Goal: Information Seeking & Learning: Find specific fact

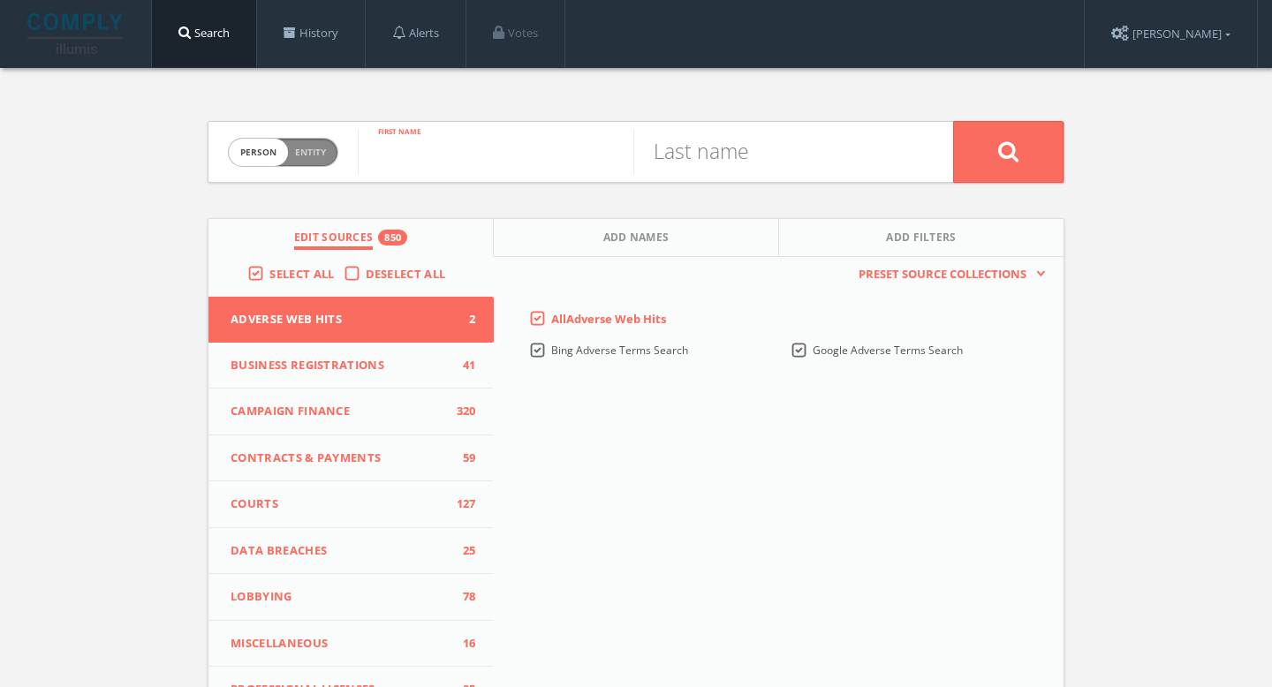
click at [468, 156] on input "text" at bounding box center [496, 152] width 276 height 46
type input "v"
type input "Valerie"
type input "Newberg"
click at [999, 163] on button at bounding box center [1008, 152] width 110 height 62
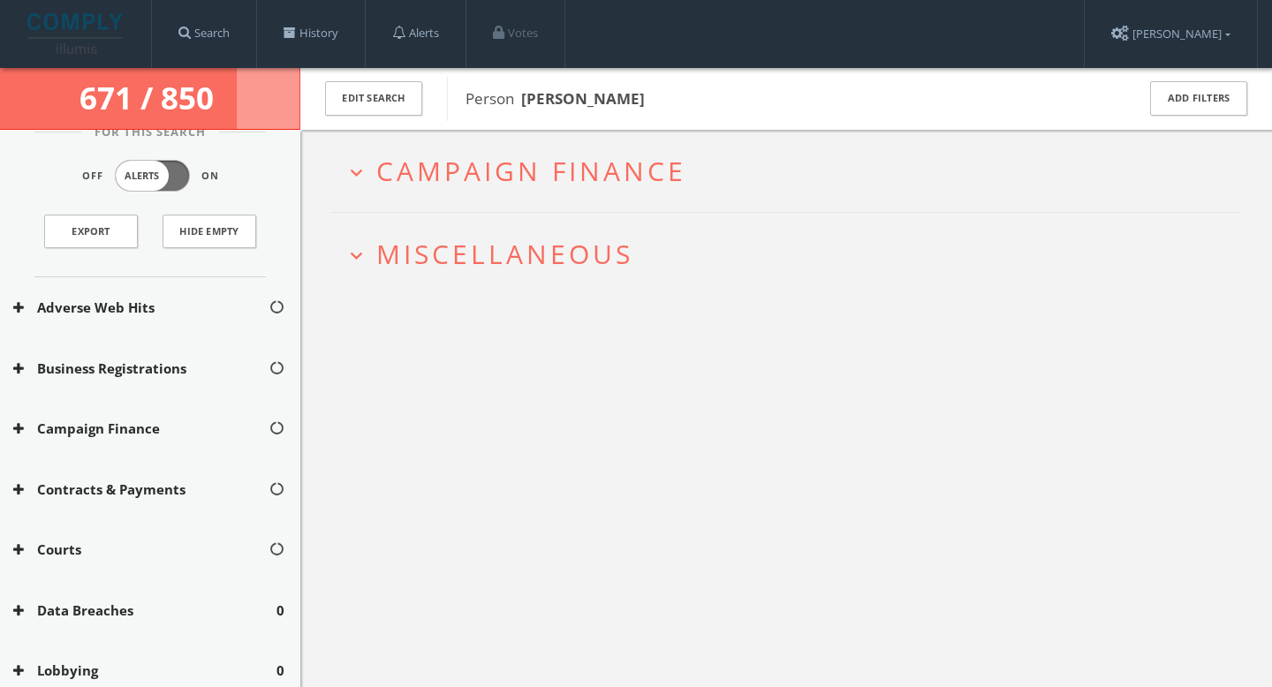
scroll to position [376, 0]
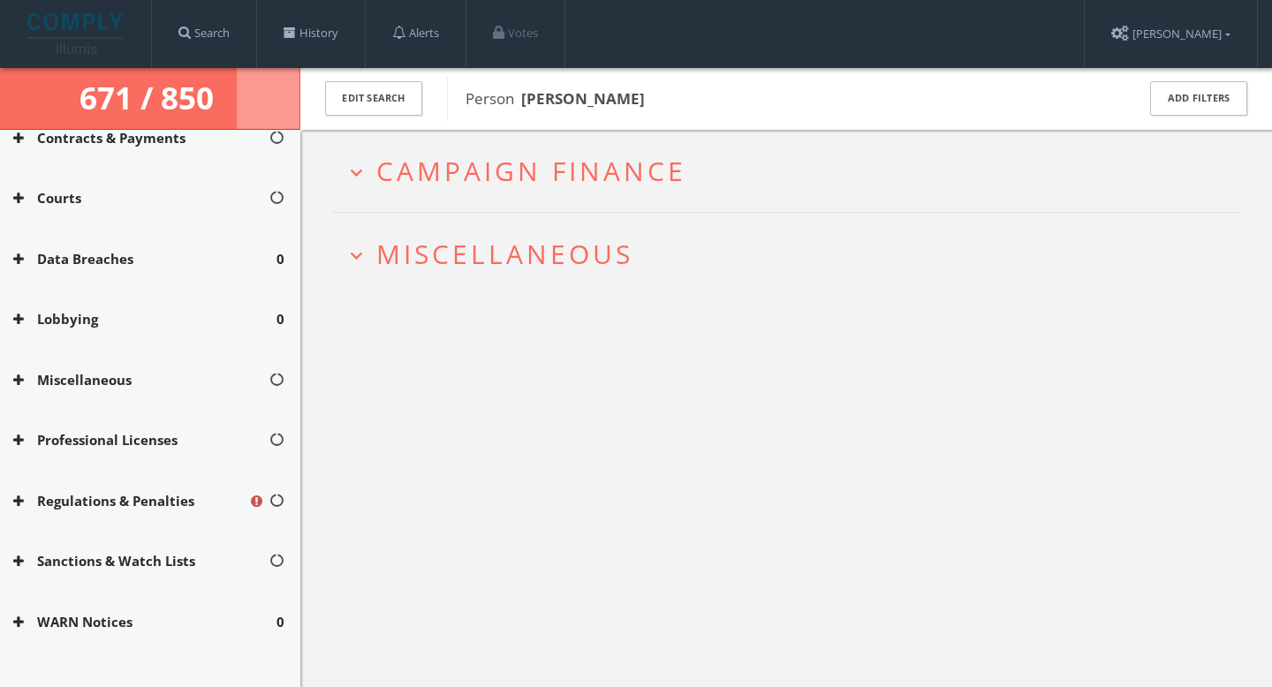
click at [488, 166] on span "Campaign Finance" at bounding box center [531, 171] width 310 height 36
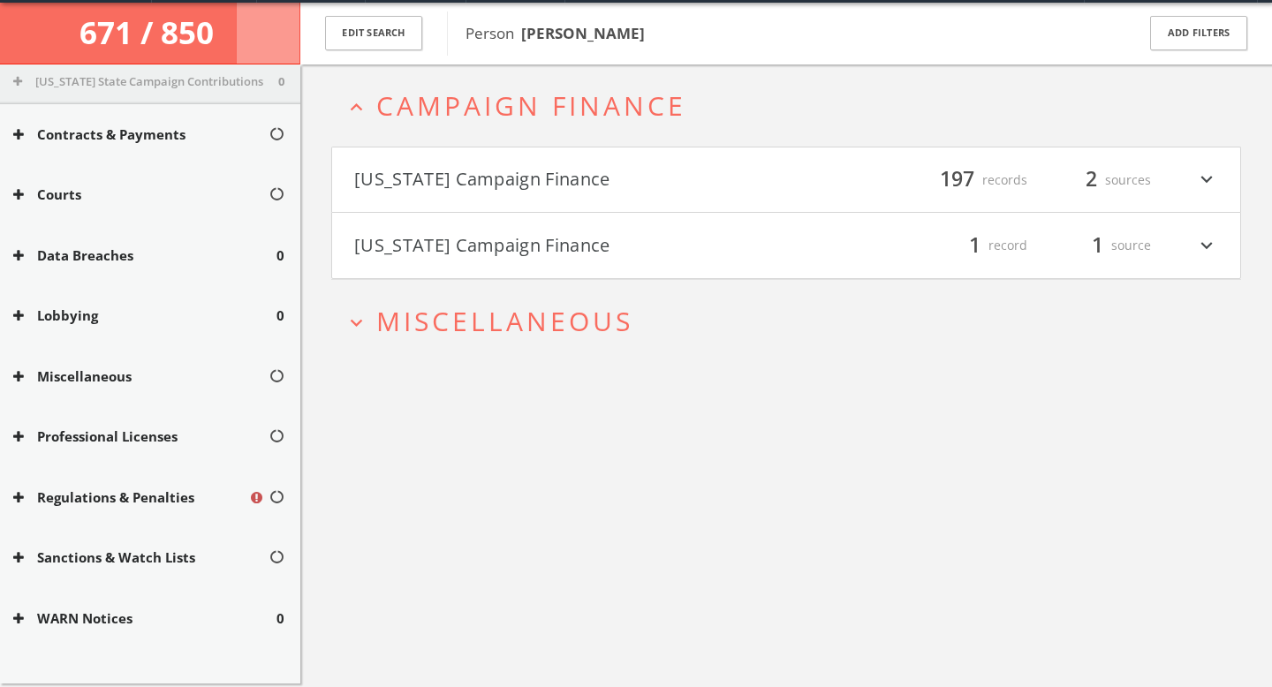
scroll to position [0, 0]
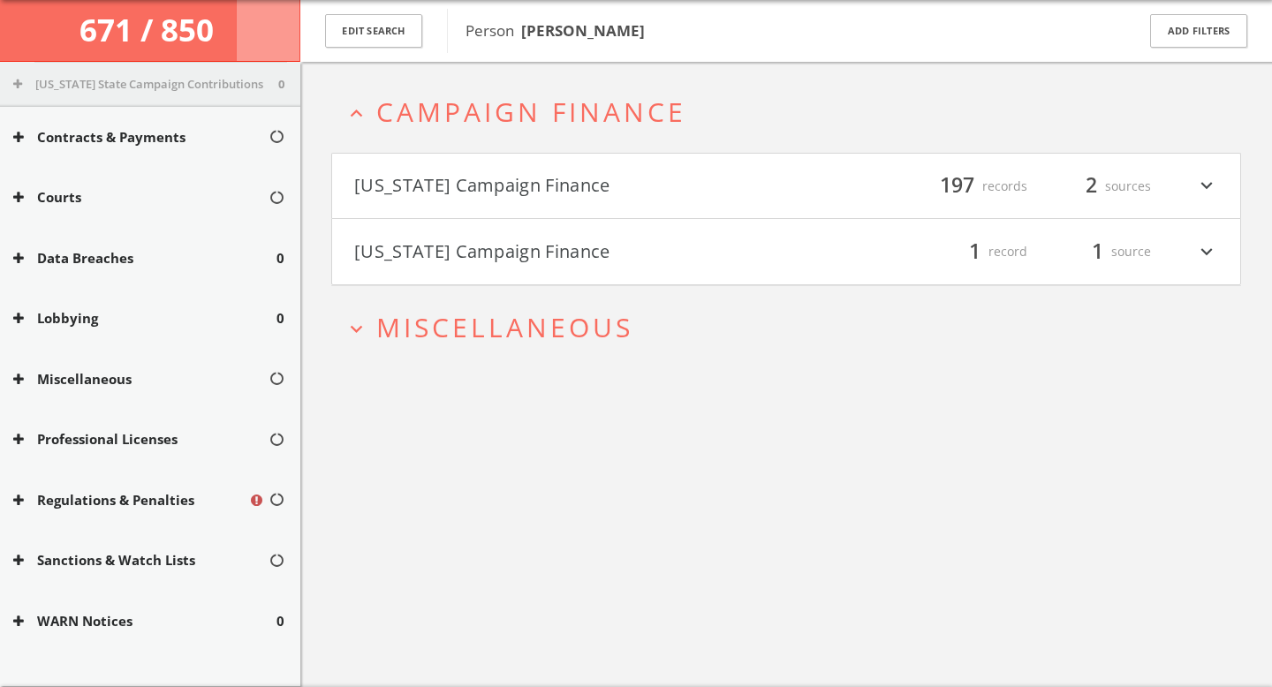
click at [563, 199] on button "Texas Campaign Finance" at bounding box center [570, 186] width 432 height 30
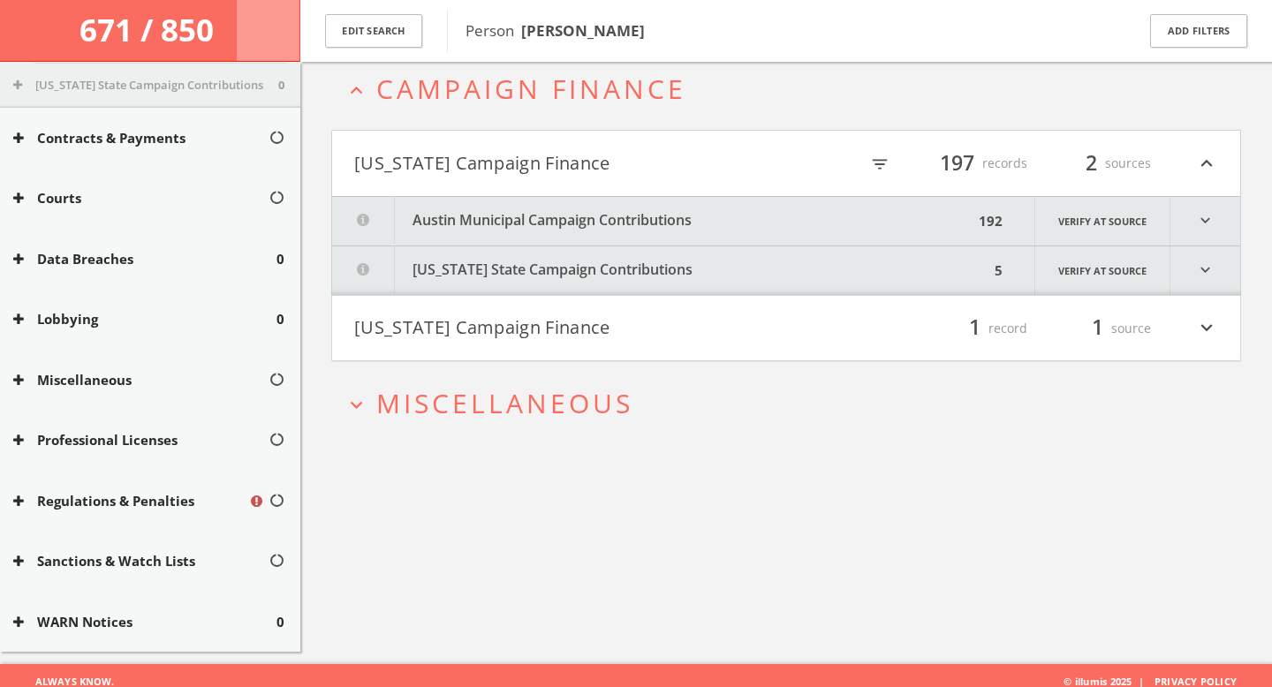
scroll to position [102, 0]
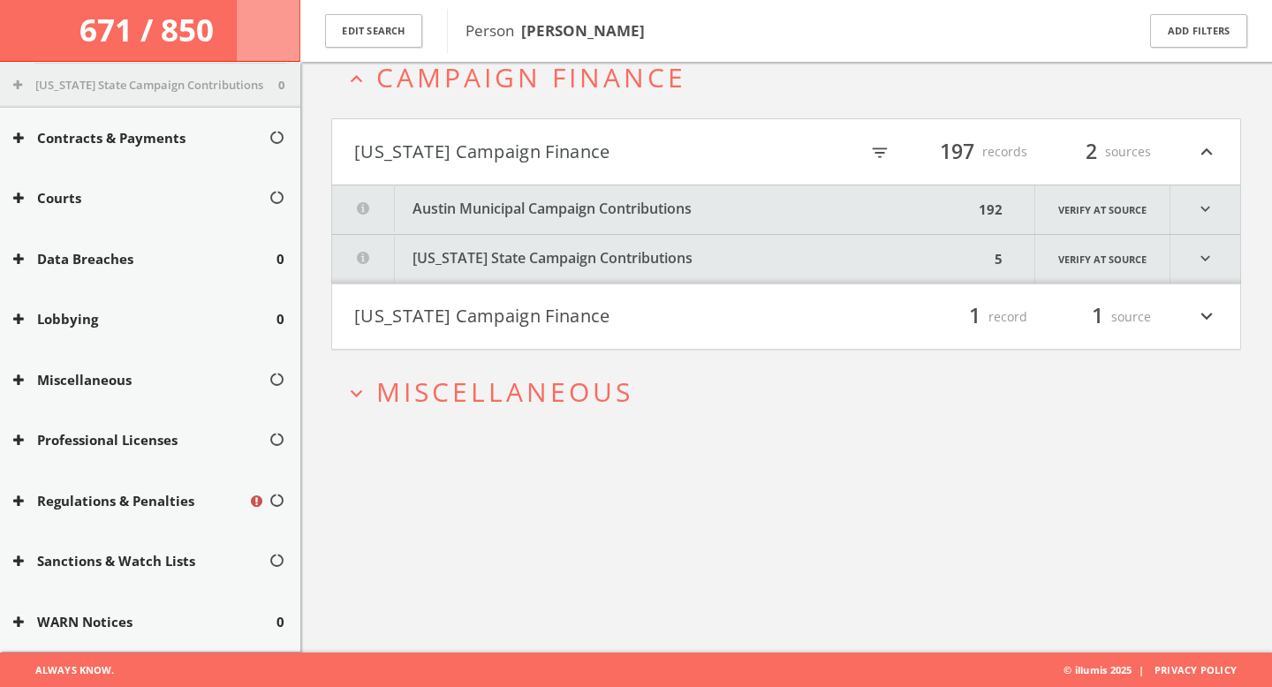
click at [592, 252] on button "Texas State Campaign Contributions" at bounding box center [660, 259] width 657 height 49
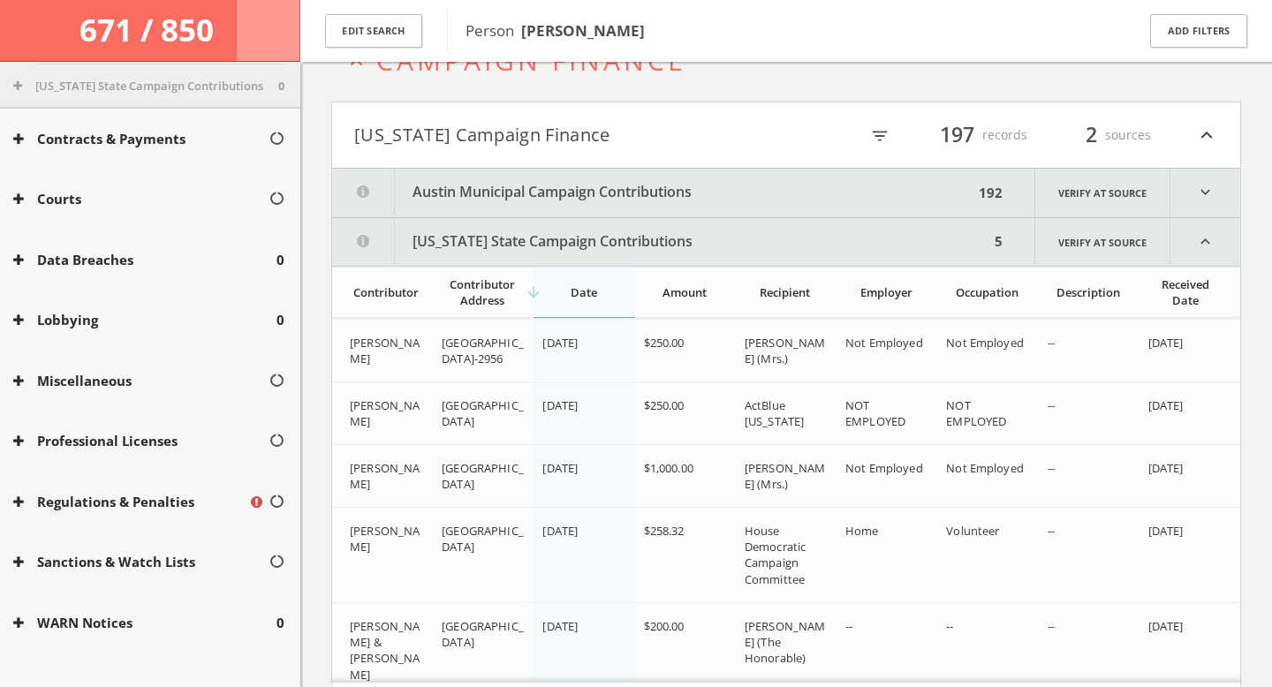
scroll to position [2846, 0]
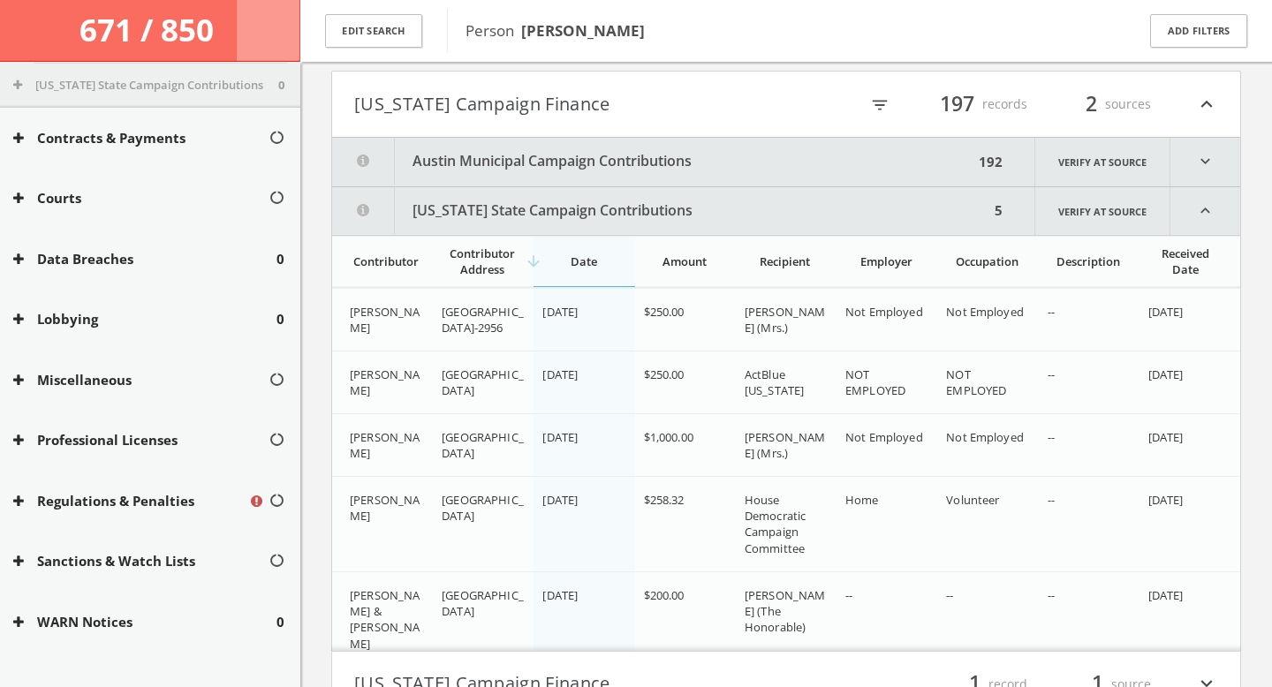
click at [532, 149] on button "Austin Municipal Campaign Contributions" at bounding box center [652, 162] width 641 height 49
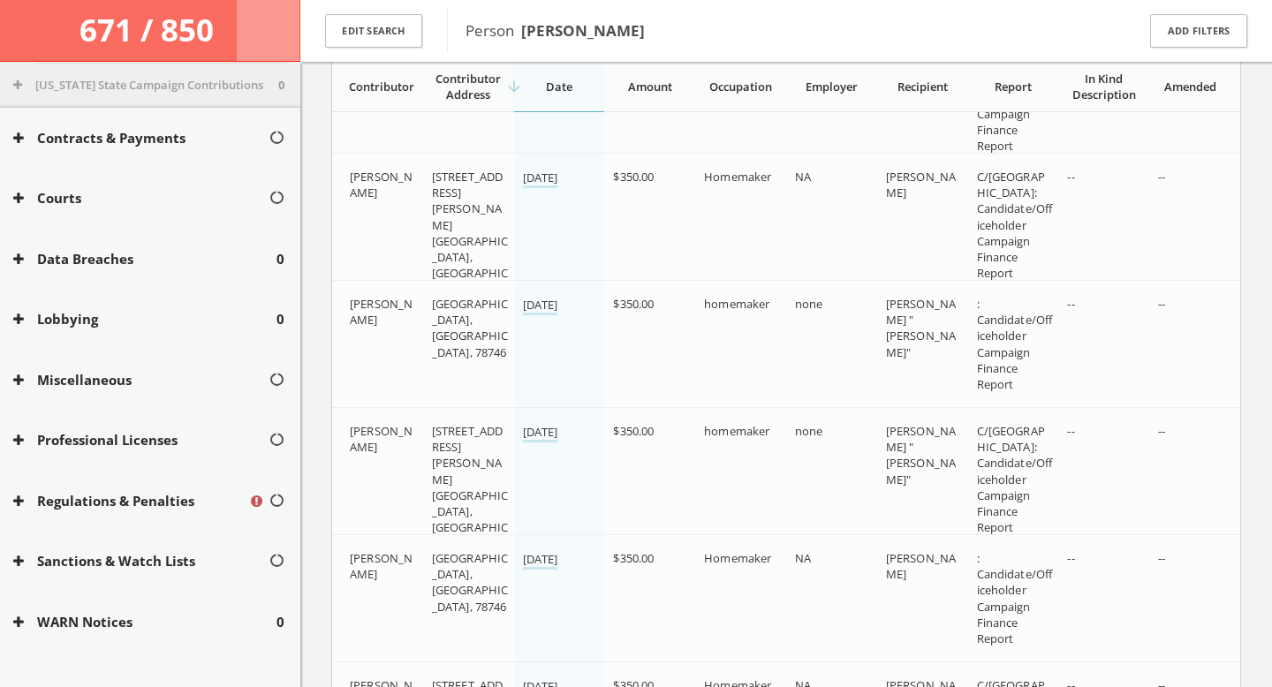
scroll to position [23714, 0]
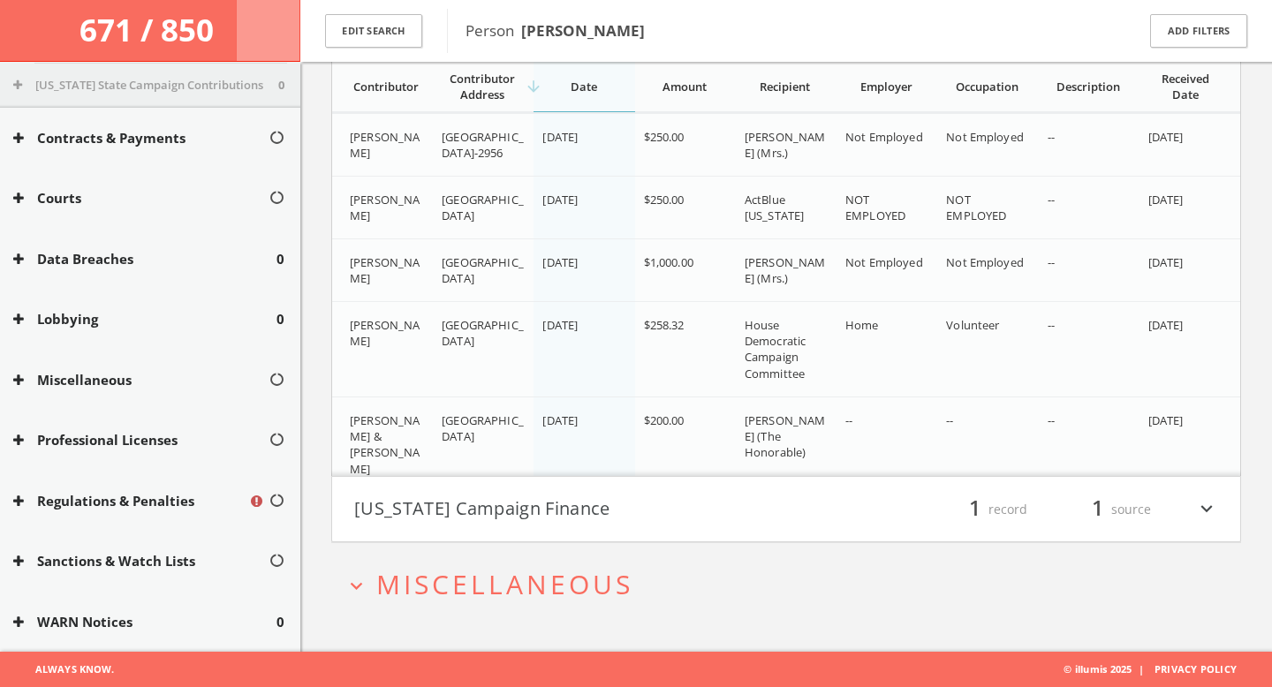
click at [534, 515] on button "Wisconsin Campaign Finance" at bounding box center [570, 509] width 432 height 30
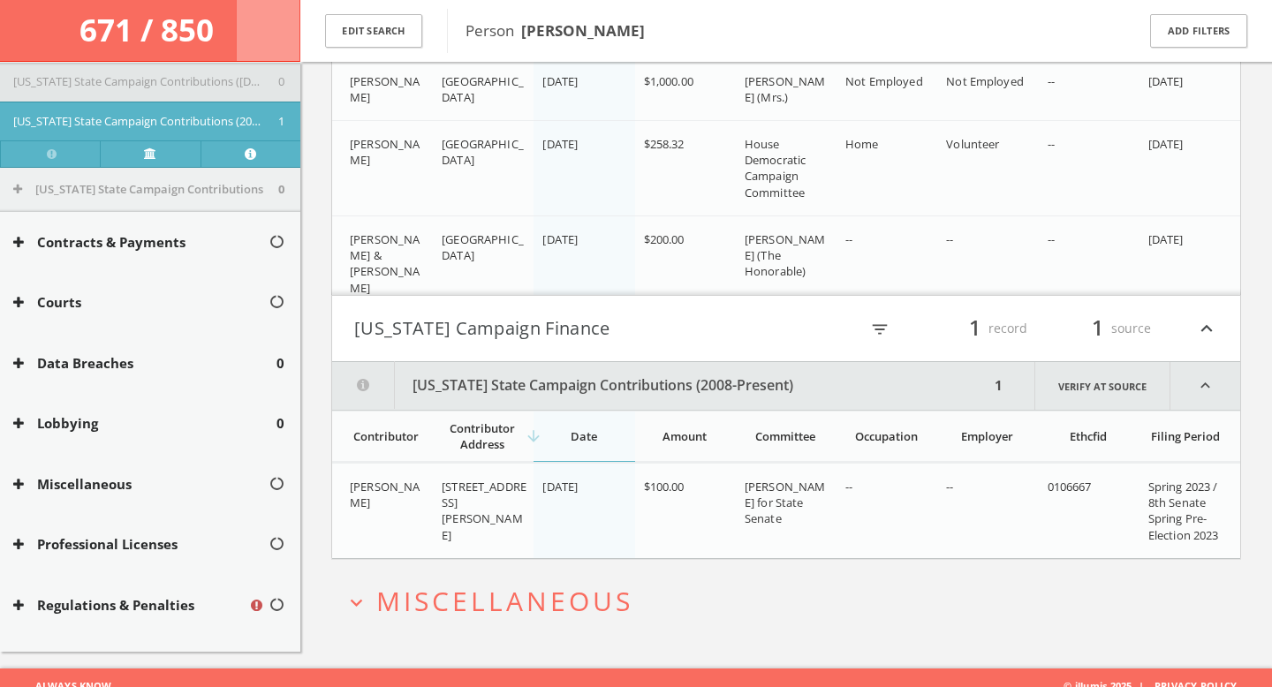
scroll to position [23911, 0]
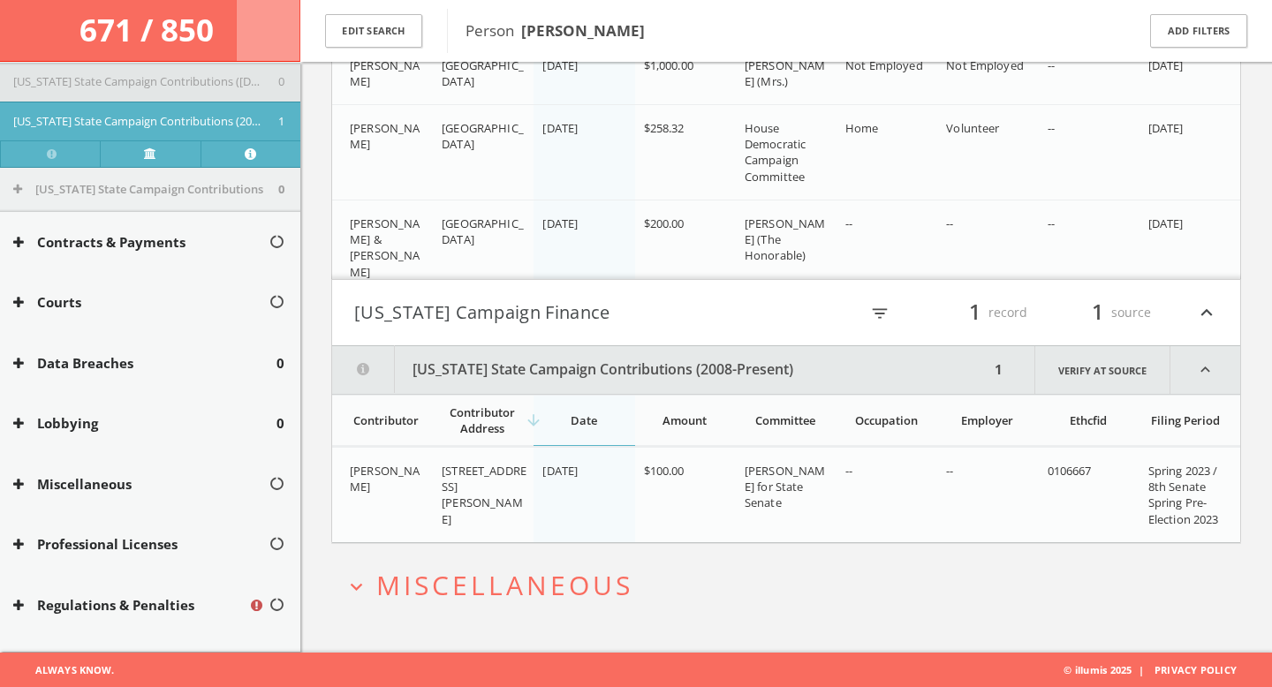
click at [531, 316] on button "Wisconsin Campaign Finance" at bounding box center [570, 313] width 432 height 30
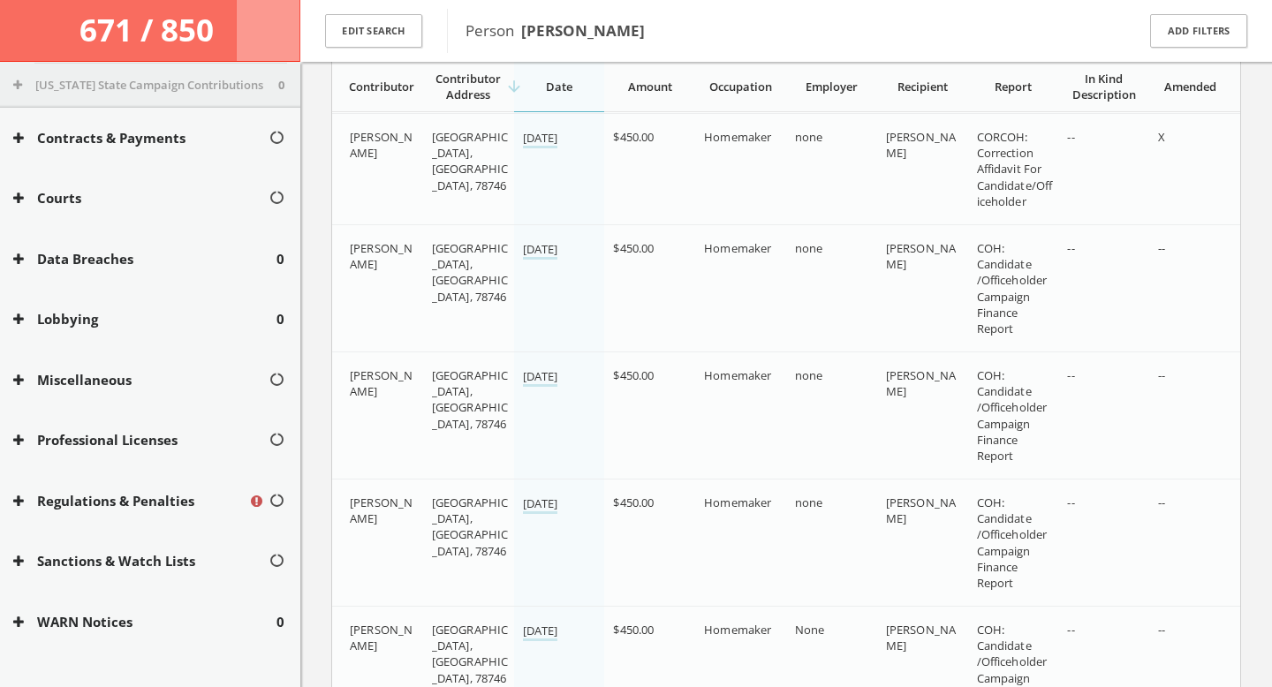
scroll to position [968, 0]
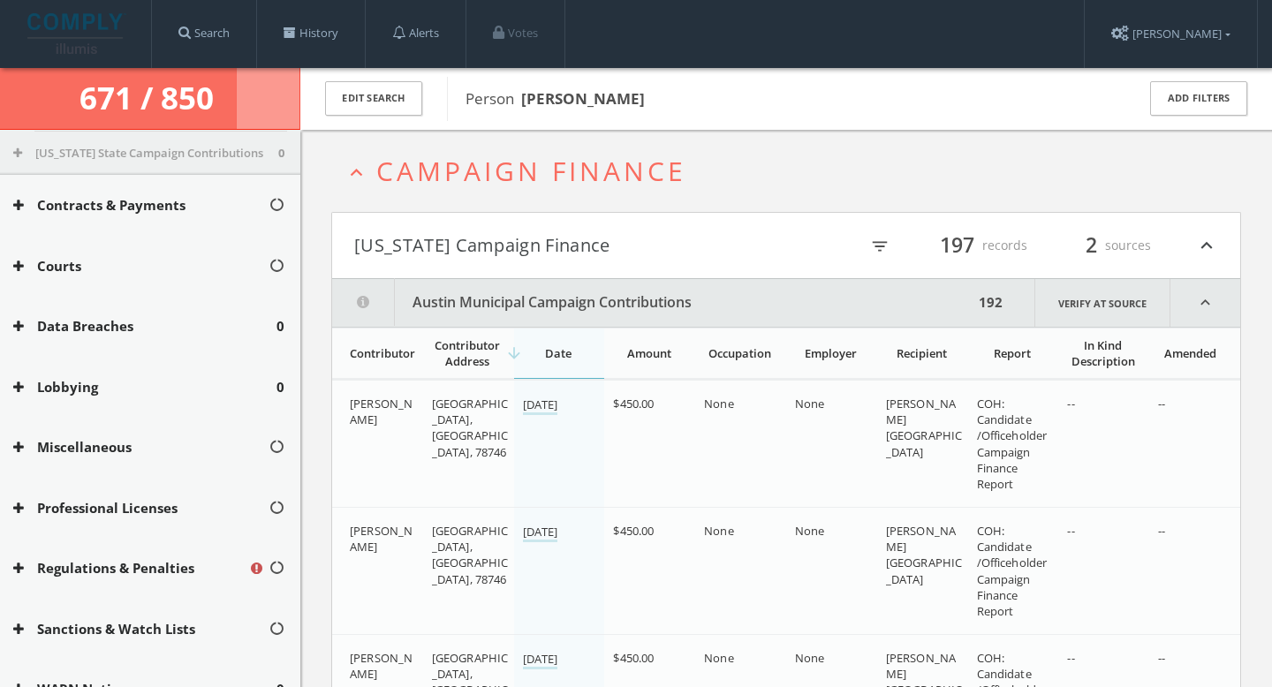
click at [482, 252] on button "Texas Campaign Finance" at bounding box center [570, 245] width 432 height 30
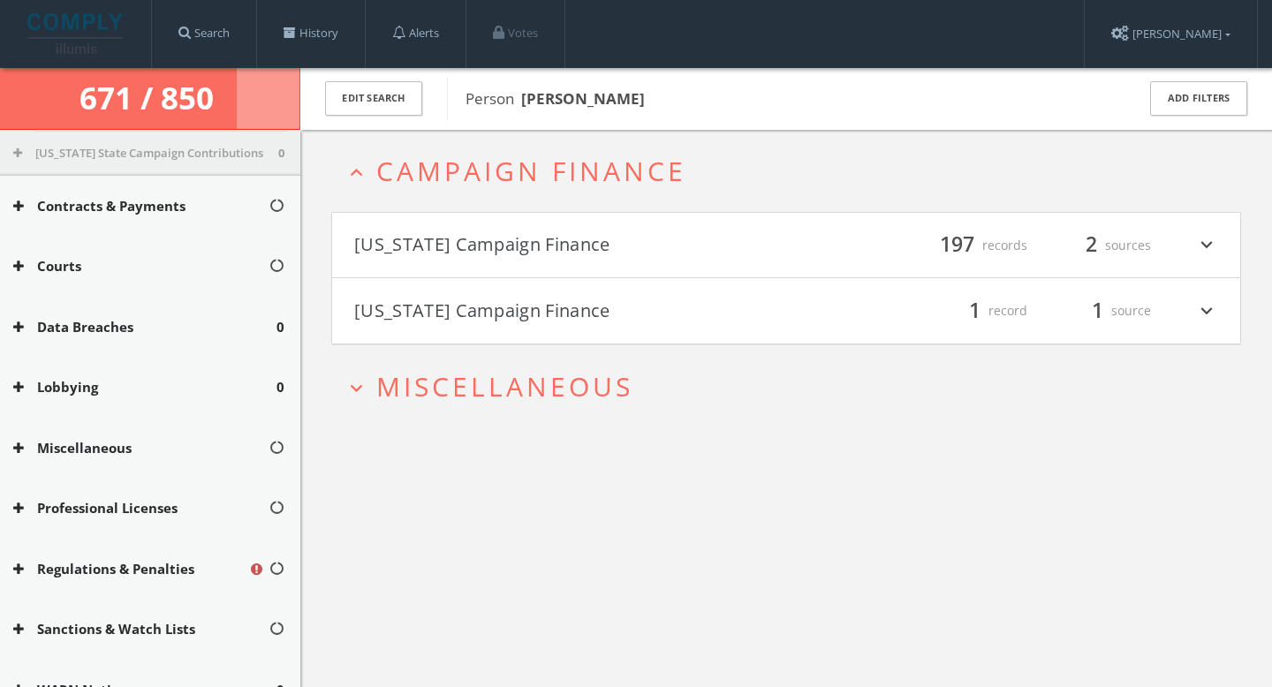
click at [455, 399] on span "Miscellaneous" at bounding box center [504, 386] width 257 height 36
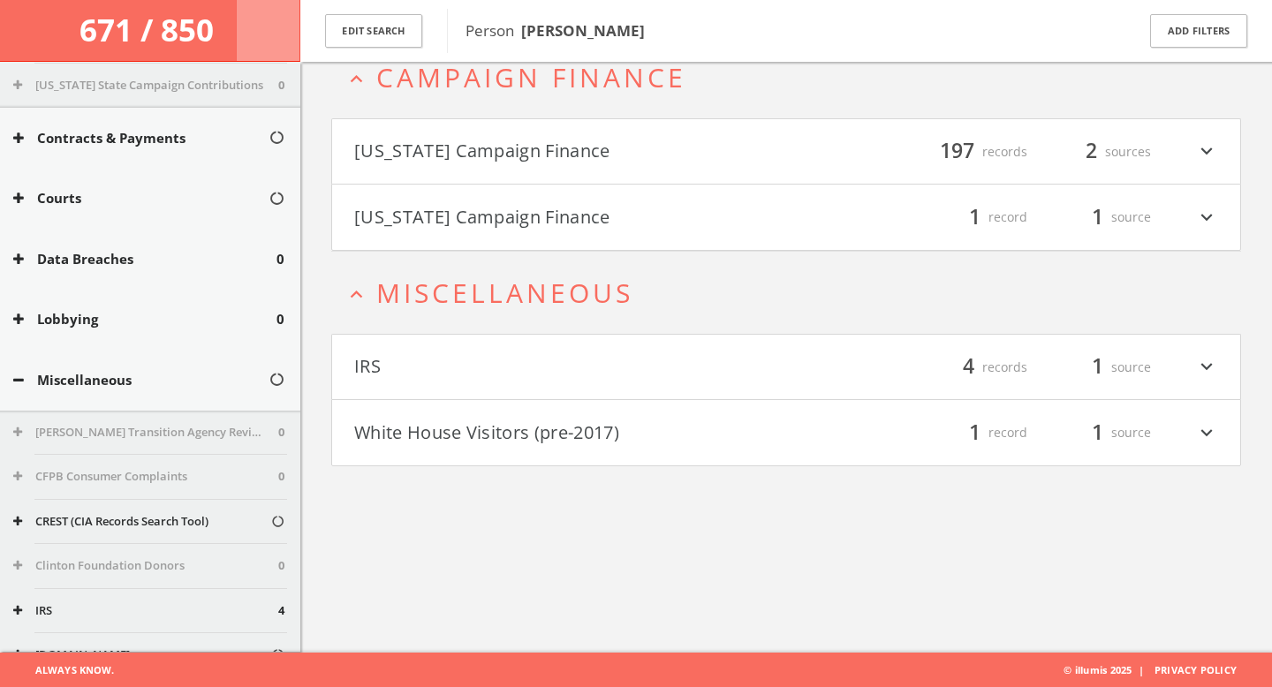
click at [573, 339] on h4 "IRS filter_list 4 records 1 source expand_more" at bounding box center [786, 367] width 908 height 65
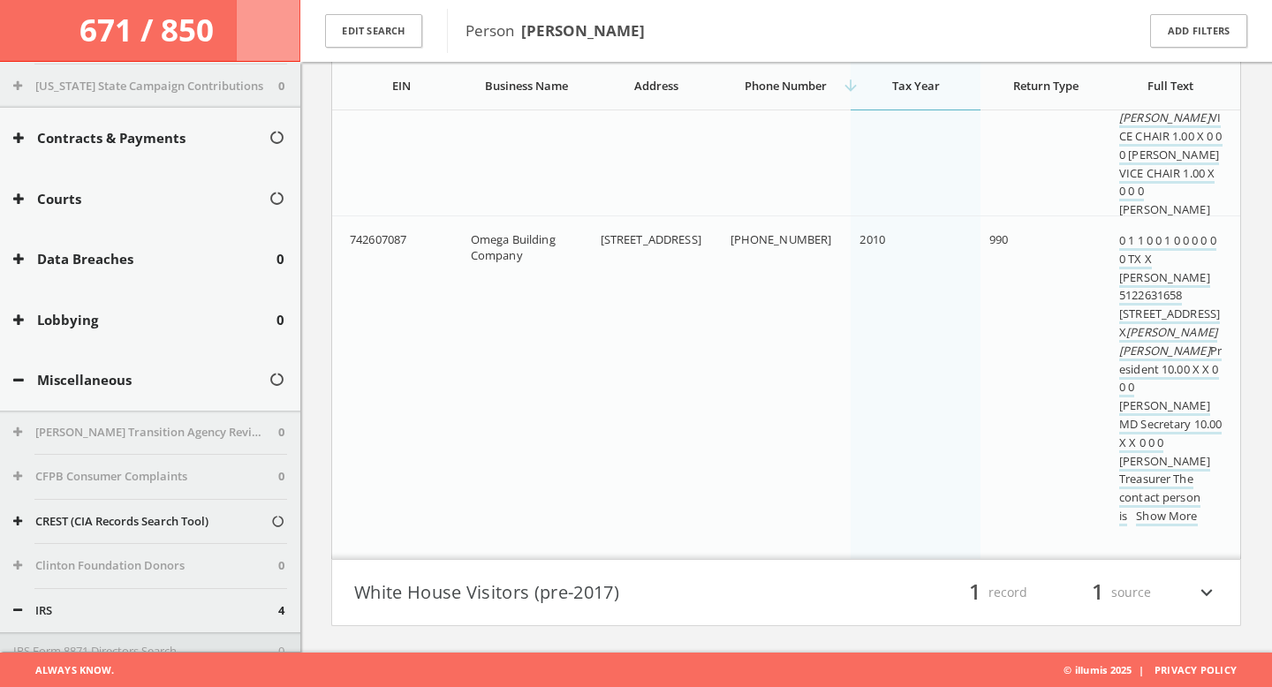
click at [605, 567] on h4 "White House Visitors (pre-2017) filter_list 1 record 1 source expand_more" at bounding box center [786, 592] width 908 height 65
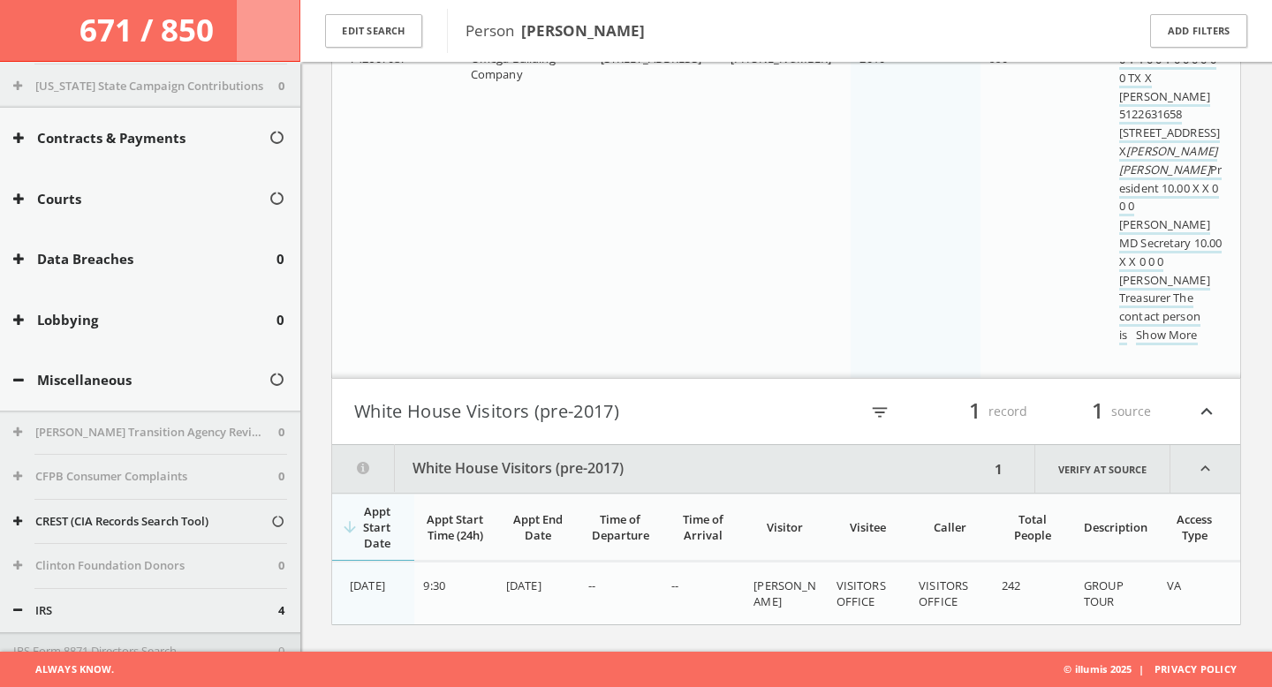
drag, startPoint x: 817, startPoint y: 603, endPoint x: 701, endPoint y: 306, distance: 318.5
click at [701, 306] on td "2500 Rio Grande Austin TX 787054599" at bounding box center [657, 206] width 130 height 343
drag, startPoint x: 701, startPoint y: 306, endPoint x: 925, endPoint y: 642, distance: 403.1
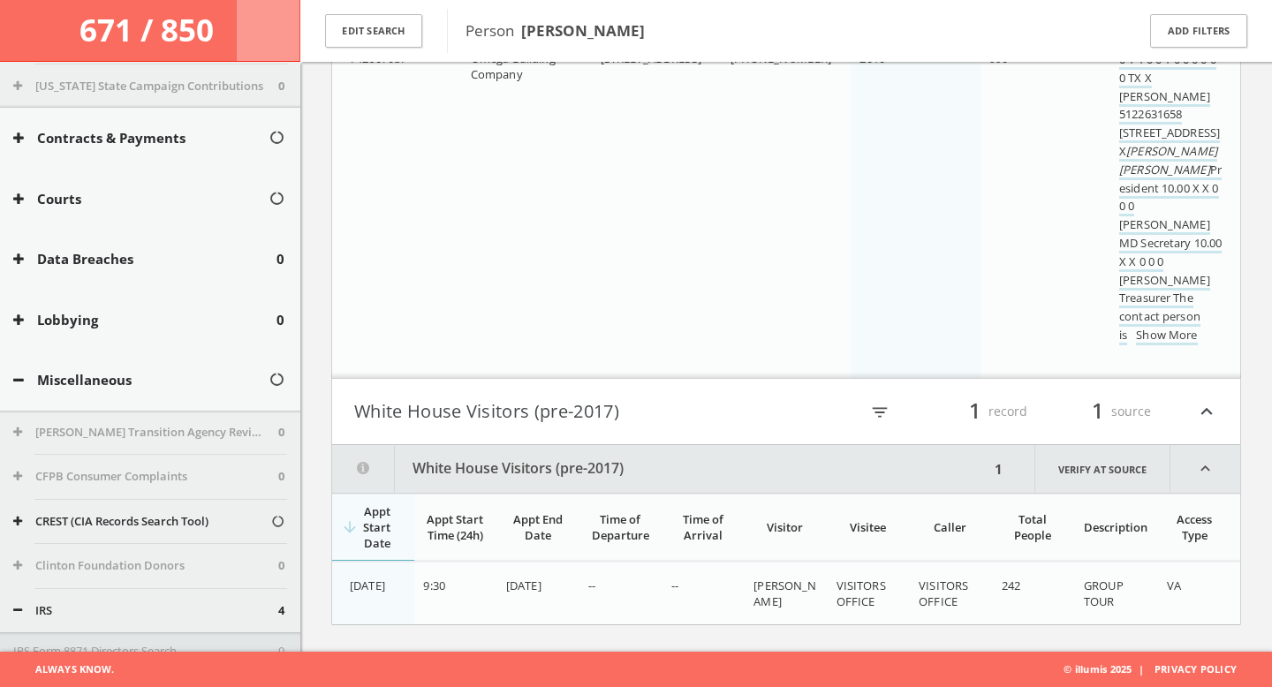
drag, startPoint x: 925, startPoint y: 642, endPoint x: 645, endPoint y: 239, distance: 489.9
click at [645, 239] on td "2500 Rio Grande Austin TX 787054599" at bounding box center [657, 206] width 130 height 343
drag, startPoint x: 645, startPoint y: 239, endPoint x: 869, endPoint y: 634, distance: 453.6
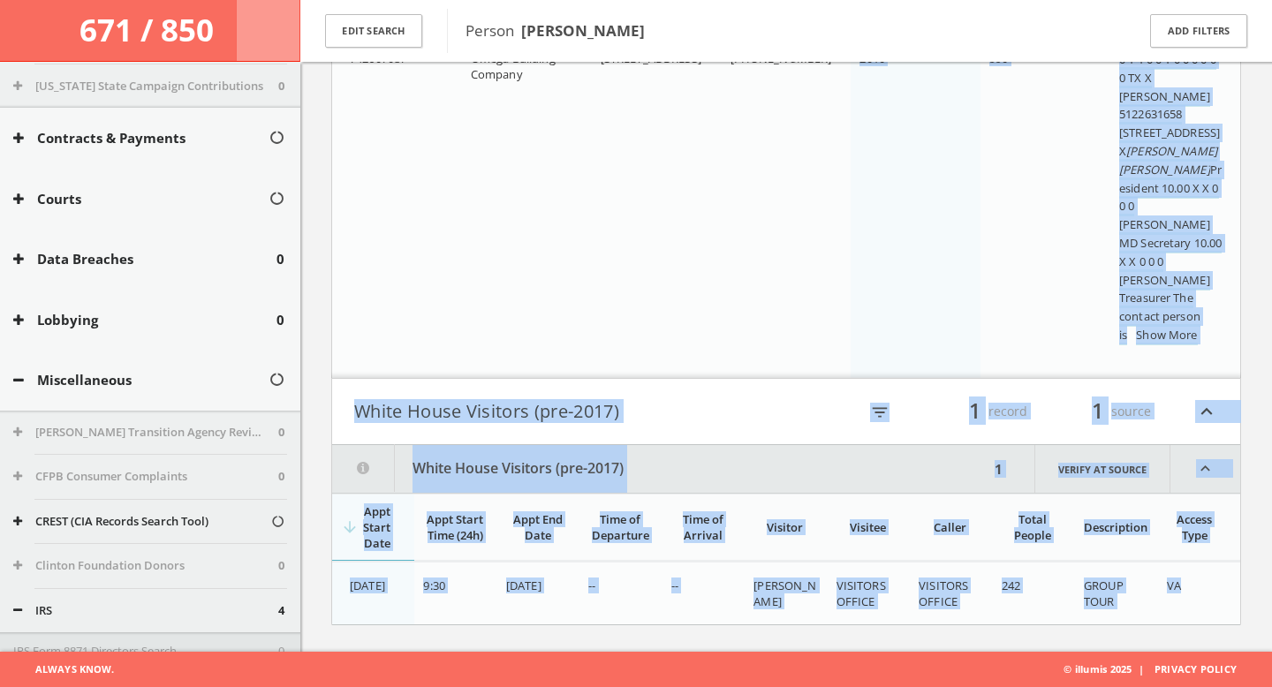
drag, startPoint x: 869, startPoint y: 634, endPoint x: 724, endPoint y: 296, distance: 367.9
click at [724, 296] on td "(512) 475-2450" at bounding box center [786, 206] width 130 height 343
drag, startPoint x: 724, startPoint y: 296, endPoint x: 889, endPoint y: 645, distance: 386.7
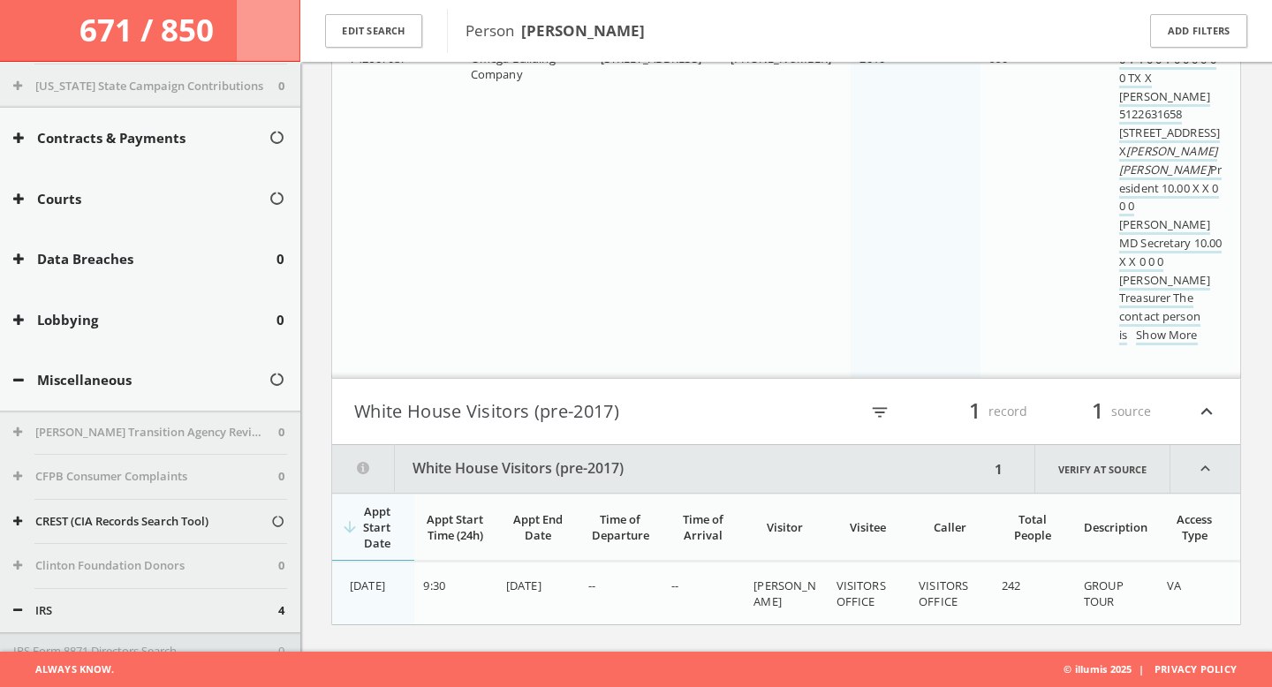
click at [706, 423] on button "White House Visitors (pre-2017)" at bounding box center [570, 411] width 432 height 30
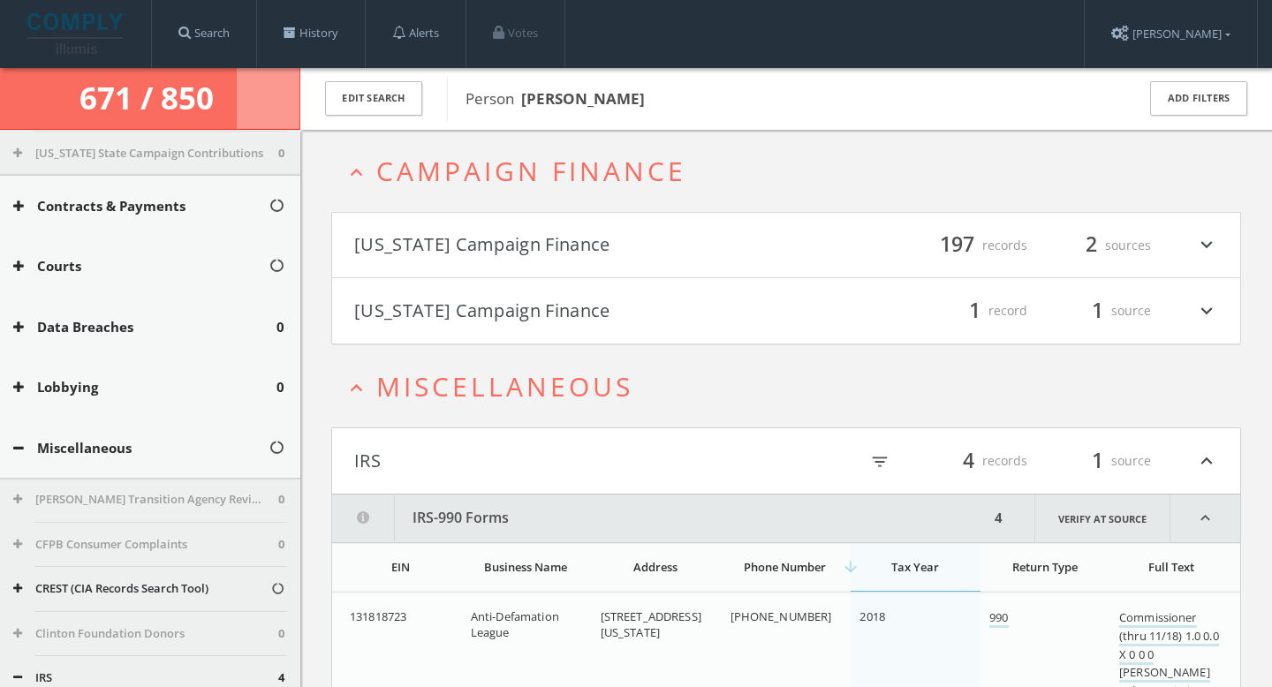
click at [560, 475] on button "IRS" at bounding box center [570, 461] width 432 height 30
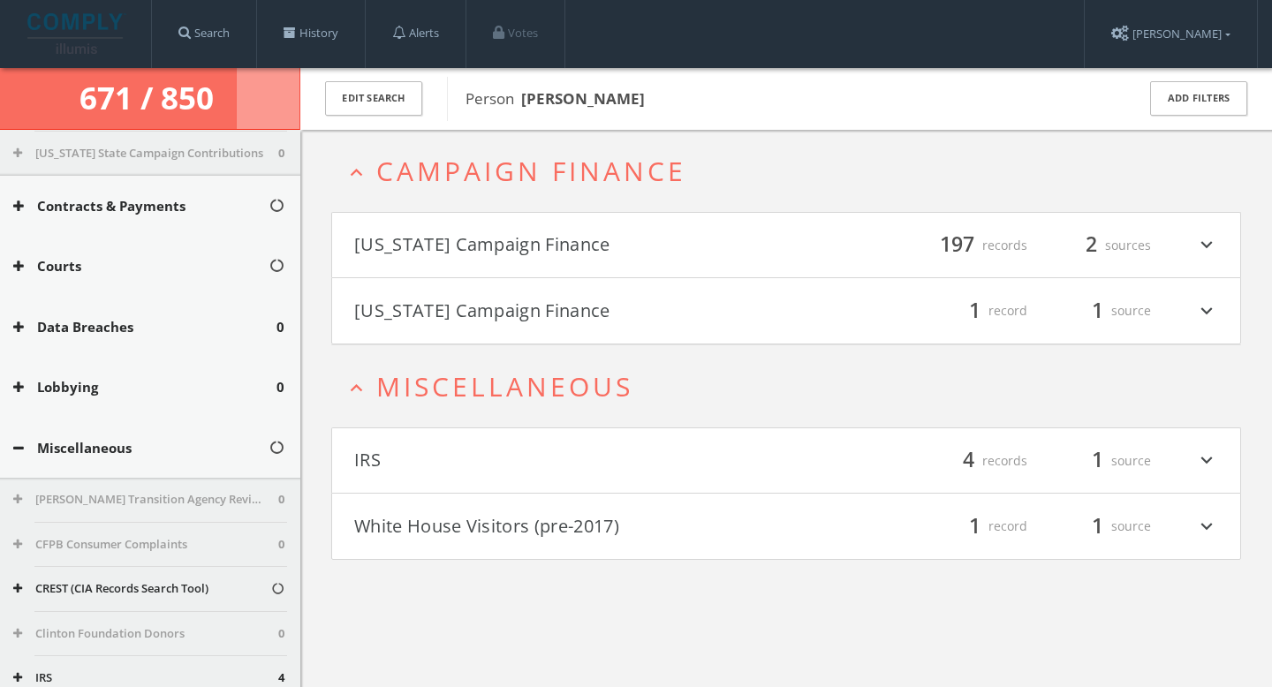
scroll to position [102, 0]
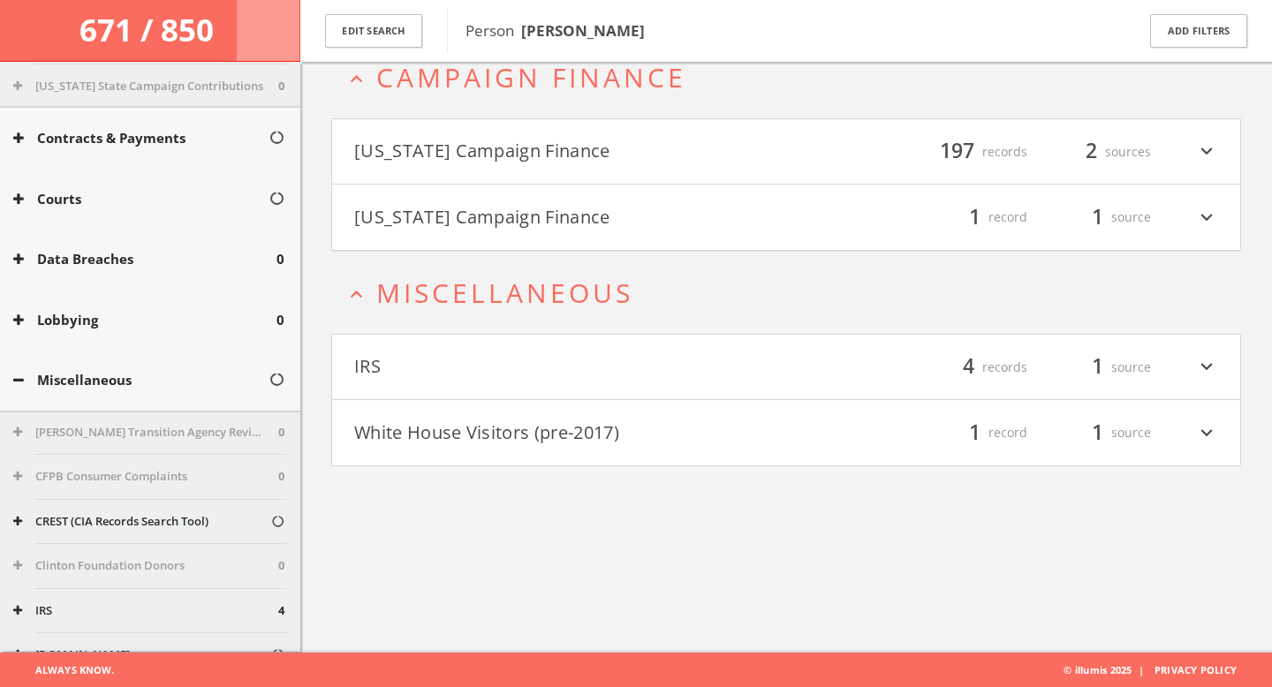
click at [540, 450] on h4 "White House Visitors (pre-2017) filter_list 1 record 1 source expand_more" at bounding box center [786, 432] width 908 height 65
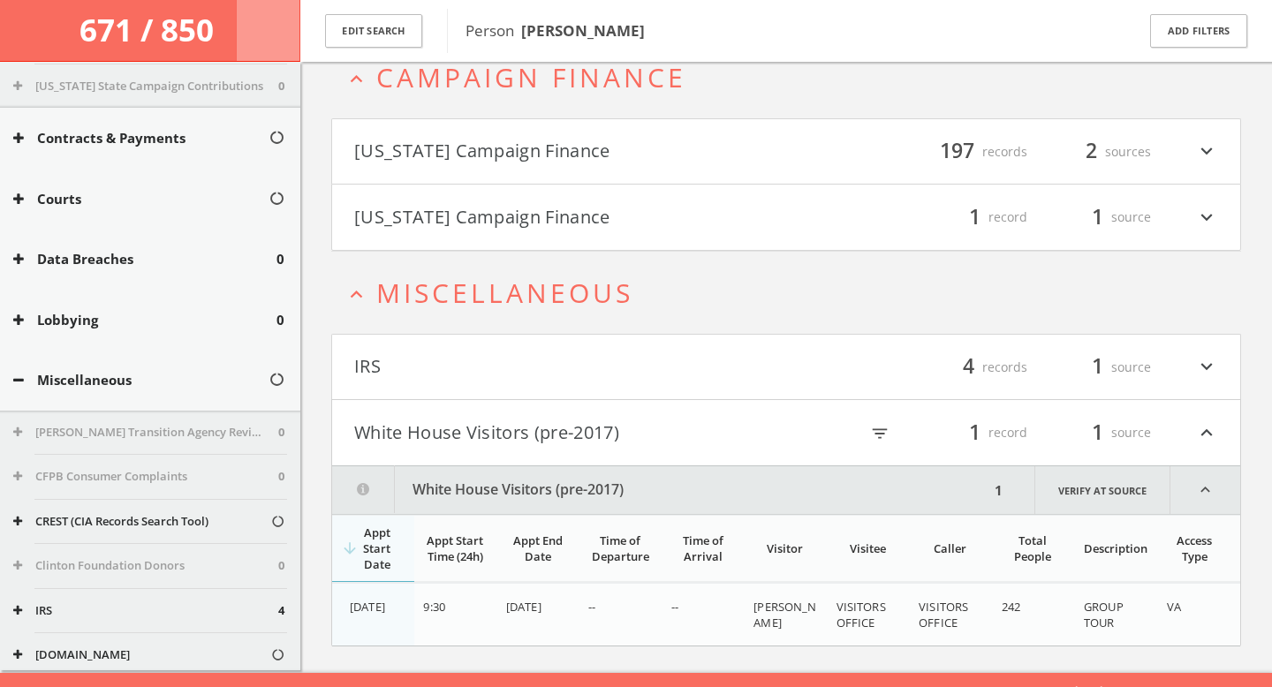
scroll to position [124, 0]
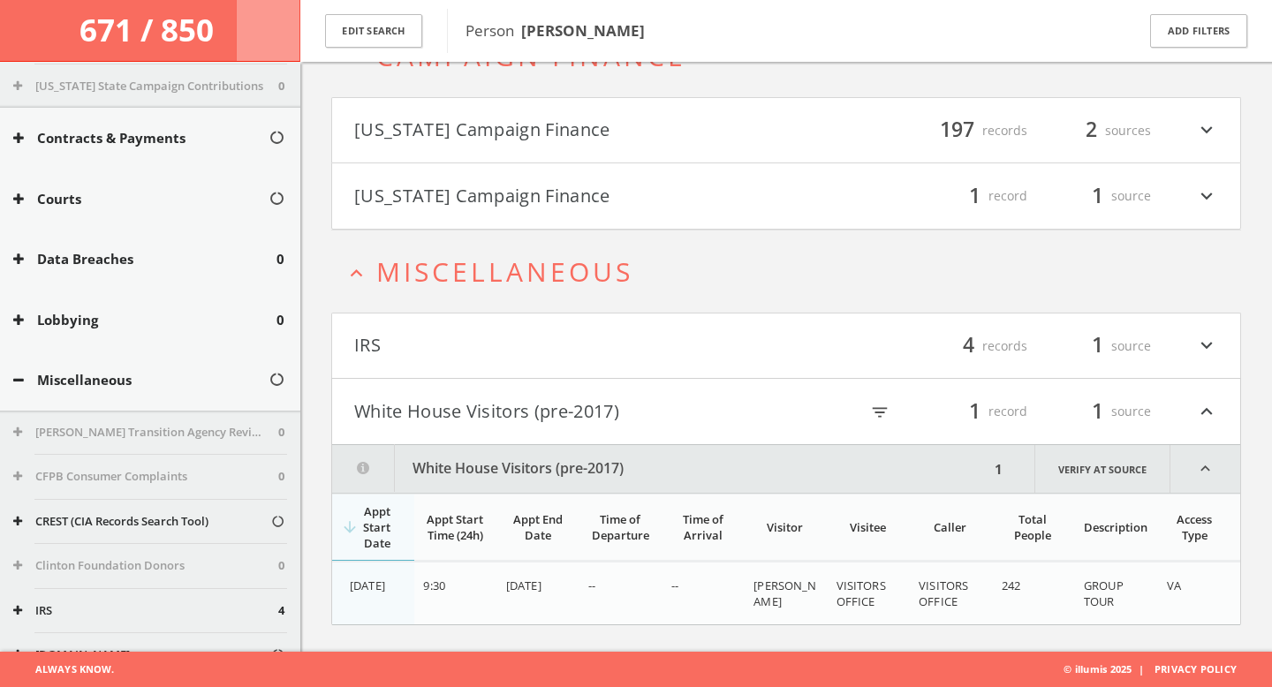
click at [519, 409] on button "White House Visitors (pre-2017)" at bounding box center [570, 411] width 432 height 30
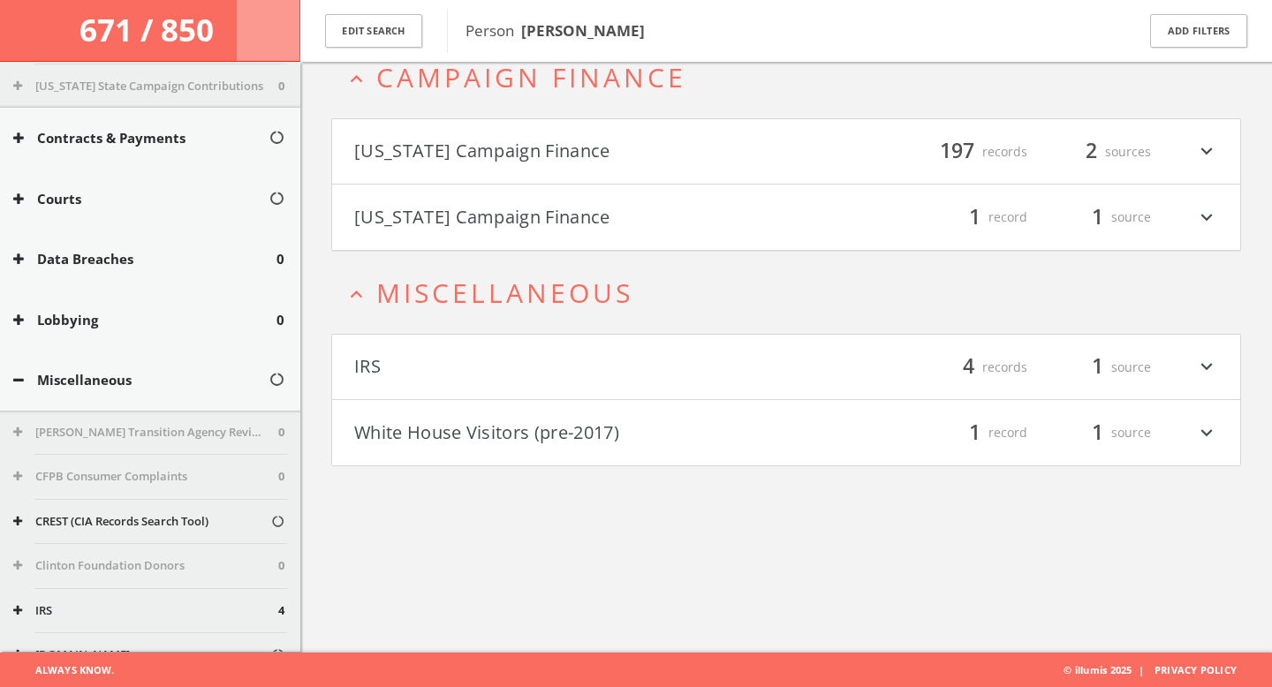
click at [493, 357] on button "IRS" at bounding box center [570, 367] width 432 height 30
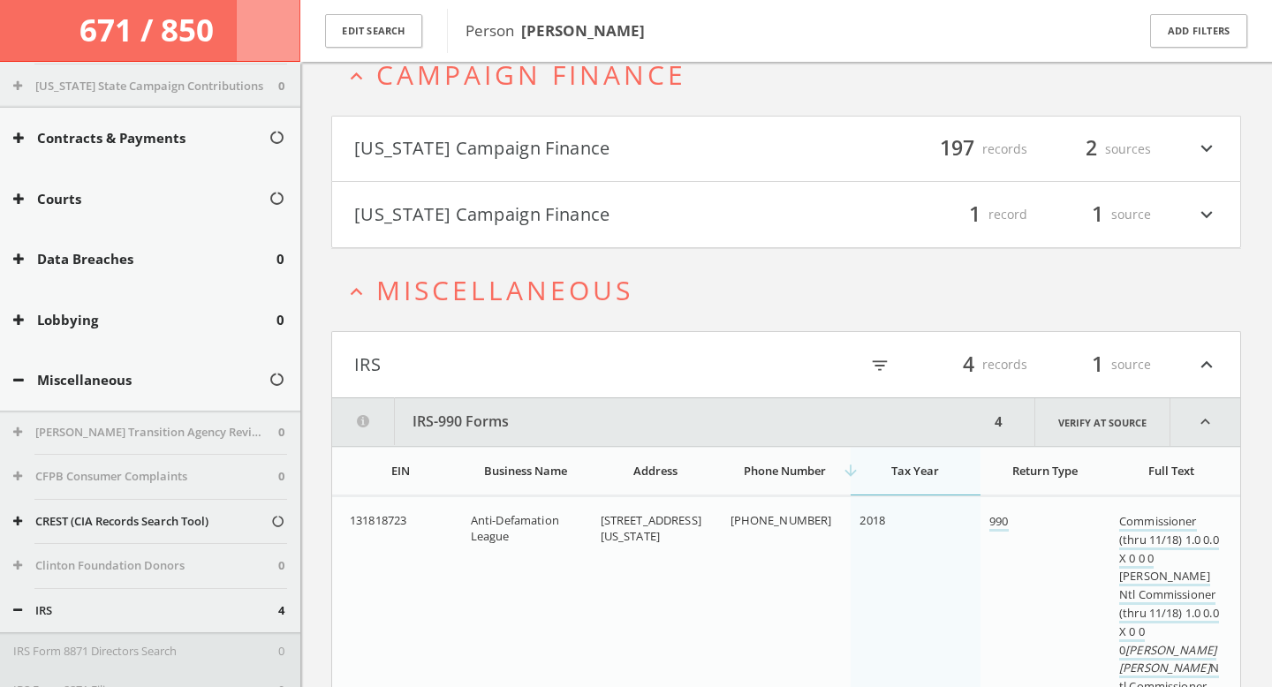
scroll to position [97, 0]
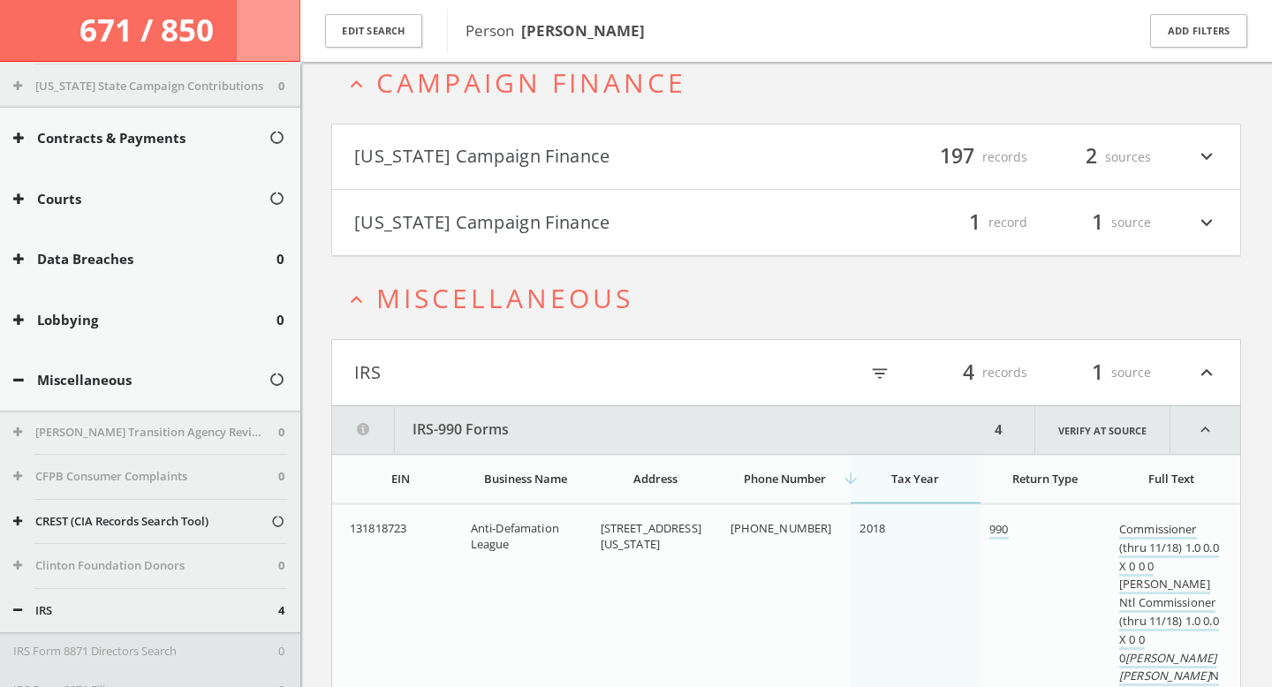
click at [612, 372] on button "IRS" at bounding box center [570, 373] width 432 height 30
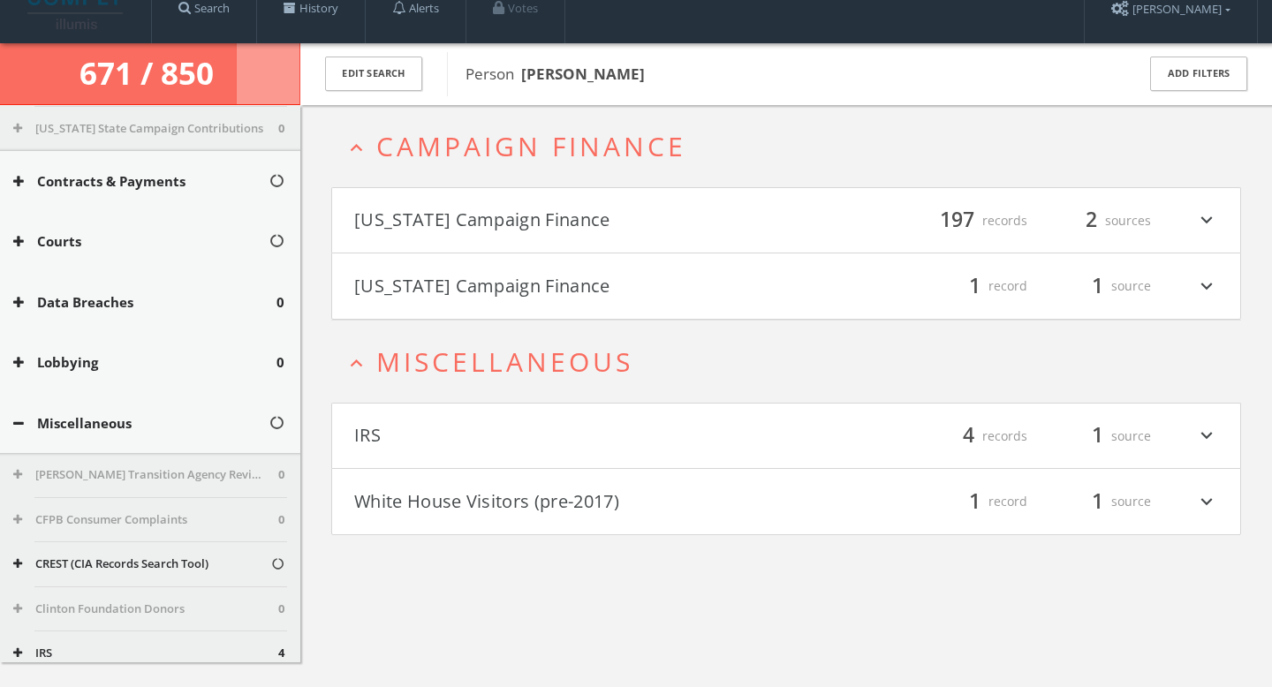
scroll to position [0, 0]
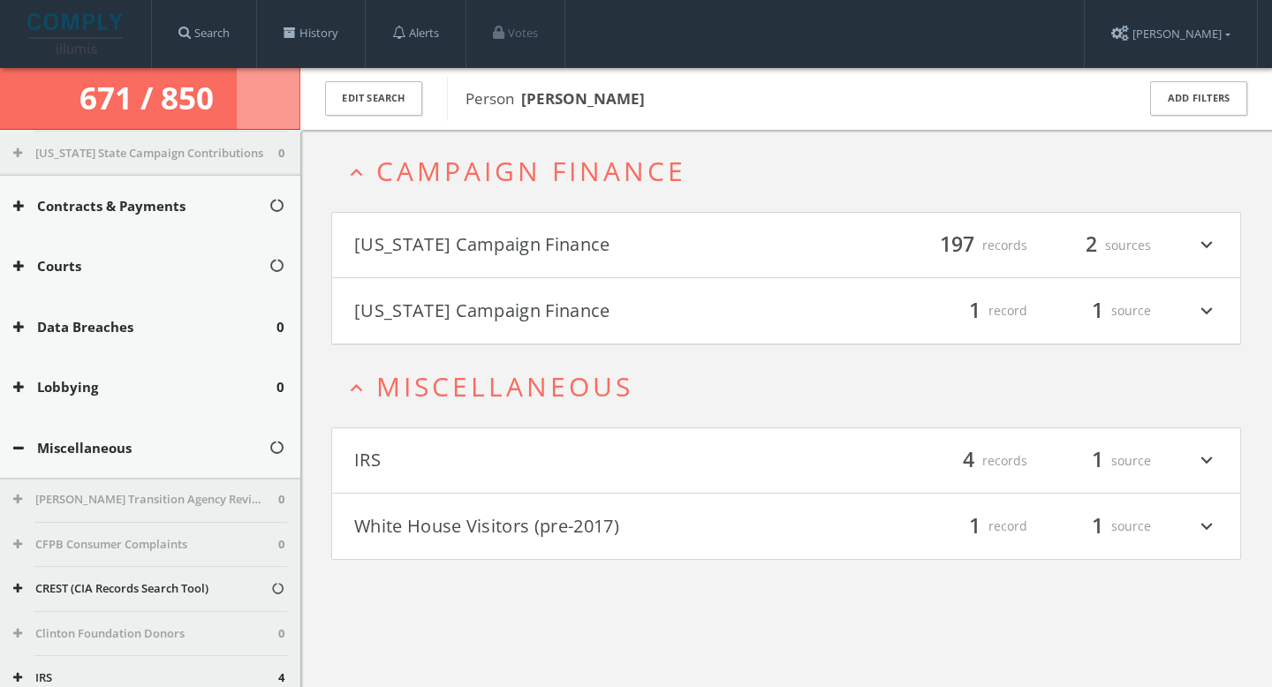
click at [164, 320] on button "Data Breaches" at bounding box center [144, 327] width 263 height 20
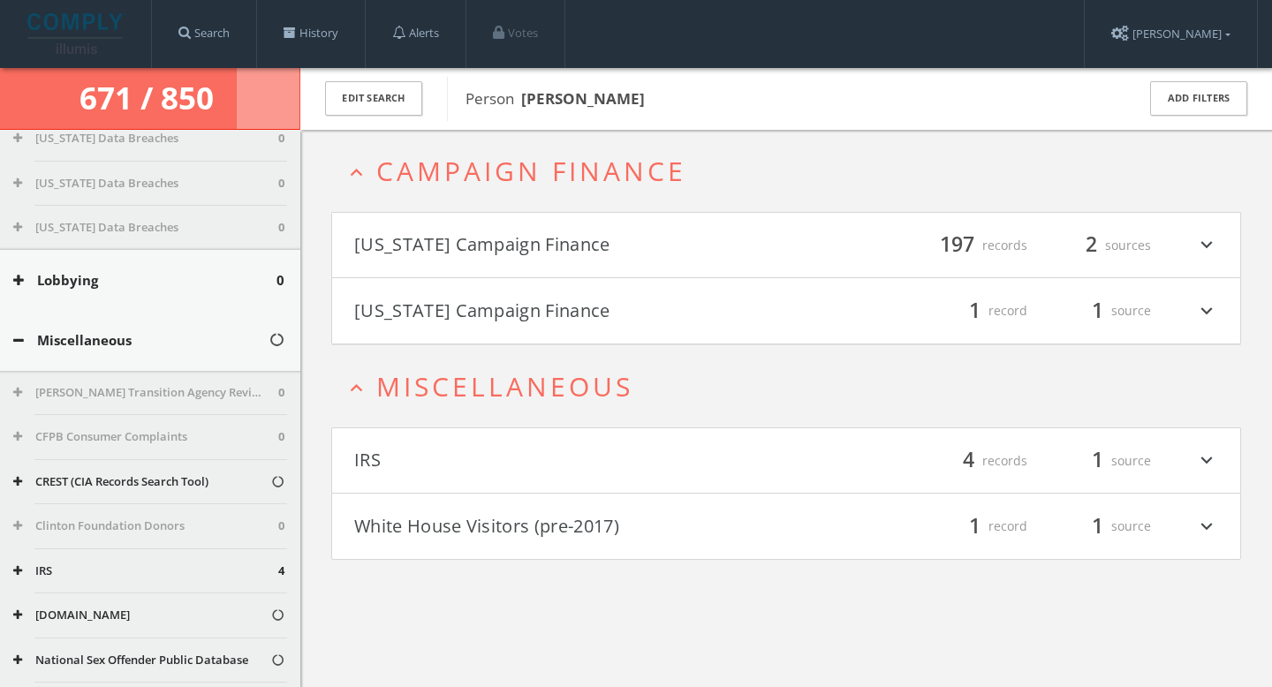
scroll to position [3670, 0]
click at [153, 286] on button "Lobbying" at bounding box center [144, 279] width 263 height 20
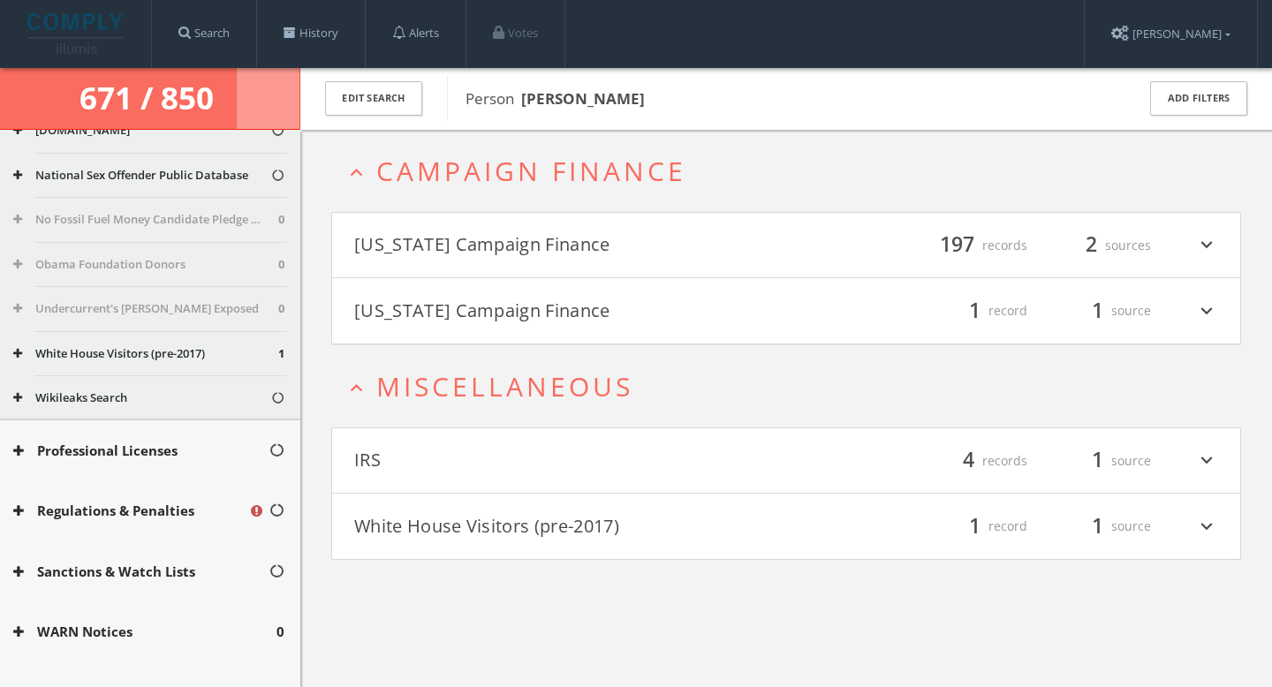
scroll to position [6481, 0]
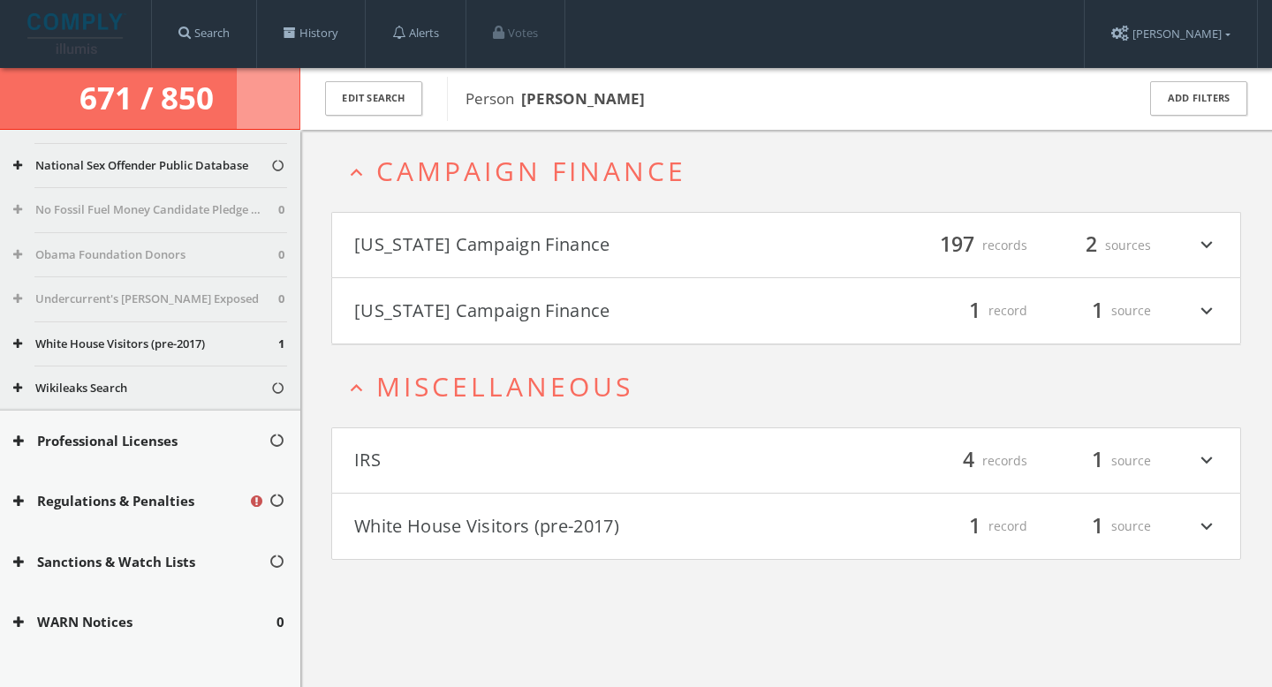
click at [160, 444] on button "Professional Licenses" at bounding box center [140, 441] width 255 height 20
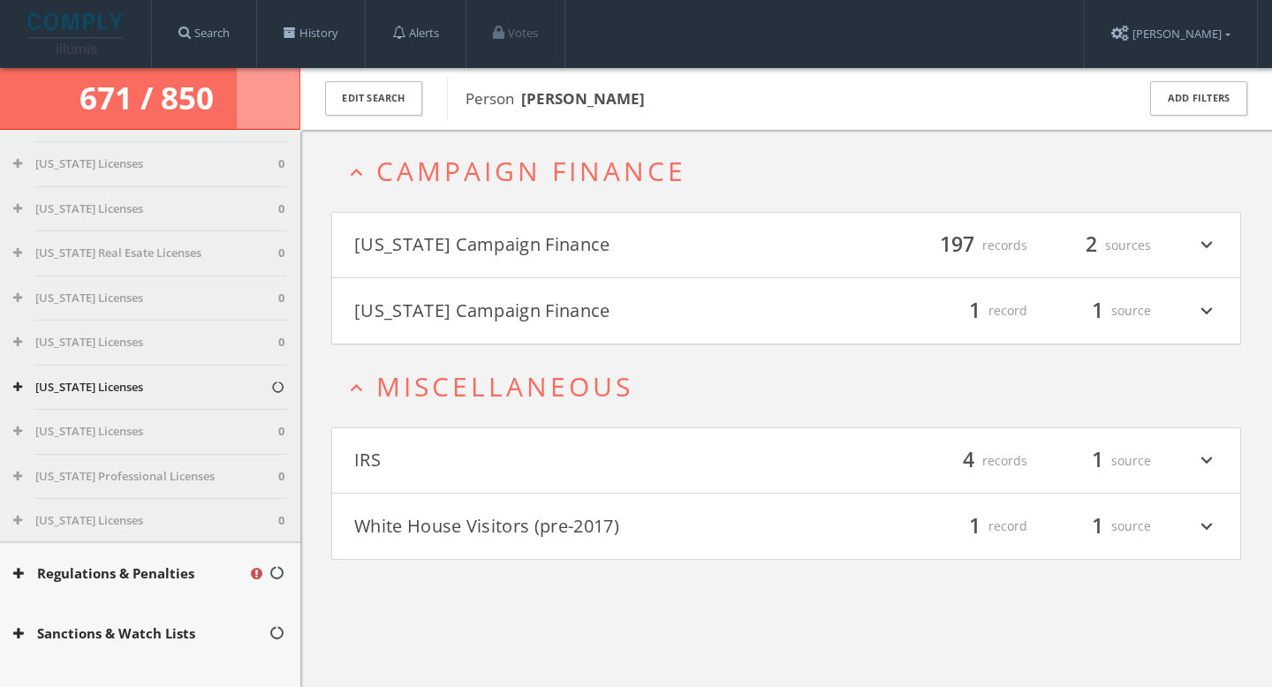
scroll to position [7417, 0]
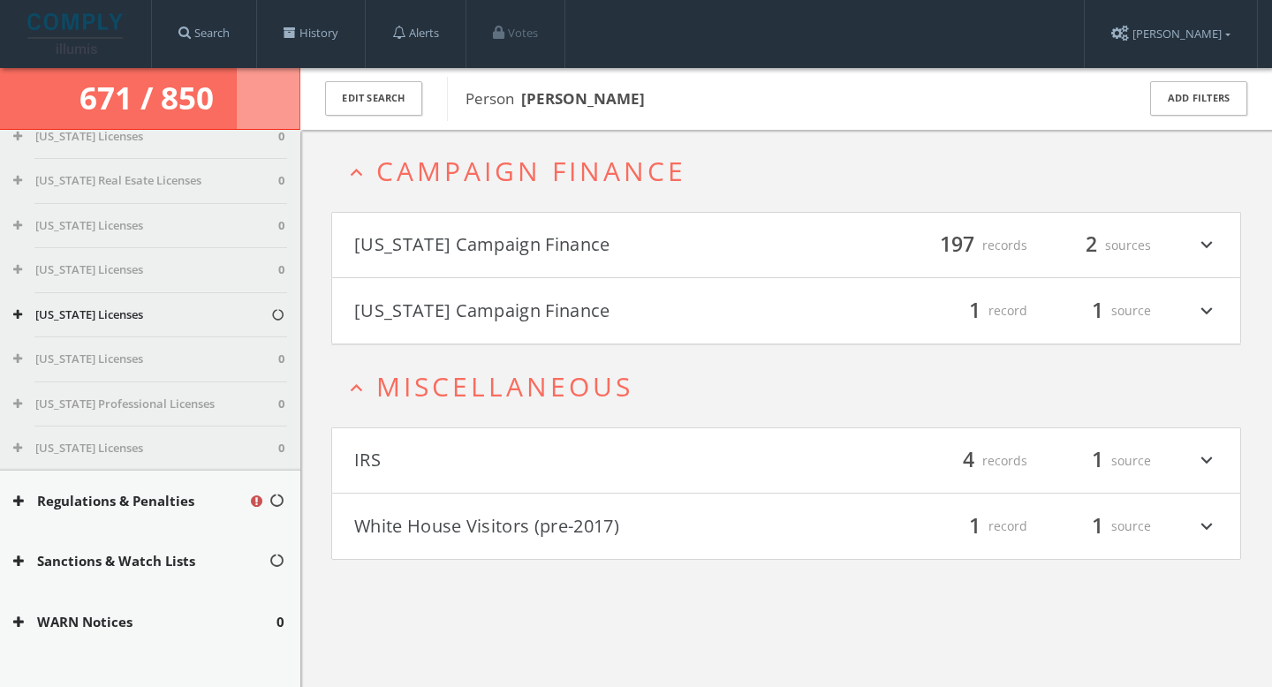
click at [157, 498] on button "Regulations & Penalties" at bounding box center [130, 501] width 235 height 20
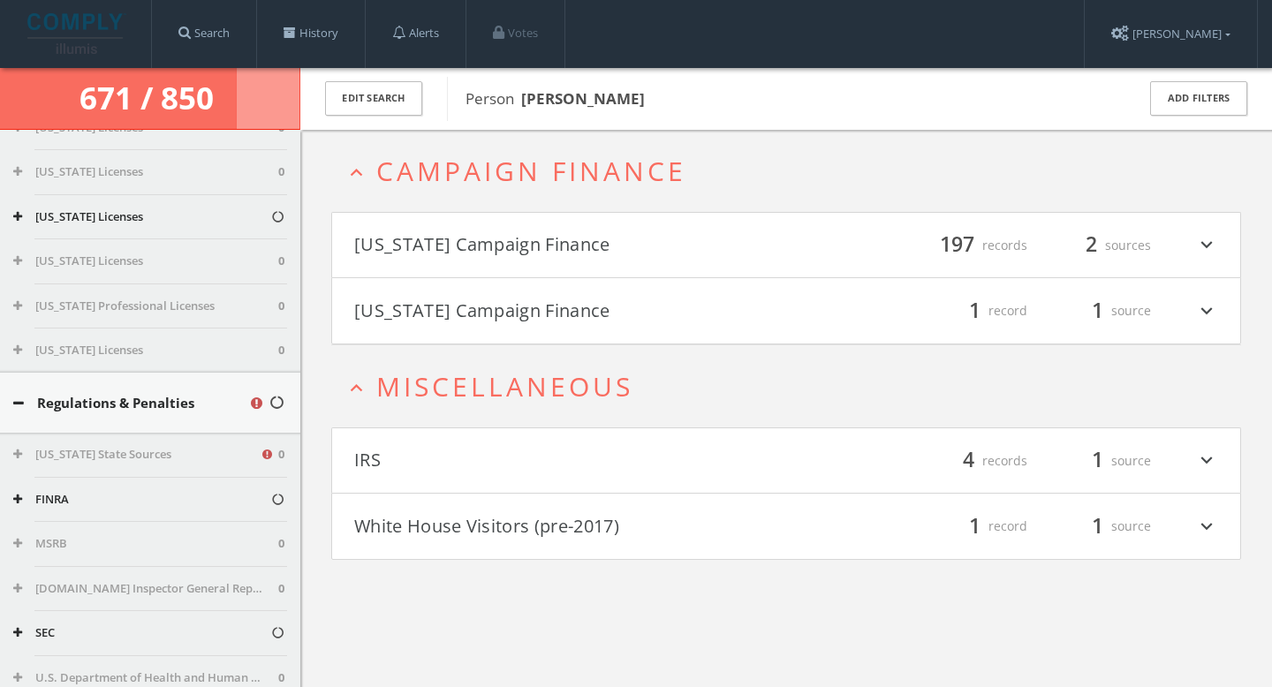
scroll to position [7520, 0]
click at [141, 454] on button "California State Sources" at bounding box center [136, 451] width 246 height 18
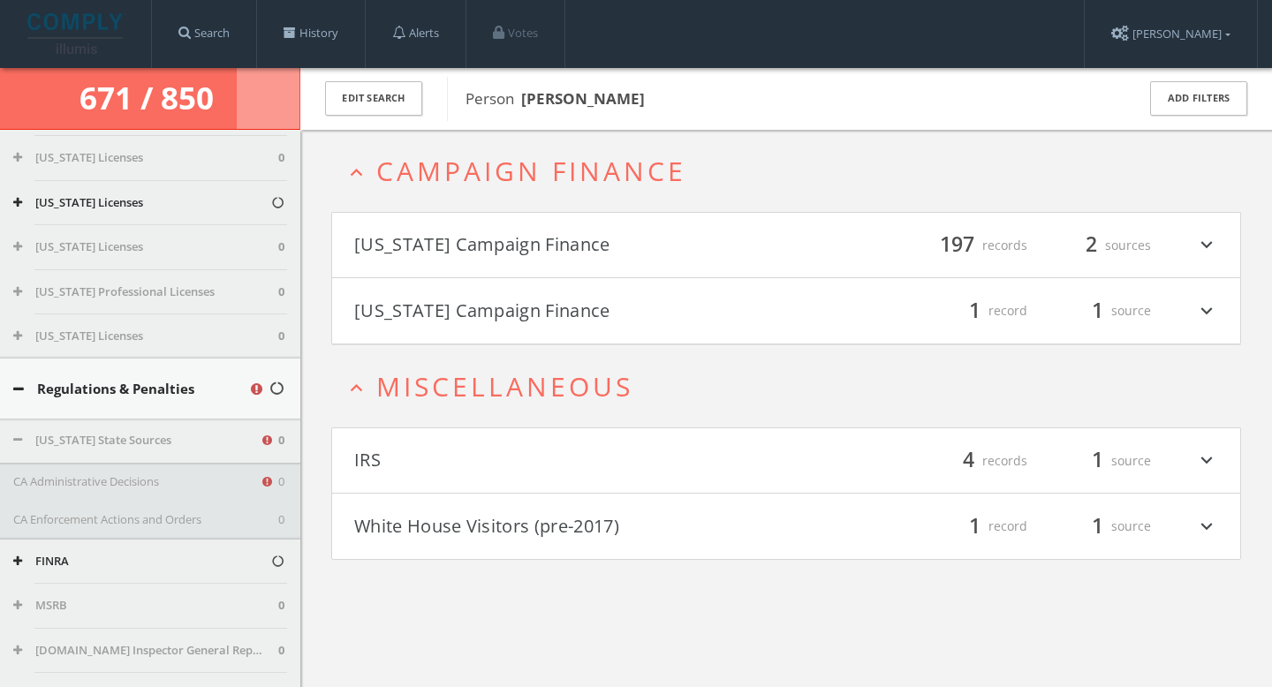
click at [152, 490] on div "CA Administrative Decisions 0" at bounding box center [150, 482] width 300 height 39
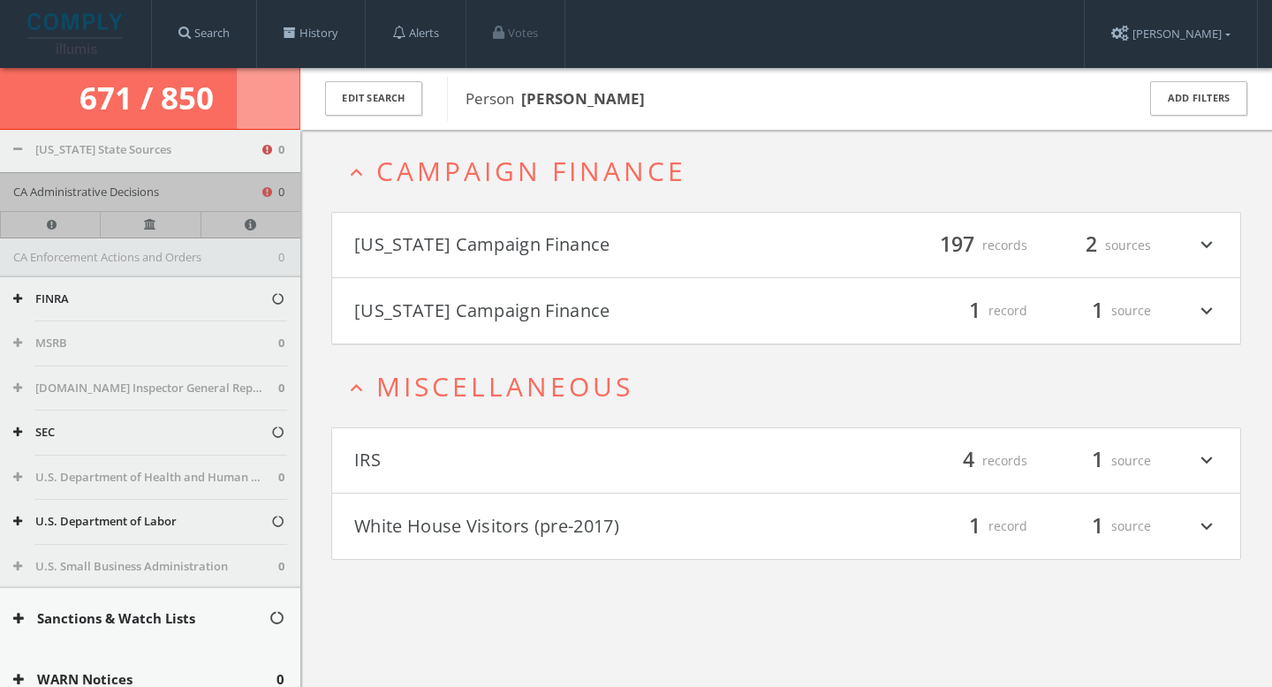
scroll to position [7878, 0]
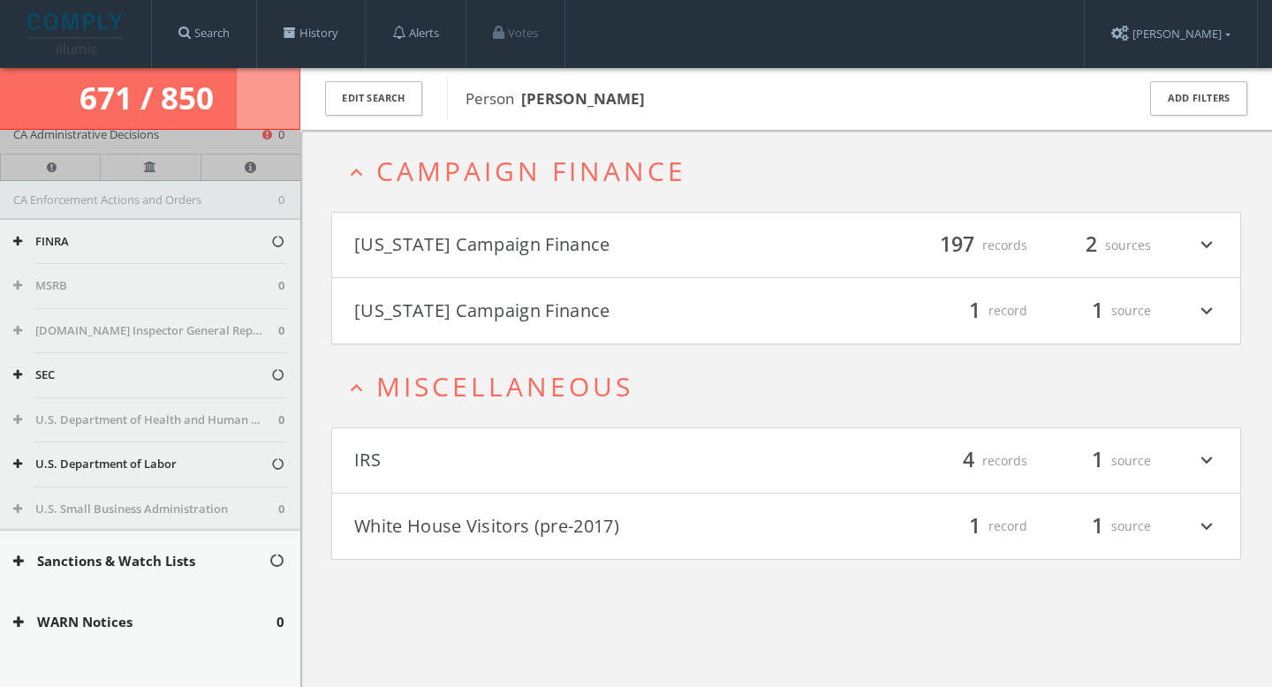
click at [152, 472] on button "U.S. Department of Labor" at bounding box center [141, 465] width 257 height 18
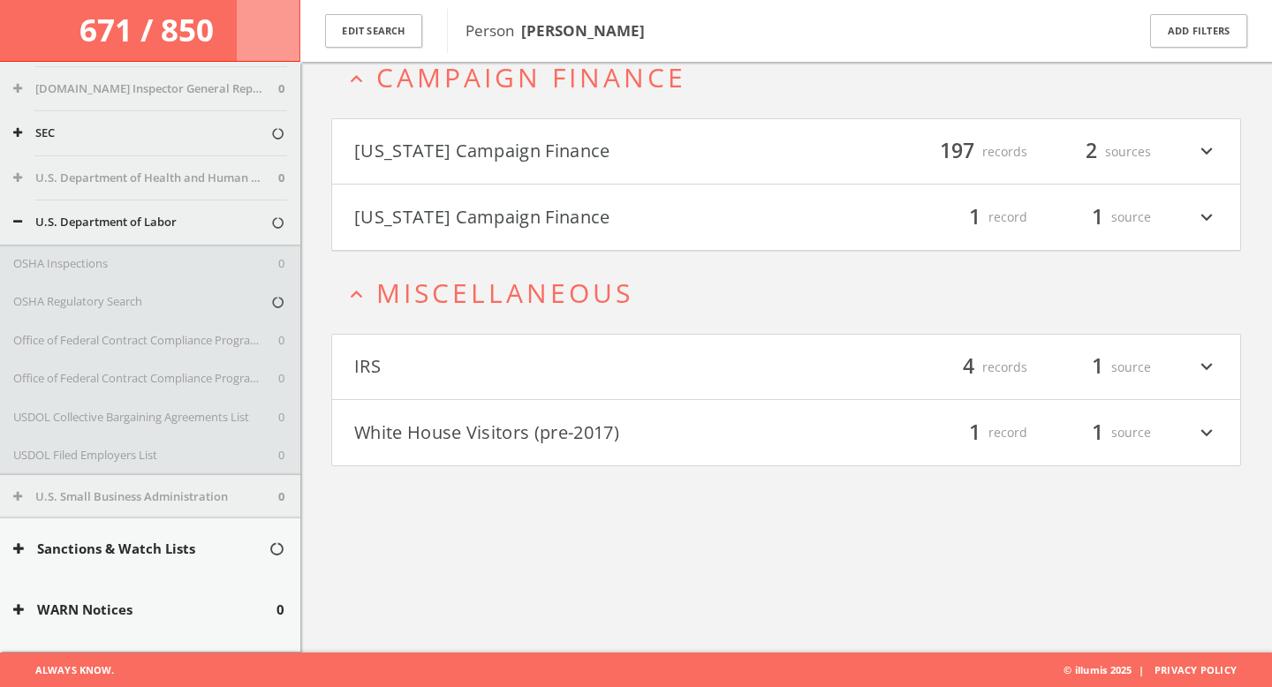
scroll to position [102, 0]
click at [130, 600] on button "WARN Notices" at bounding box center [144, 610] width 263 height 20
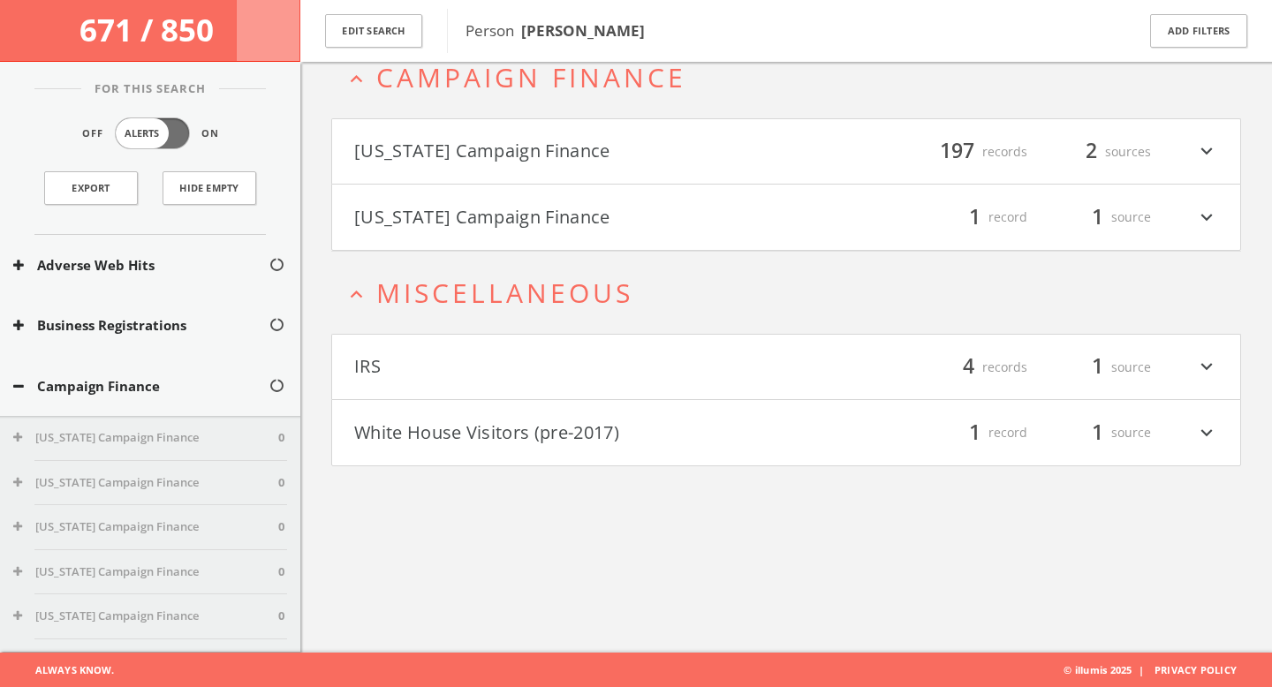
scroll to position [0, 0]
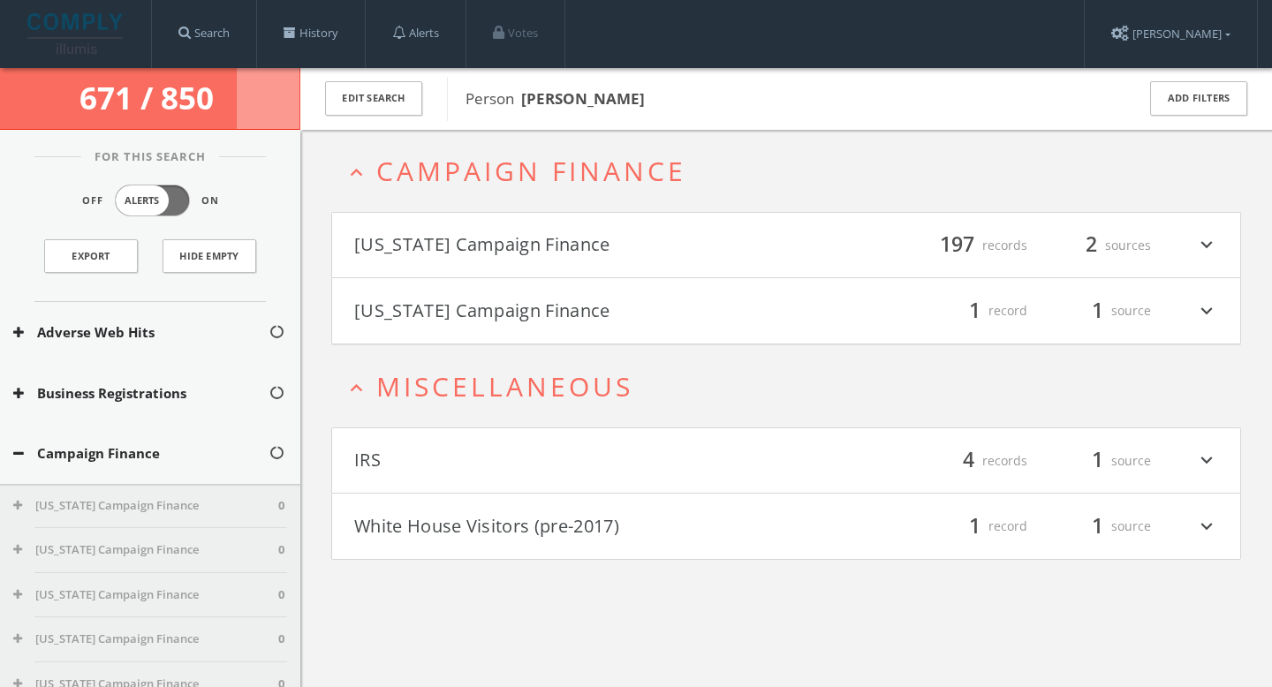
click at [121, 462] on button "Campaign Finance" at bounding box center [140, 453] width 255 height 20
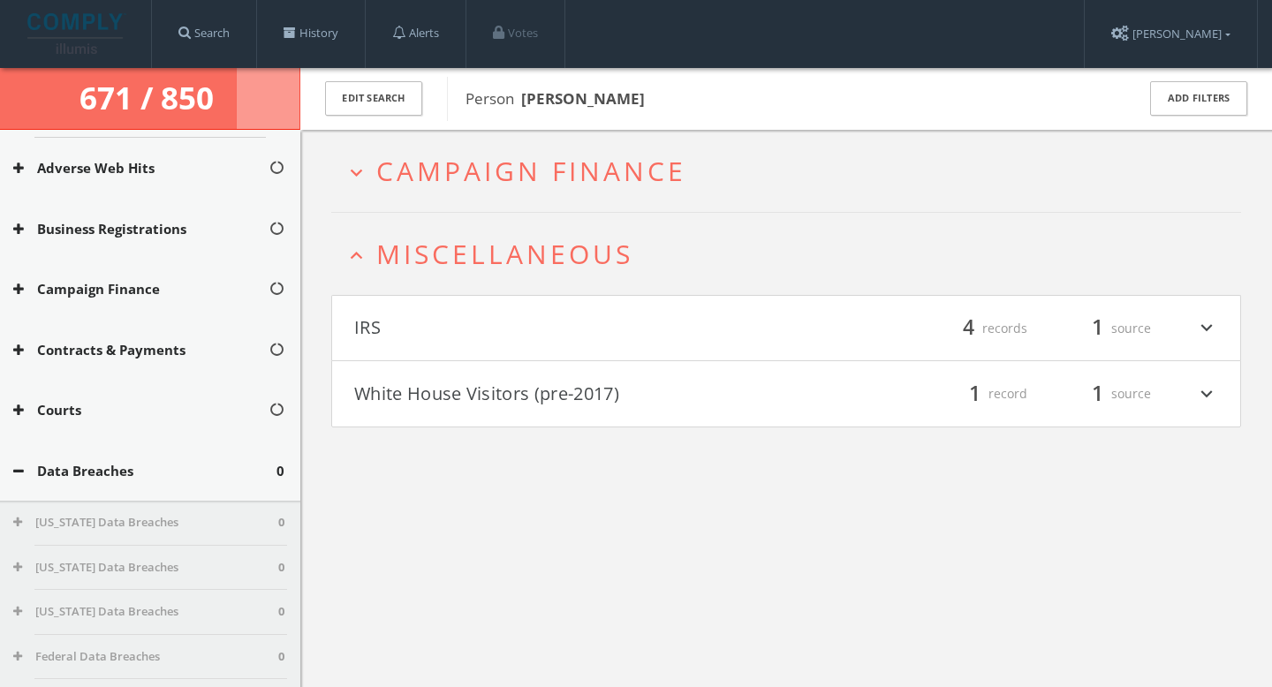
click at [93, 476] on button "Data Breaches" at bounding box center [144, 471] width 263 height 20
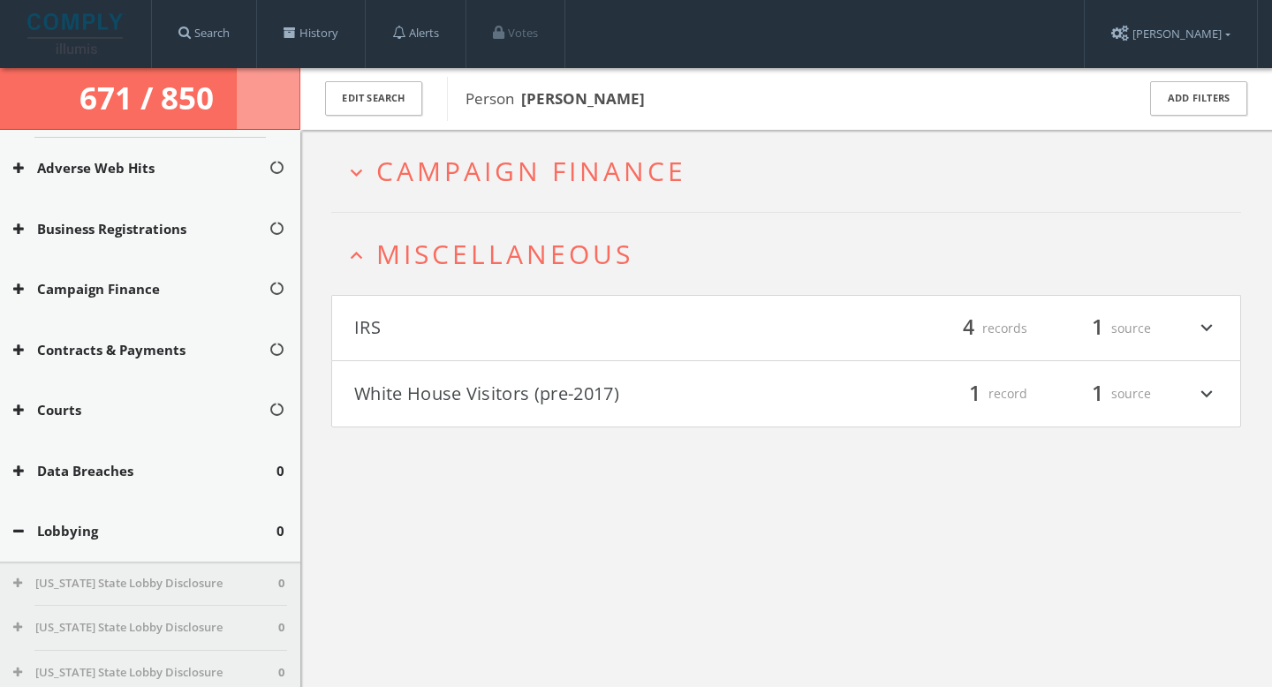
scroll to position [321, 0]
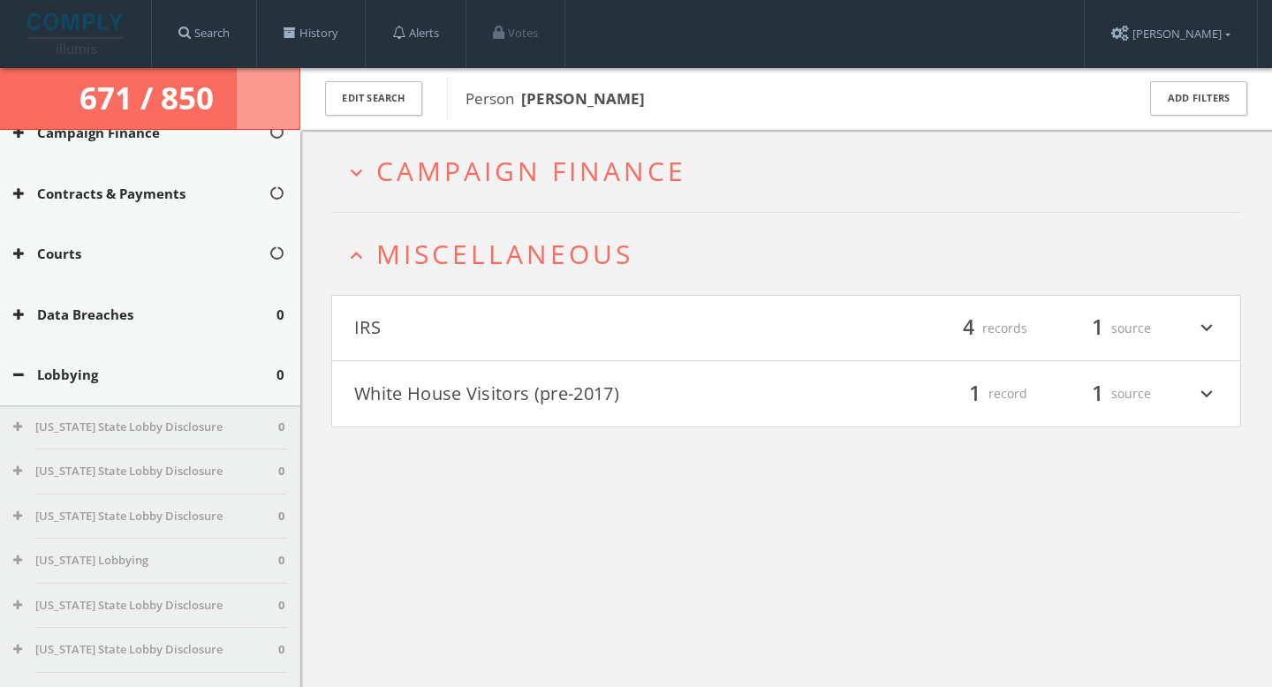
click at [81, 354] on div "Lobbying 0" at bounding box center [150, 374] width 300 height 61
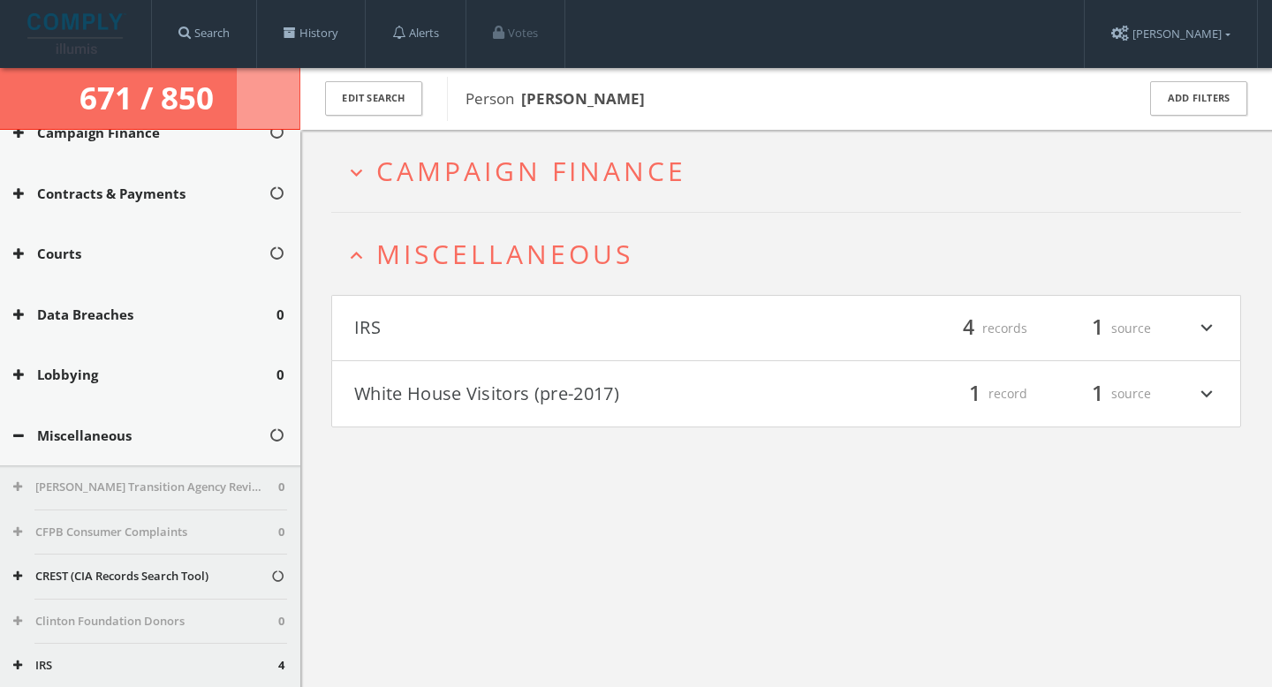
click at [88, 436] on button "Miscellaneous" at bounding box center [140, 436] width 255 height 20
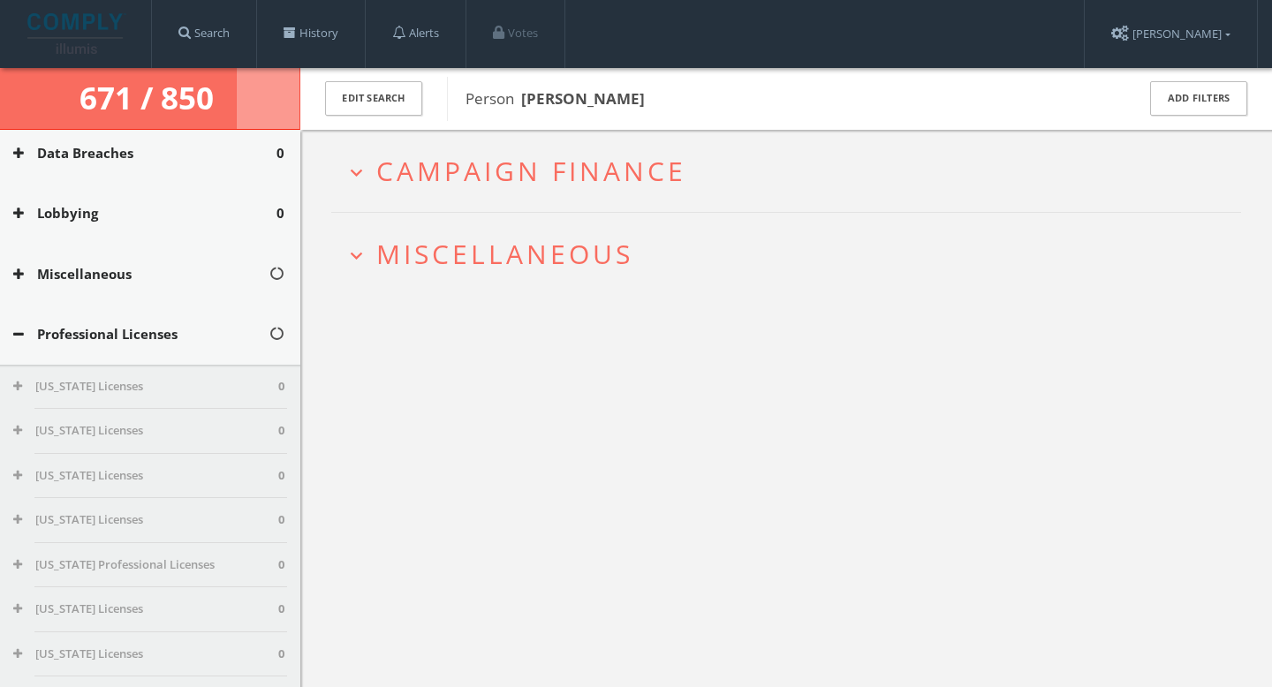
scroll to position [486, 0]
click at [103, 346] on div "Professional Licenses" at bounding box center [150, 330] width 300 height 61
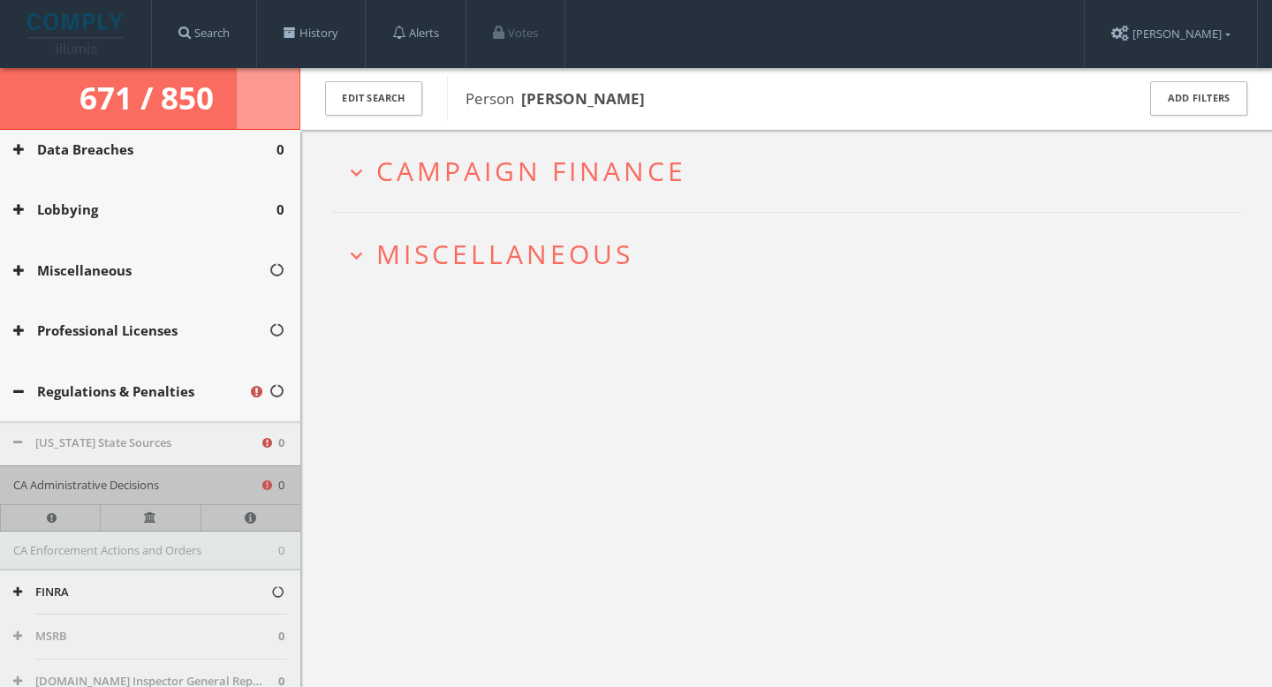
click at [98, 395] on button "Regulations & Penalties" at bounding box center [130, 391] width 235 height 20
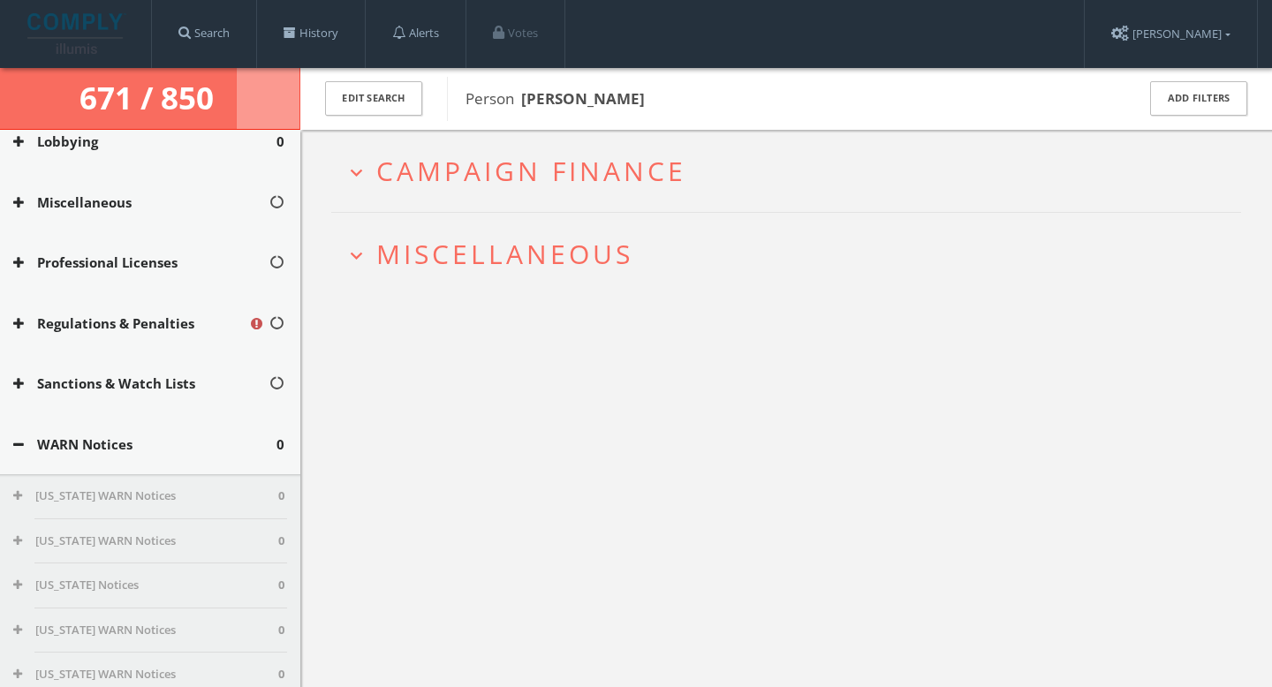
click at [93, 450] on button "WARN Notices" at bounding box center [144, 444] width 263 height 20
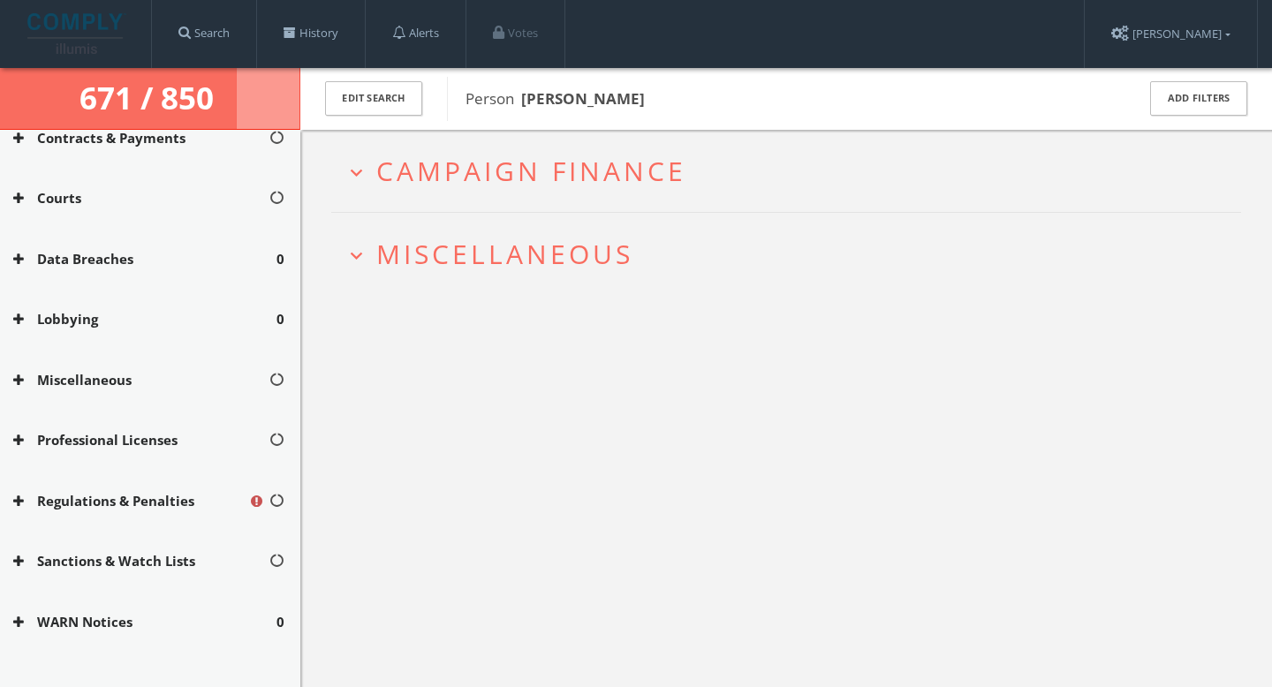
scroll to position [0, 0]
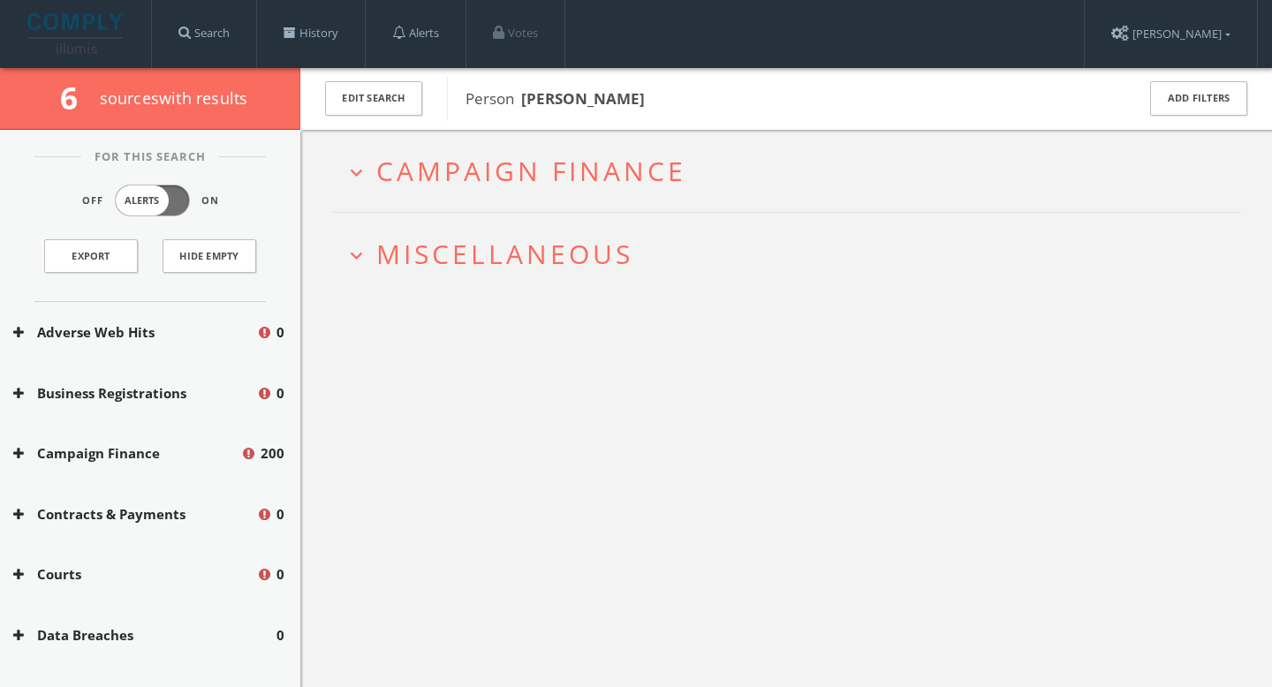
click at [510, 264] on span "Miscellaneous" at bounding box center [504, 254] width 257 height 36
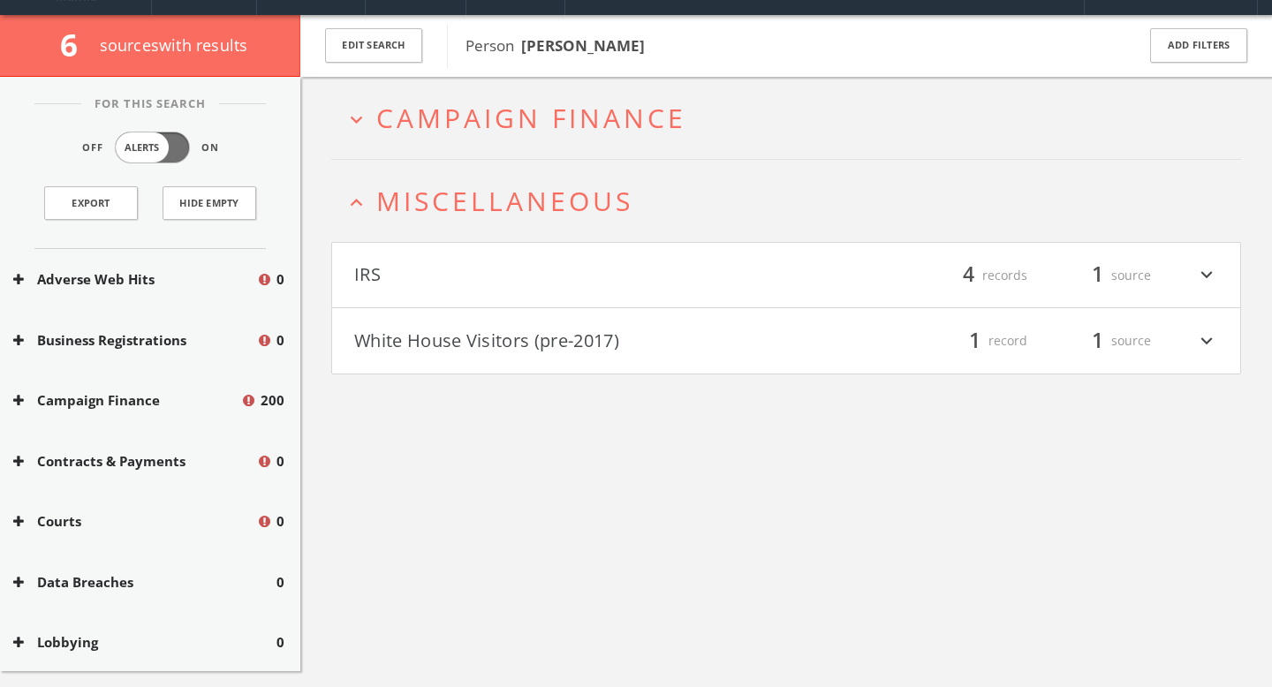
scroll to position [102, 0]
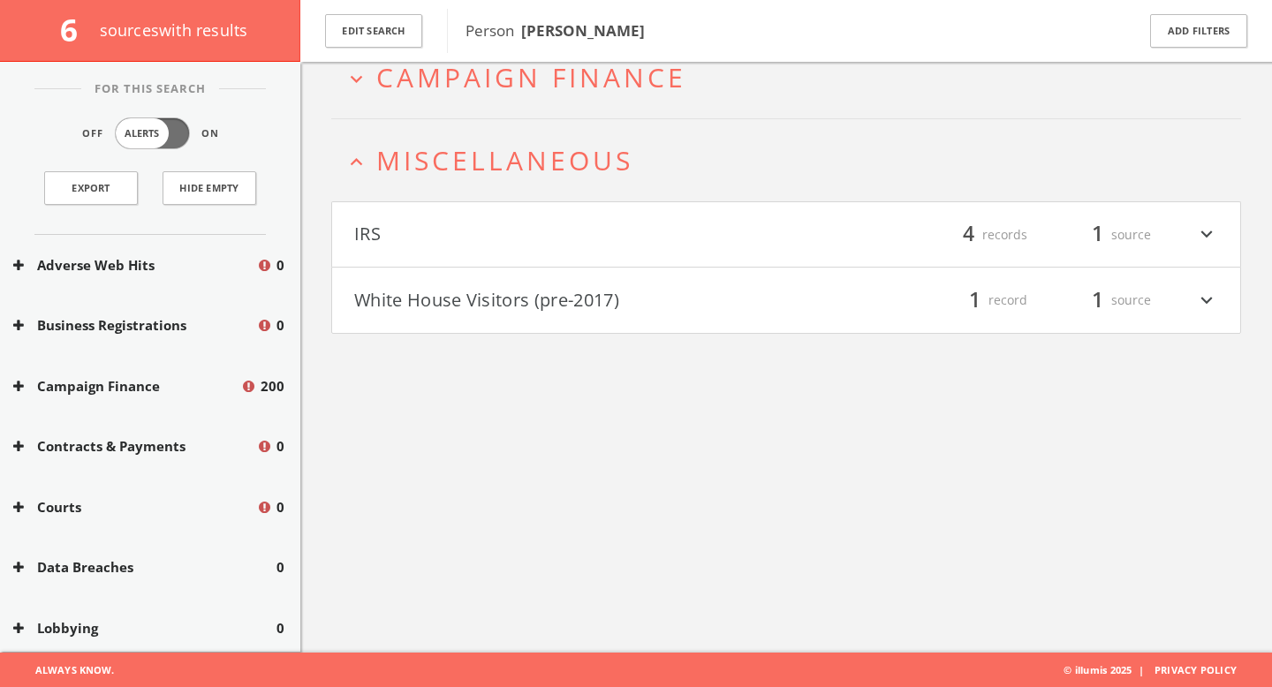
click at [537, 241] on button "IRS" at bounding box center [570, 235] width 432 height 30
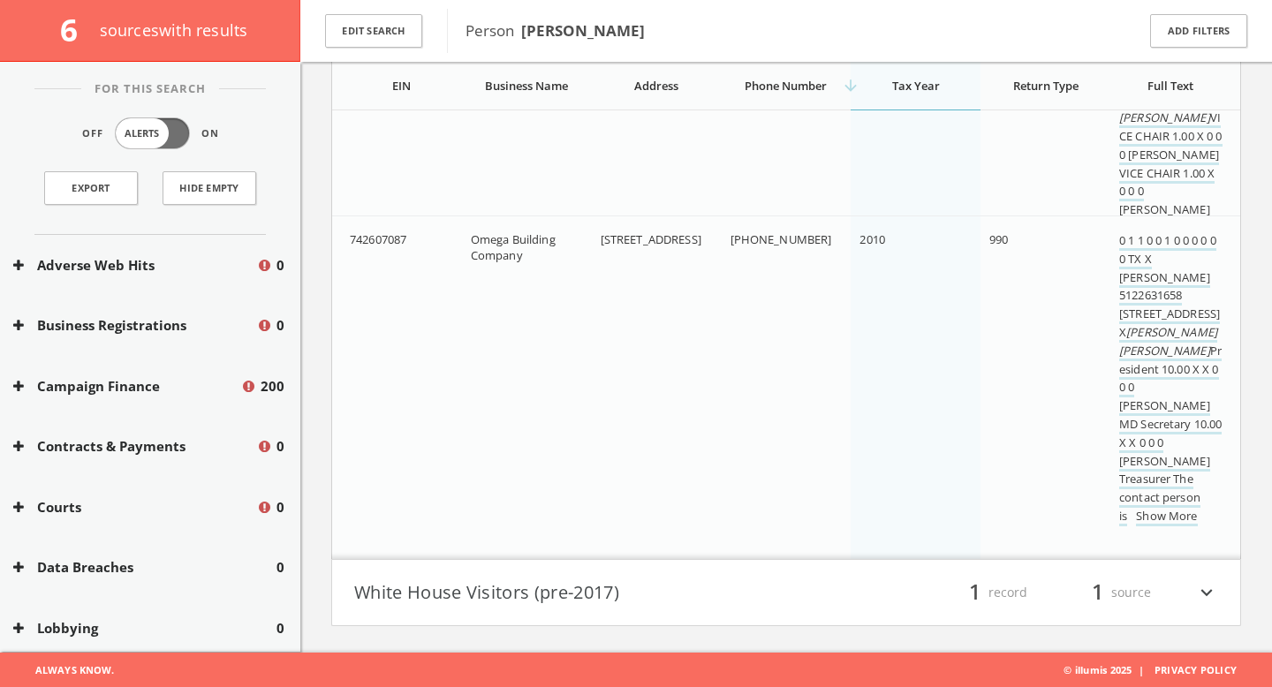
click at [578, 585] on button "White House Visitors (pre-2017)" at bounding box center [570, 593] width 432 height 30
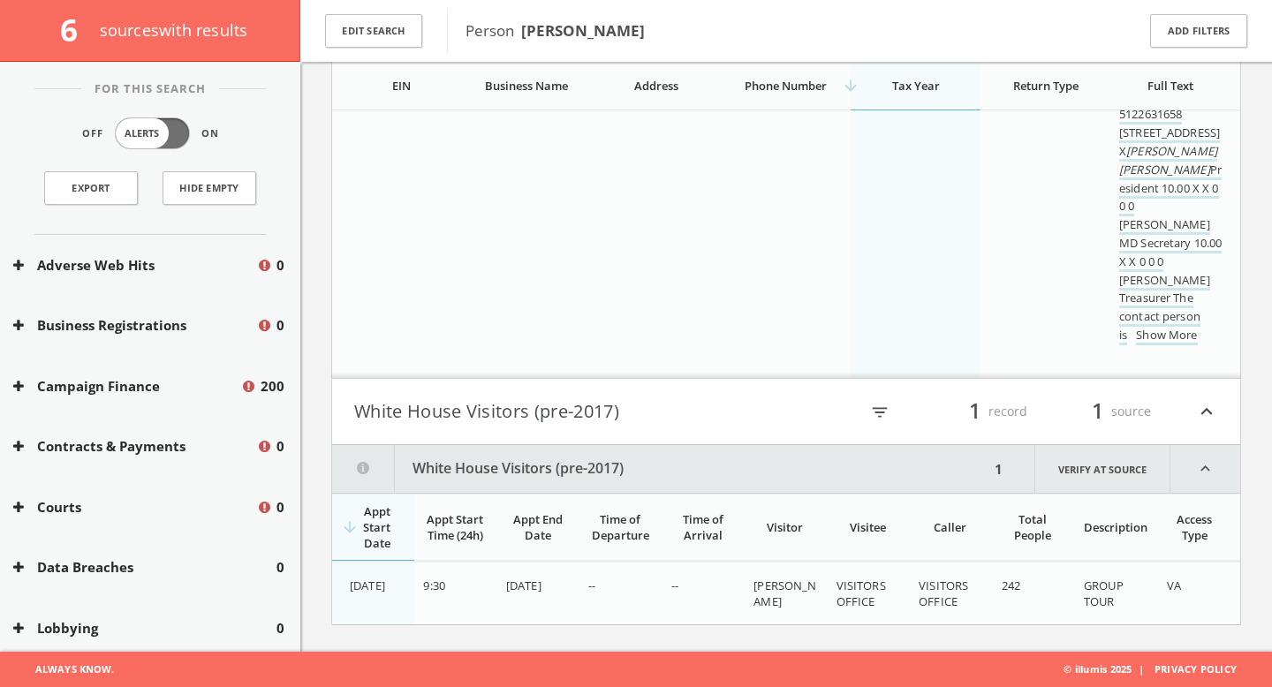
scroll to position [0, 0]
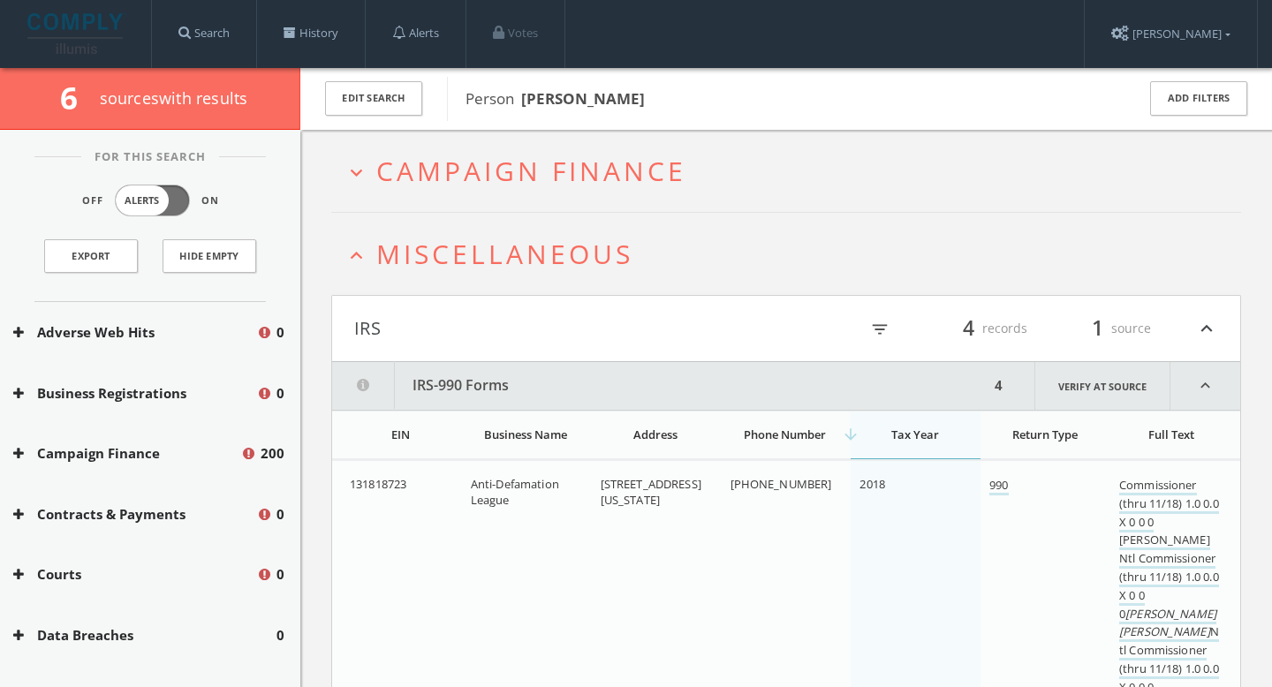
click at [527, 193] on h2 "expand_more Campaign Finance" at bounding box center [786, 171] width 910 height 82
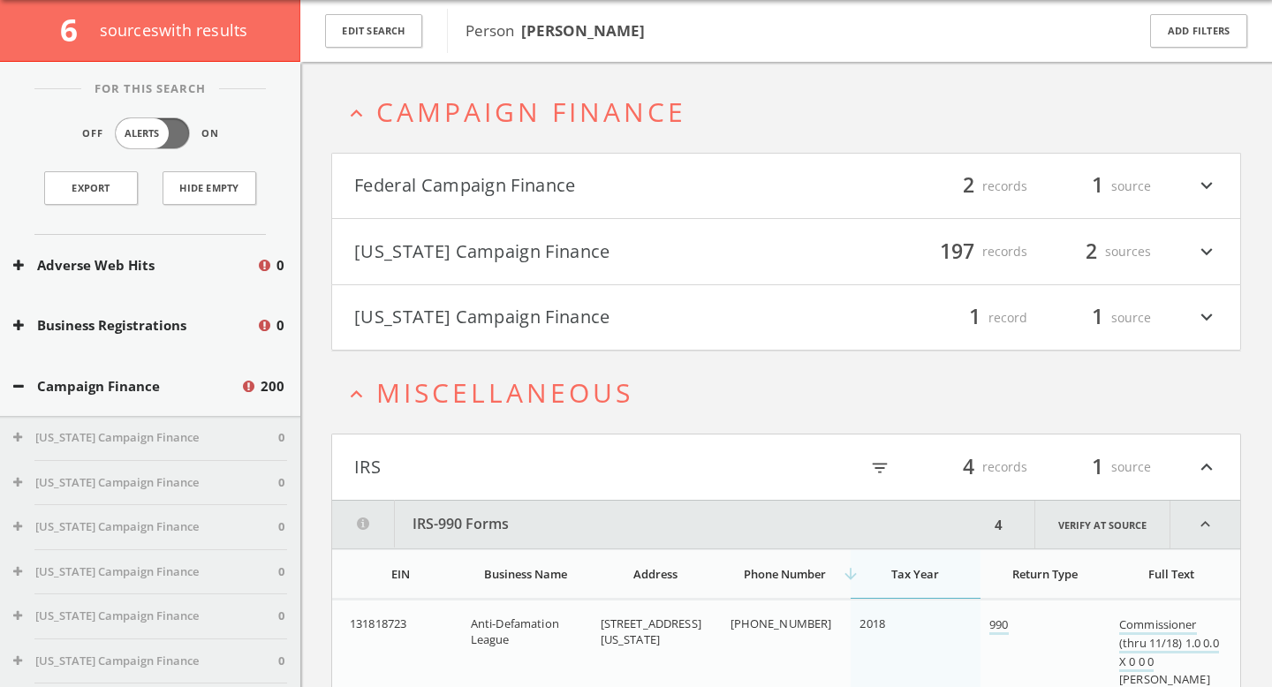
click at [582, 193] on button "Federal Campaign Finance" at bounding box center [570, 186] width 432 height 30
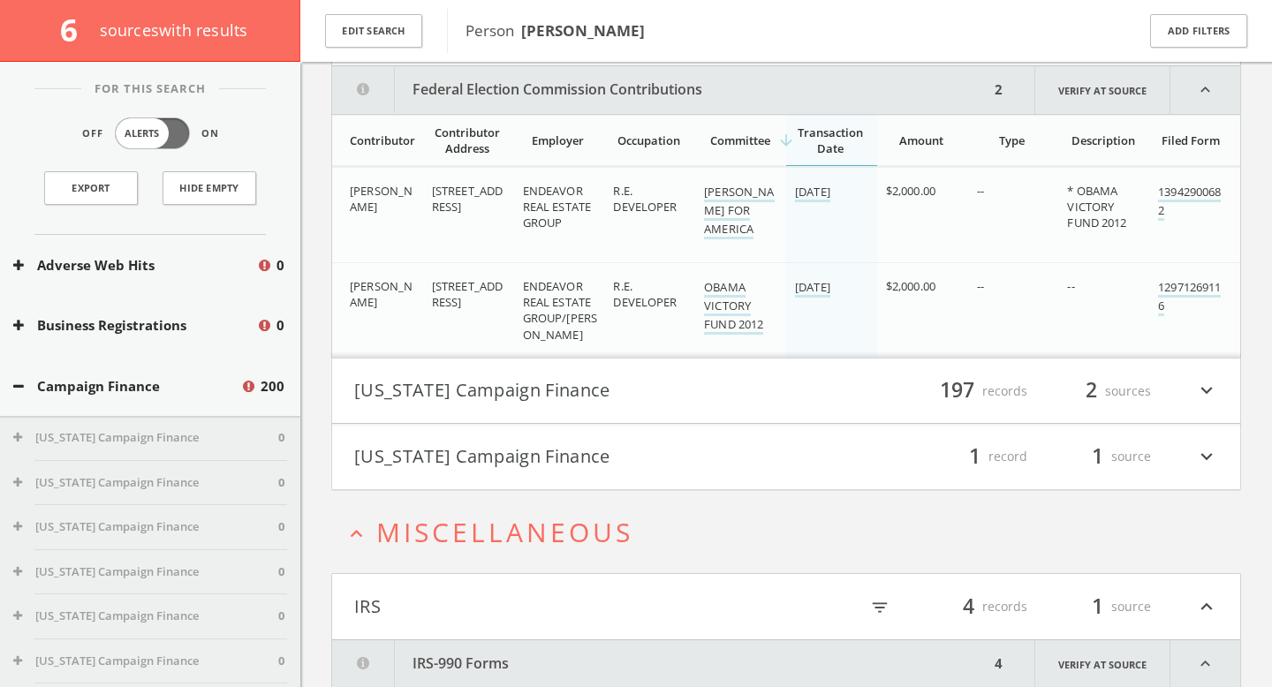
scroll to position [225, 0]
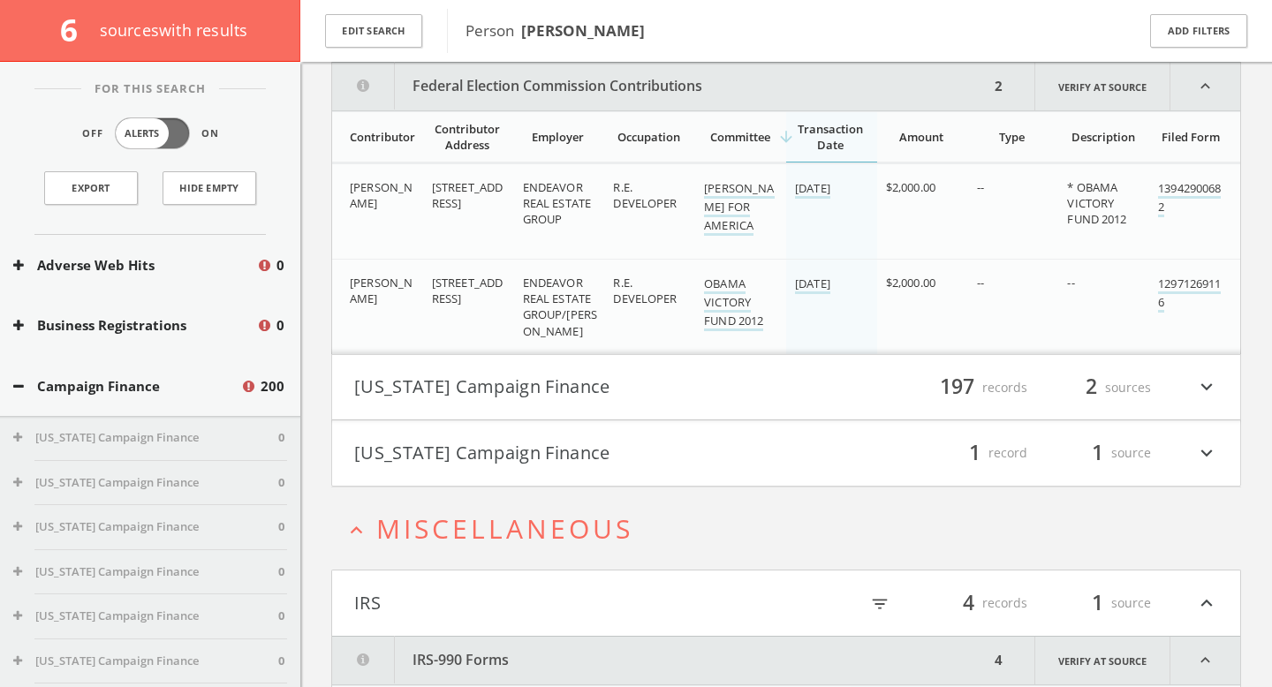
click at [110, 267] on button "Adverse Web Hits" at bounding box center [134, 265] width 243 height 20
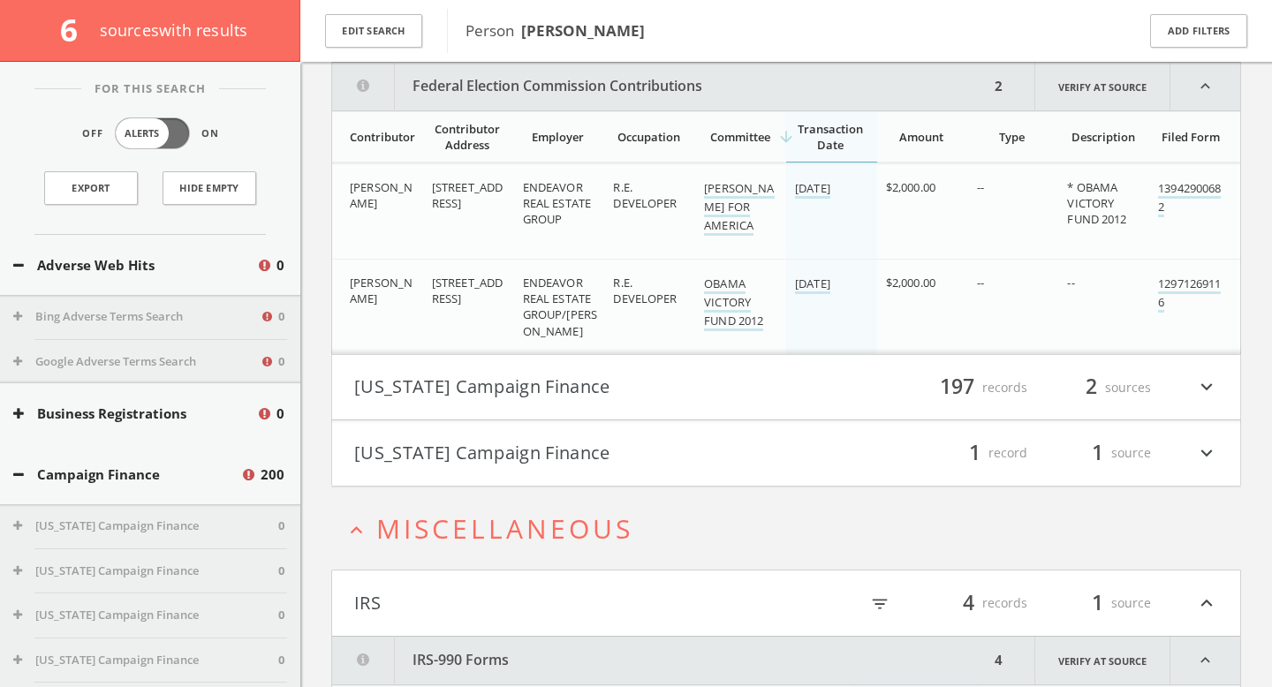
click at [166, 322] on button "Bing Adverse Terms Search" at bounding box center [136, 317] width 246 height 18
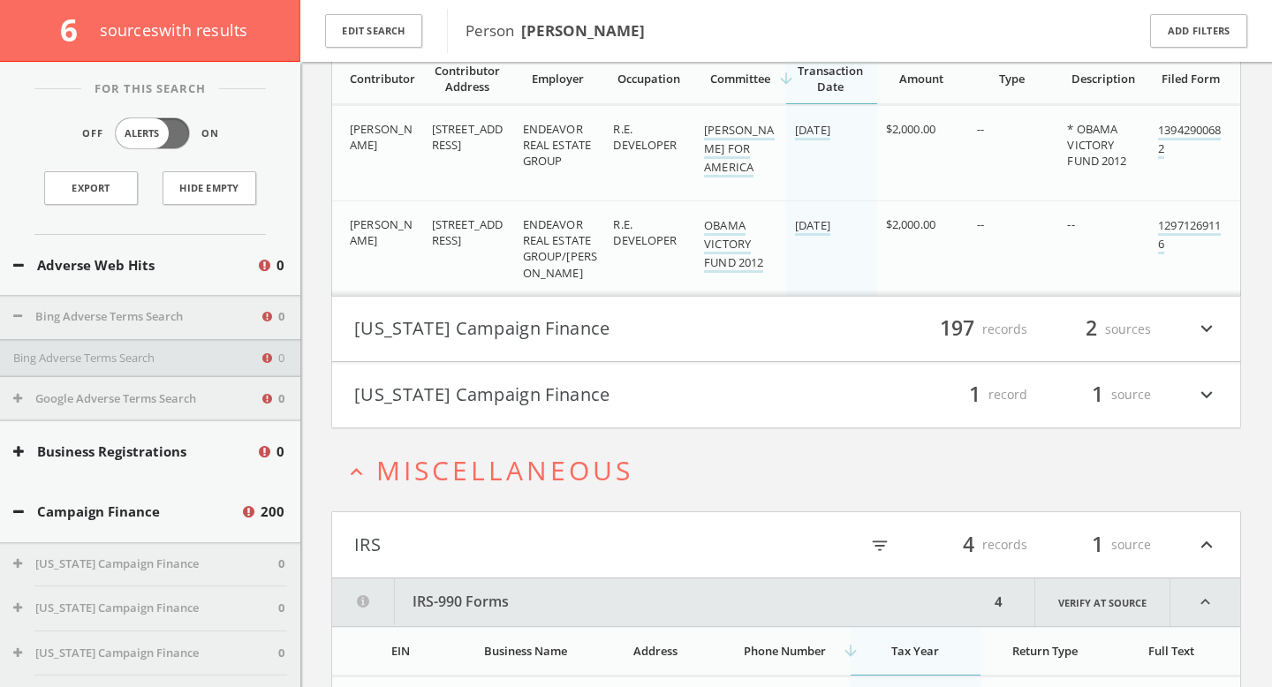
click at [519, 322] on button "Texas Campaign Finance" at bounding box center [570, 329] width 432 height 30
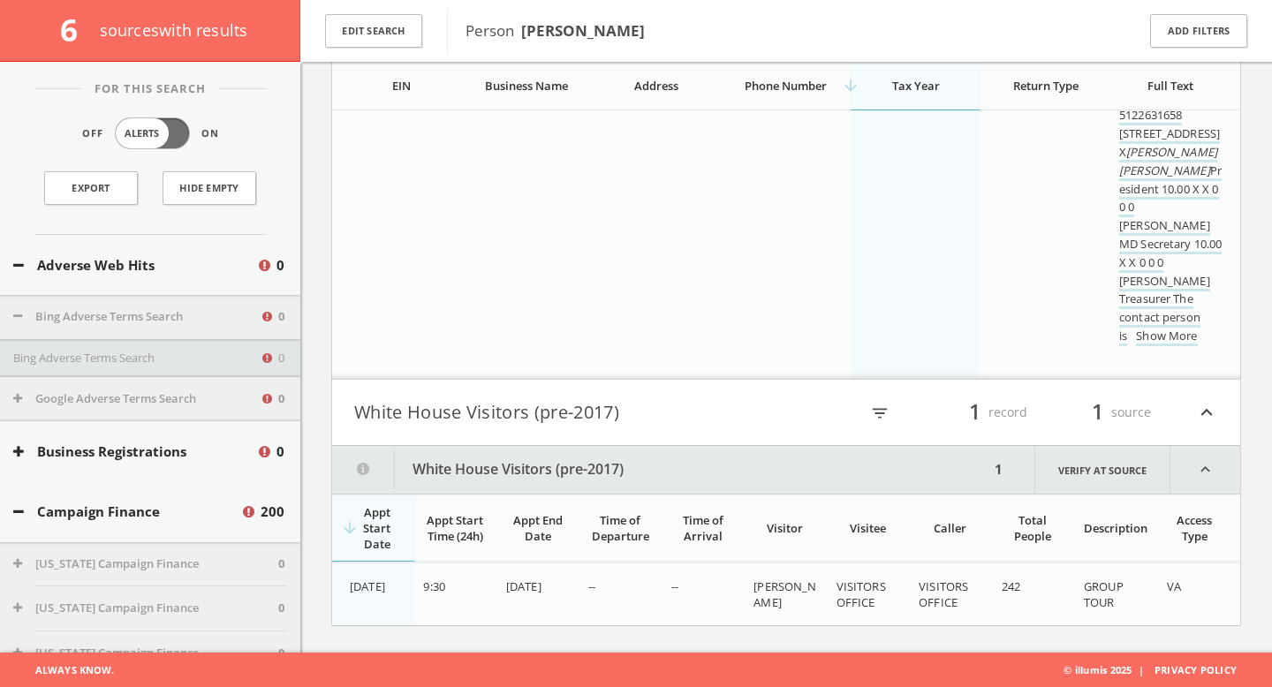
scroll to position [0, 0]
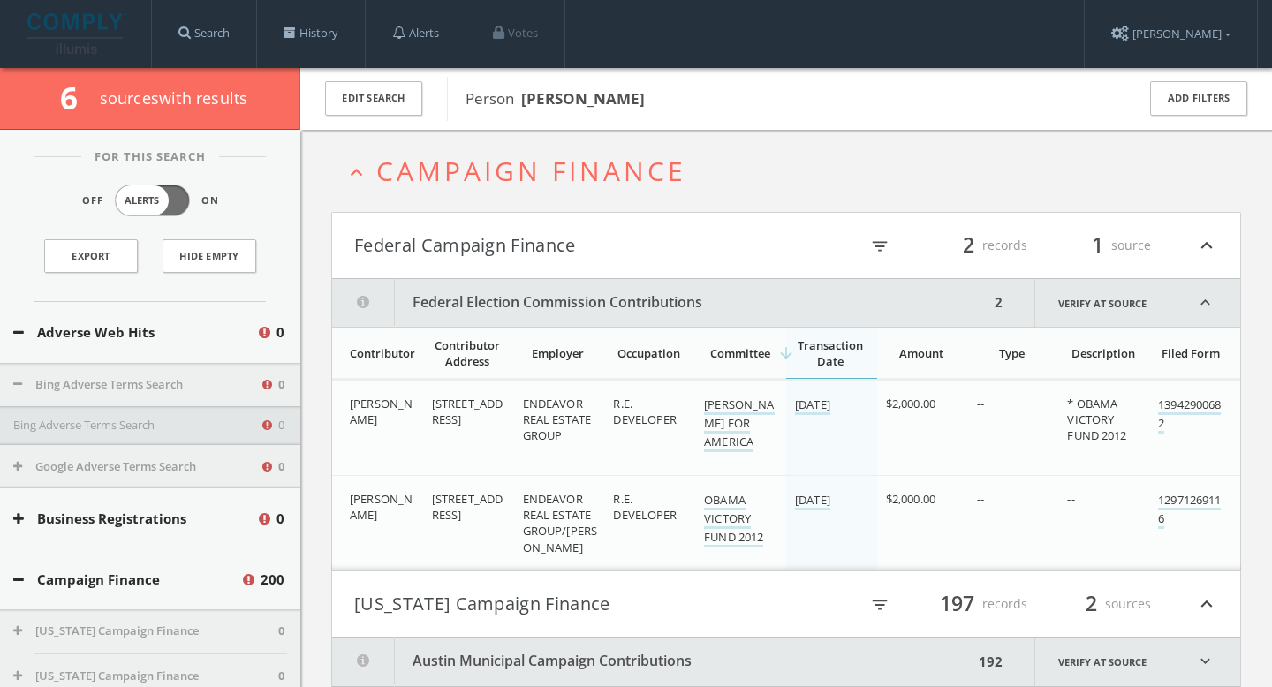
click at [573, 254] on button "Federal Campaign Finance" at bounding box center [570, 245] width 432 height 30
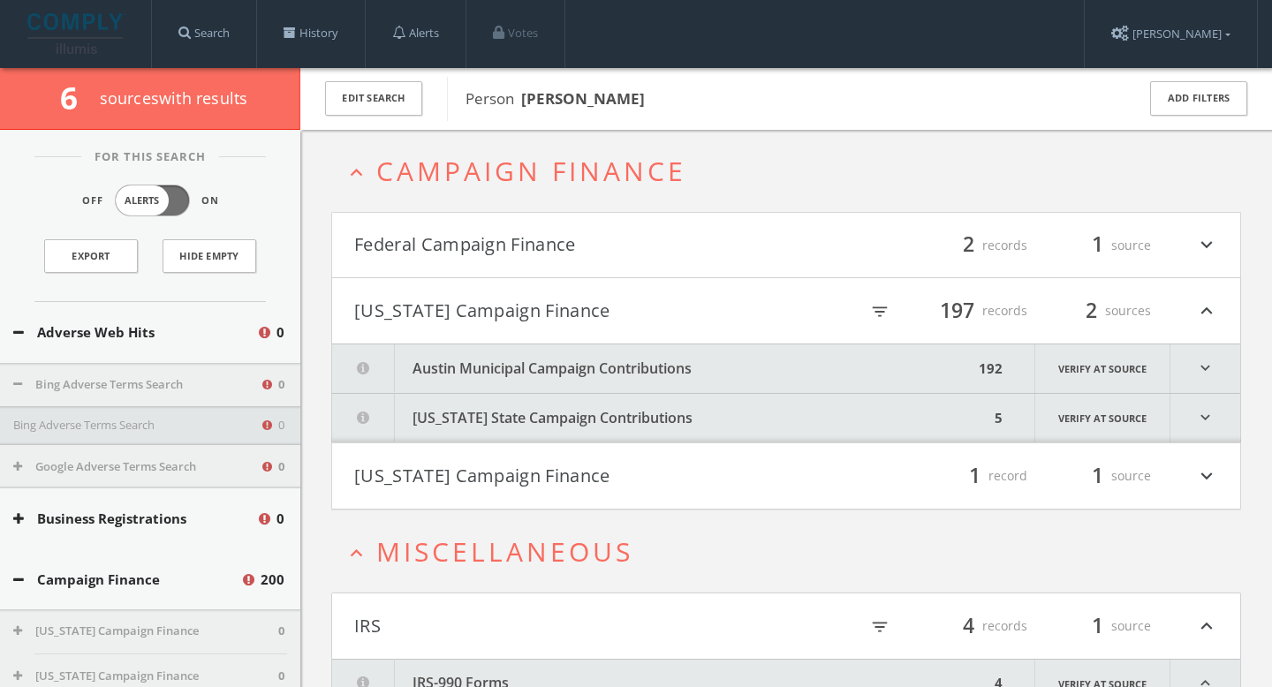
click at [545, 312] on button "Texas Campaign Finance" at bounding box center [570, 311] width 432 height 30
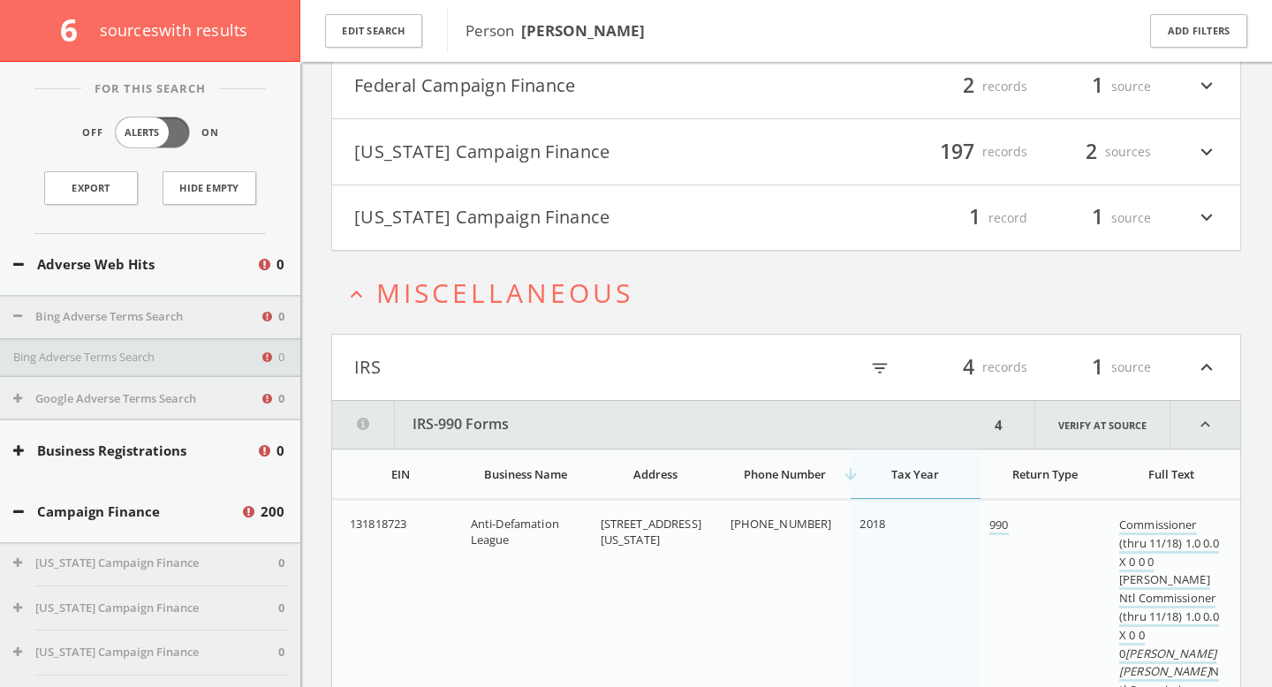
scroll to position [182, 0]
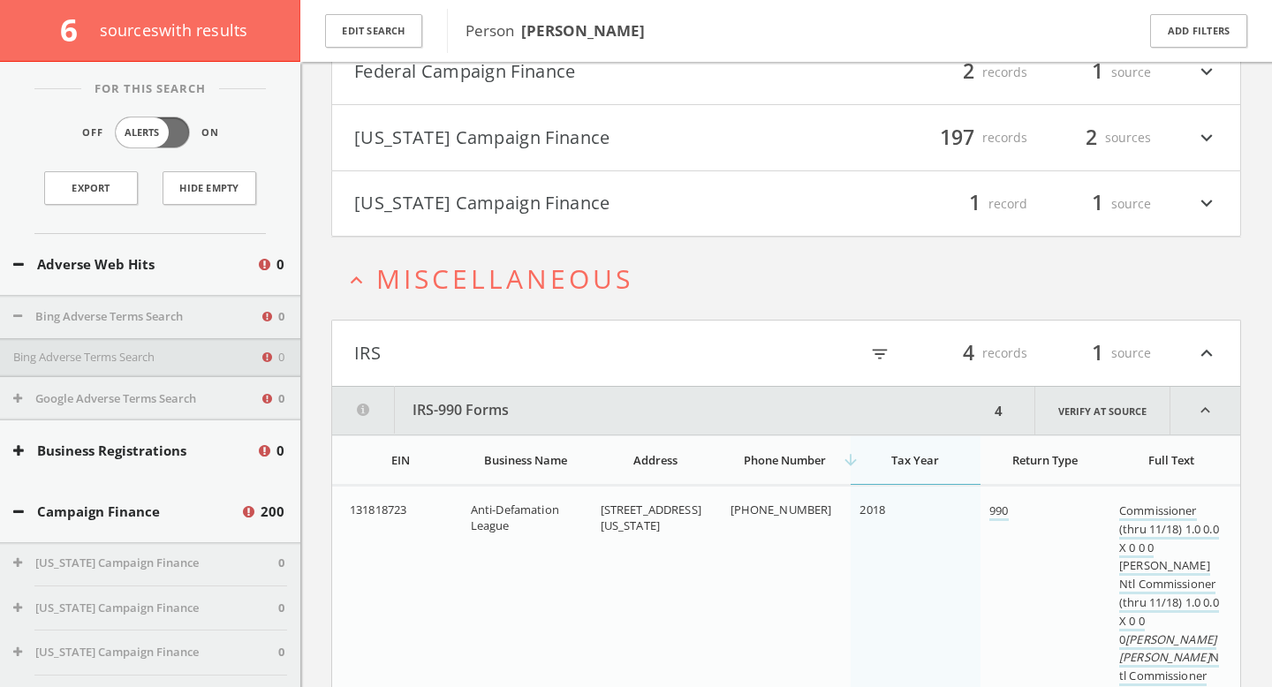
click at [528, 346] on button "IRS" at bounding box center [570, 353] width 432 height 30
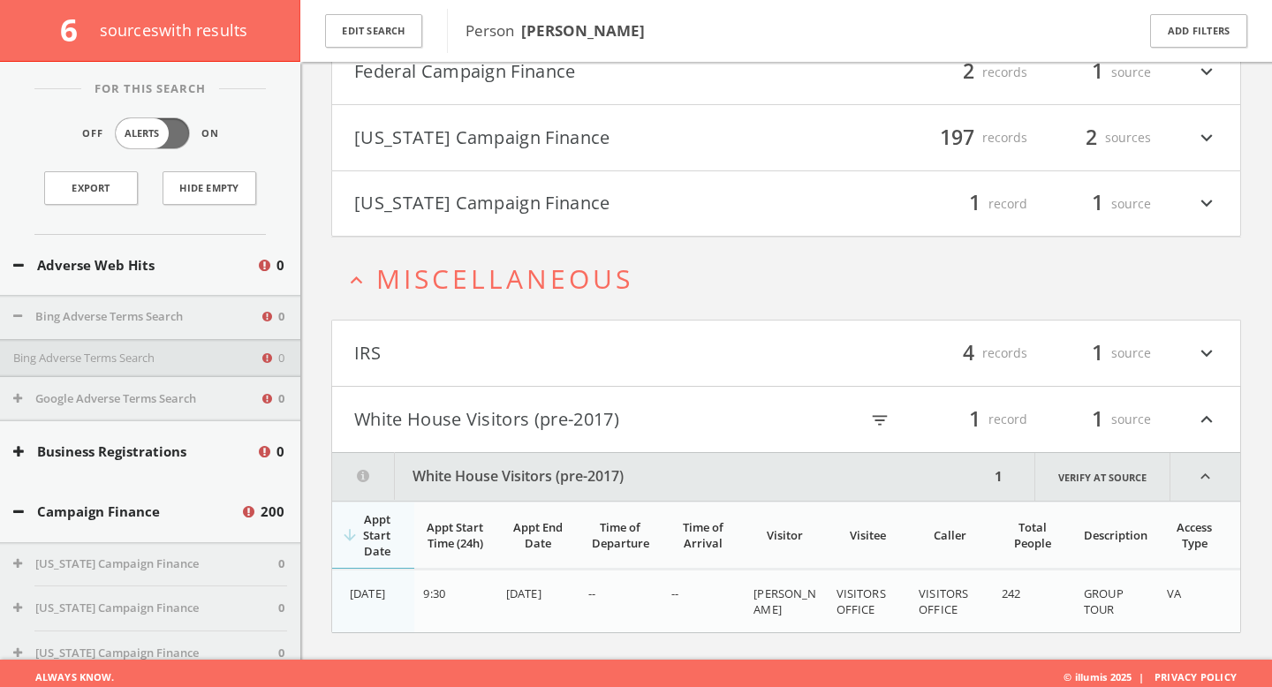
click at [477, 417] on button "White House Visitors (pre-2017)" at bounding box center [570, 419] width 432 height 30
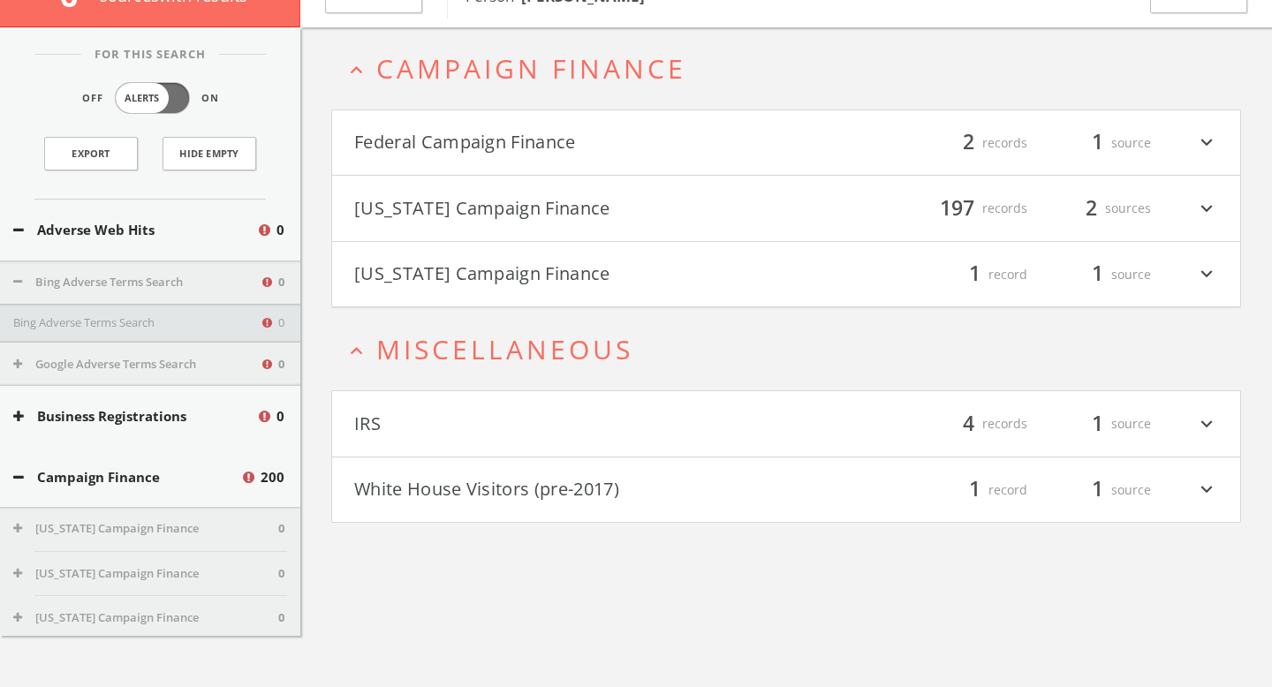
scroll to position [0, 0]
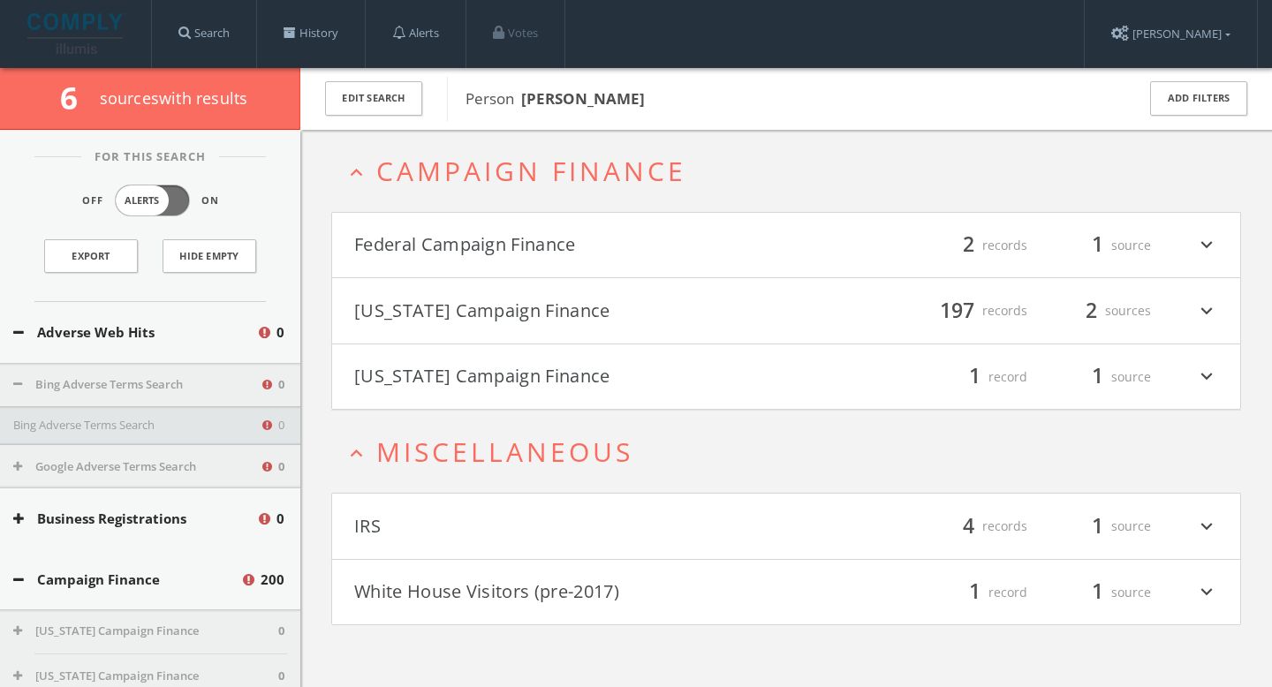
click at [83, 13] on img at bounding box center [76, 33] width 99 height 41
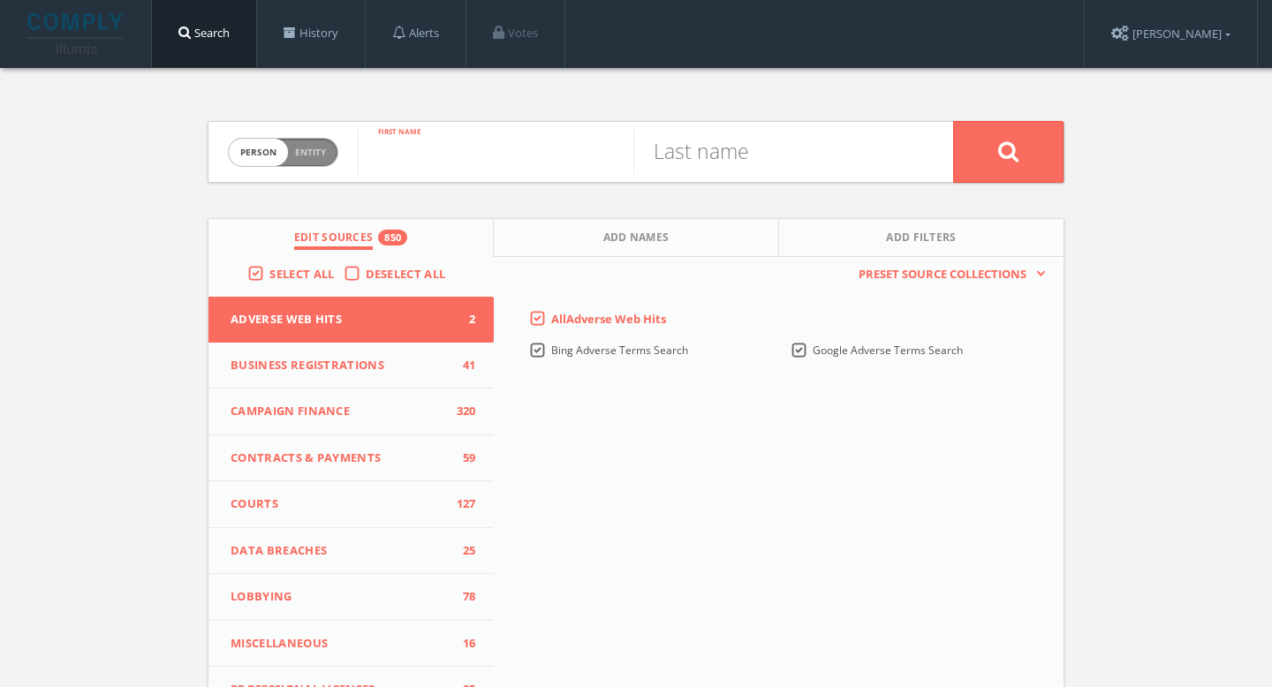
click at [494, 160] on input "text" at bounding box center [496, 152] width 276 height 46
click at [517, 161] on input "Mark" at bounding box center [496, 152] width 276 height 46
type input "Mark"
type input "Newberg"
click at [1013, 149] on icon at bounding box center [1008, 151] width 21 height 22
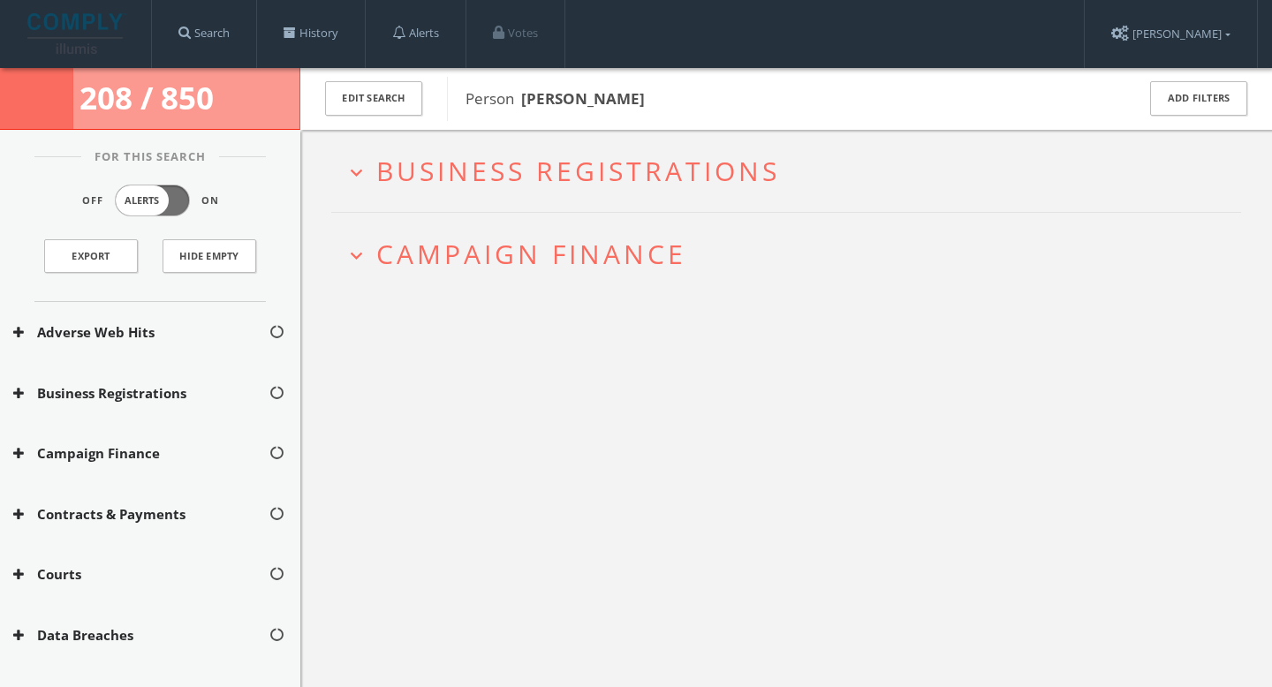
click at [532, 172] on span "Business Registrations" at bounding box center [578, 171] width 404 height 36
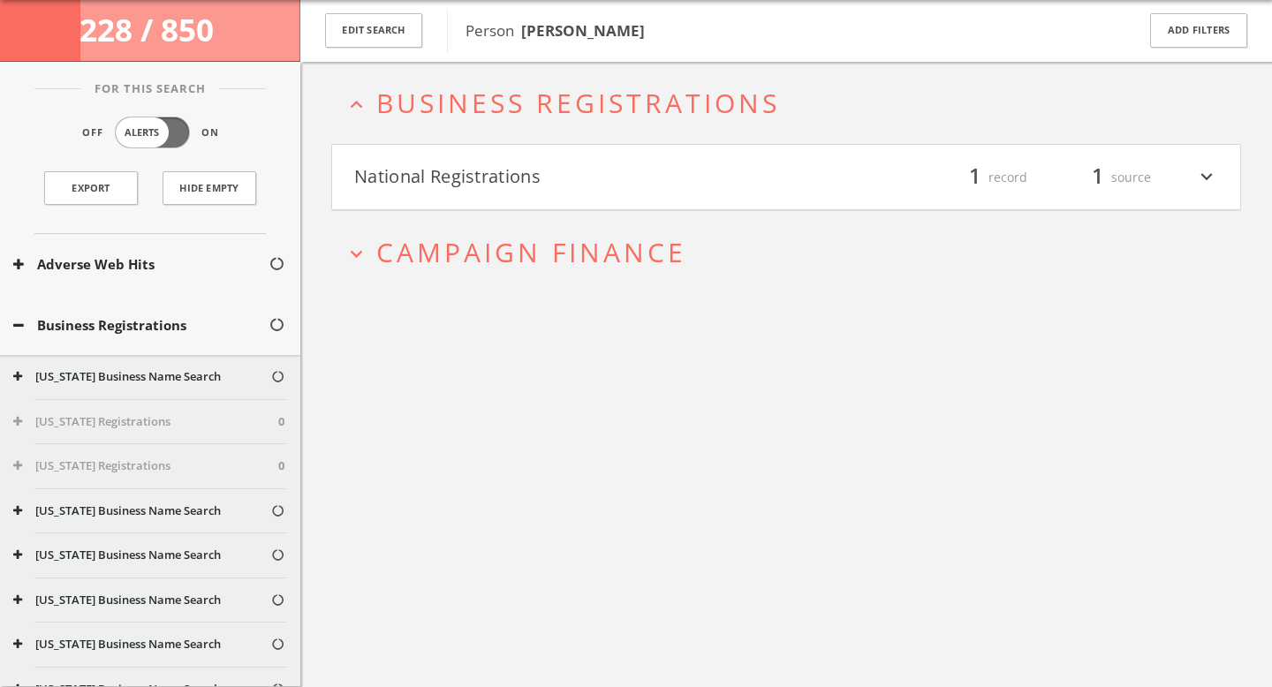
click at [525, 204] on h4 "National Registrations filter_list 1 record 1 source expand_more" at bounding box center [786, 177] width 908 height 65
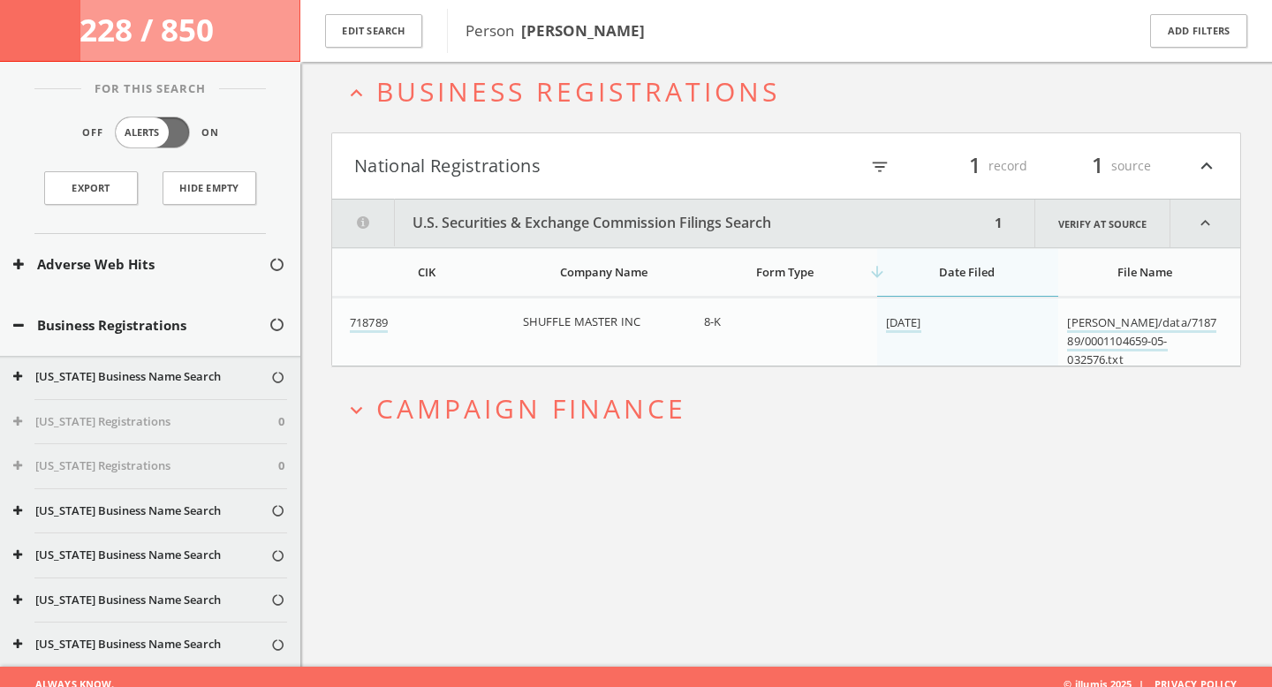
scroll to position [102, 0]
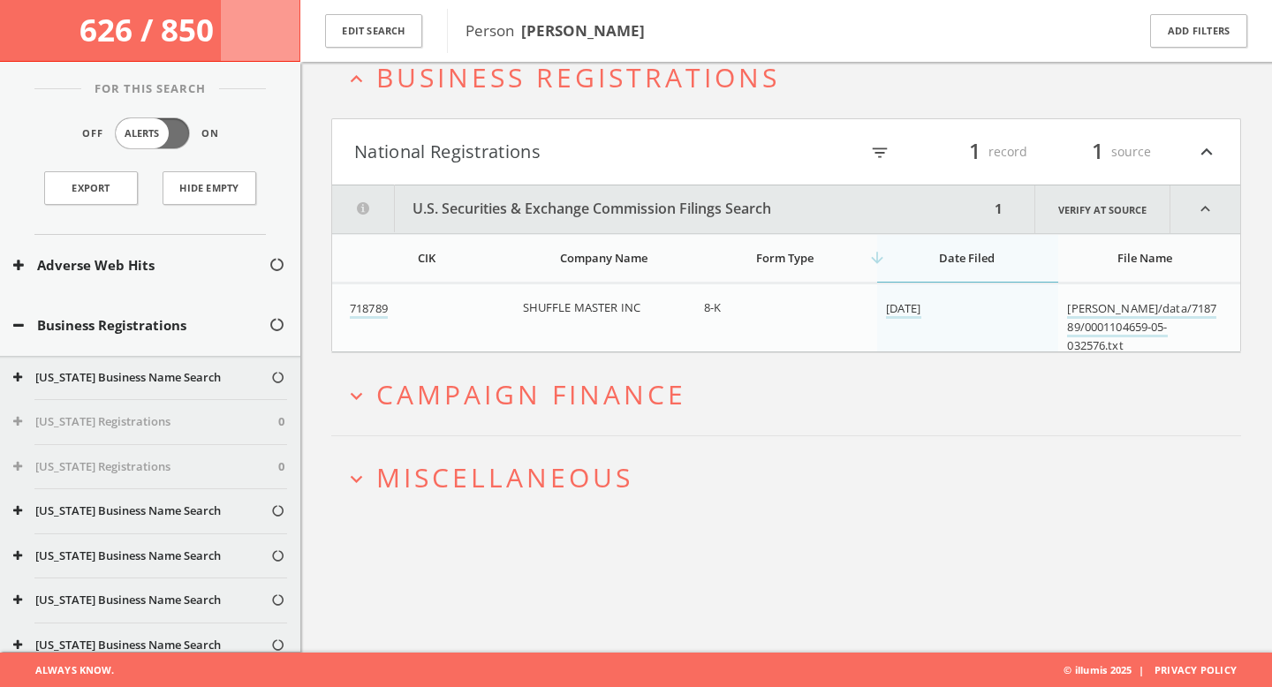
click at [573, 162] on button "National Registrations" at bounding box center [570, 152] width 432 height 30
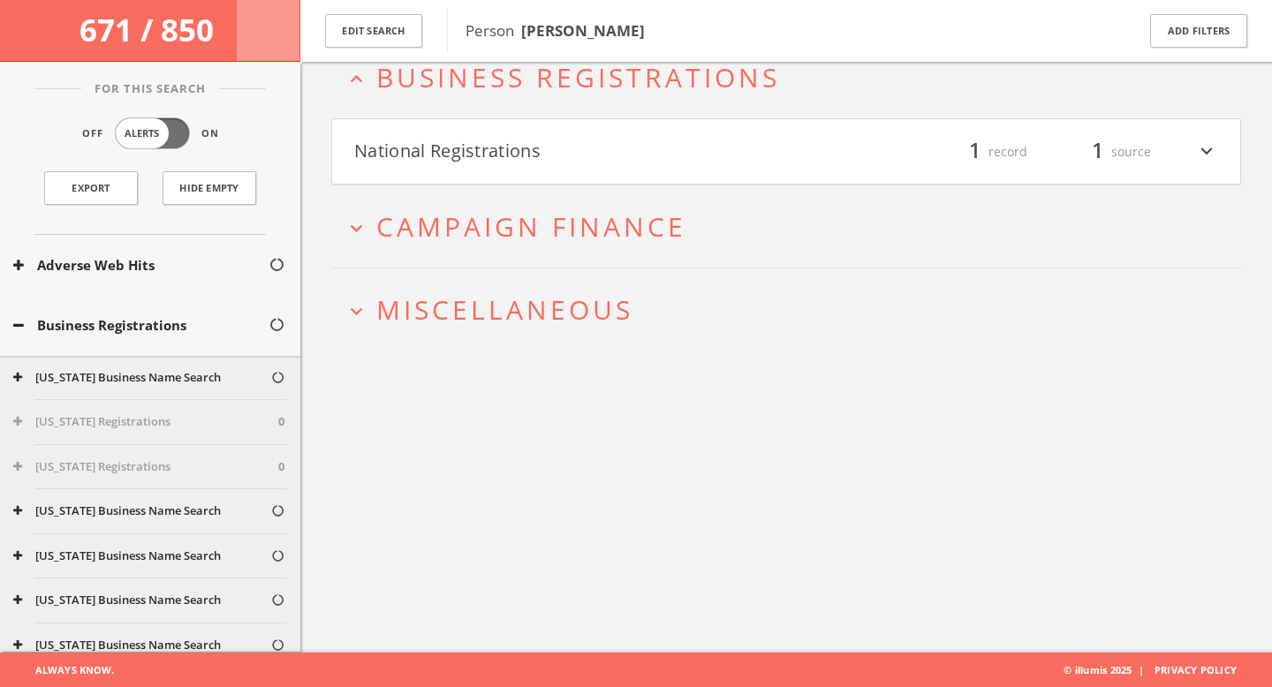
click at [552, 300] on span "Miscellaneous" at bounding box center [504, 309] width 257 height 36
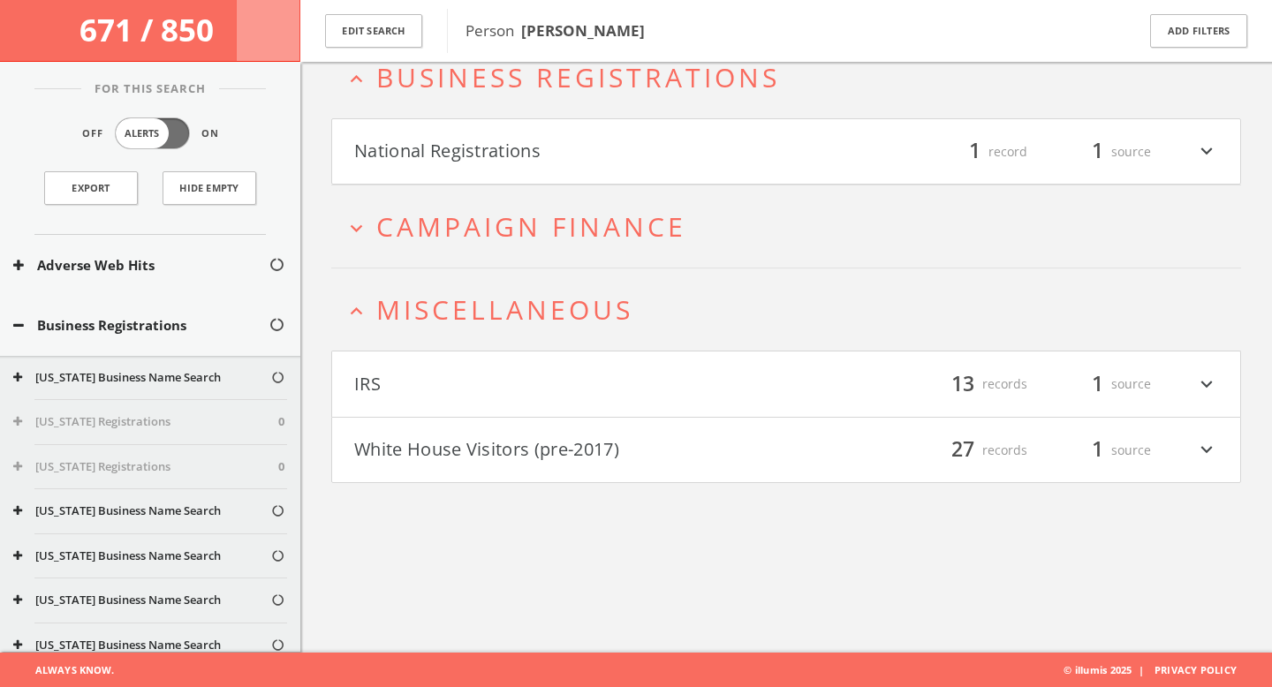
click at [552, 300] on span "Miscellaneous" at bounding box center [504, 309] width 257 height 36
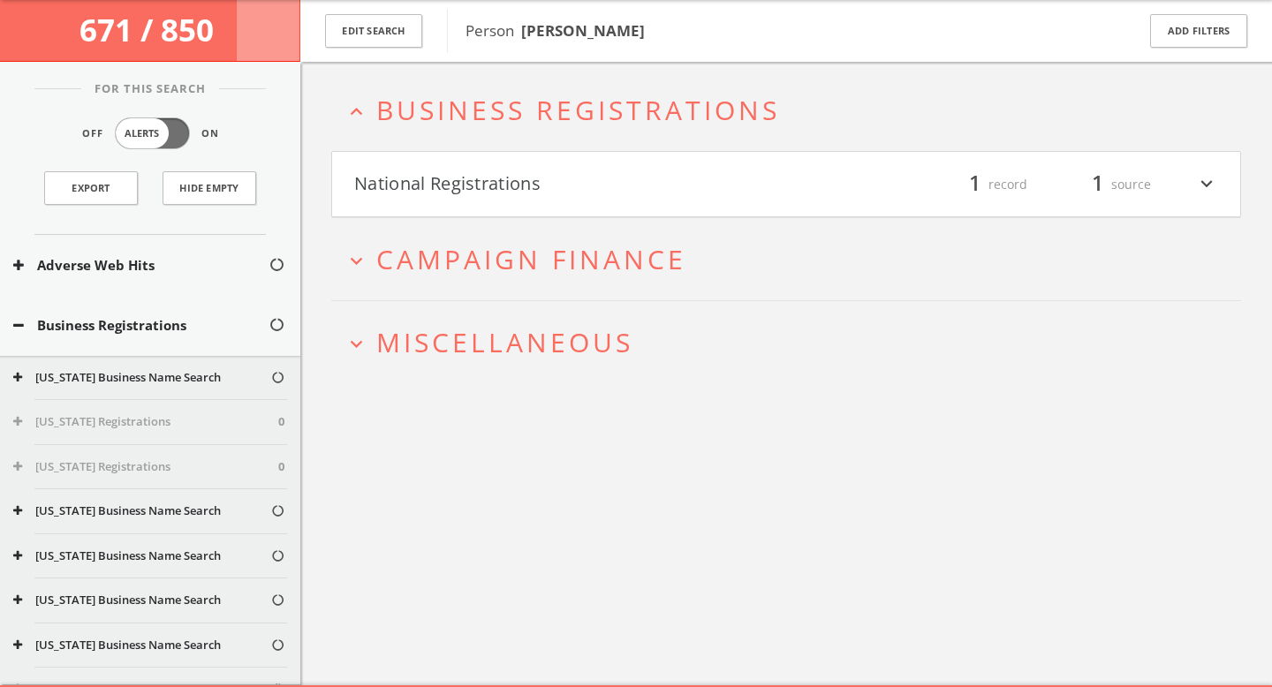
click at [554, 271] on span "Campaign Finance" at bounding box center [531, 259] width 310 height 36
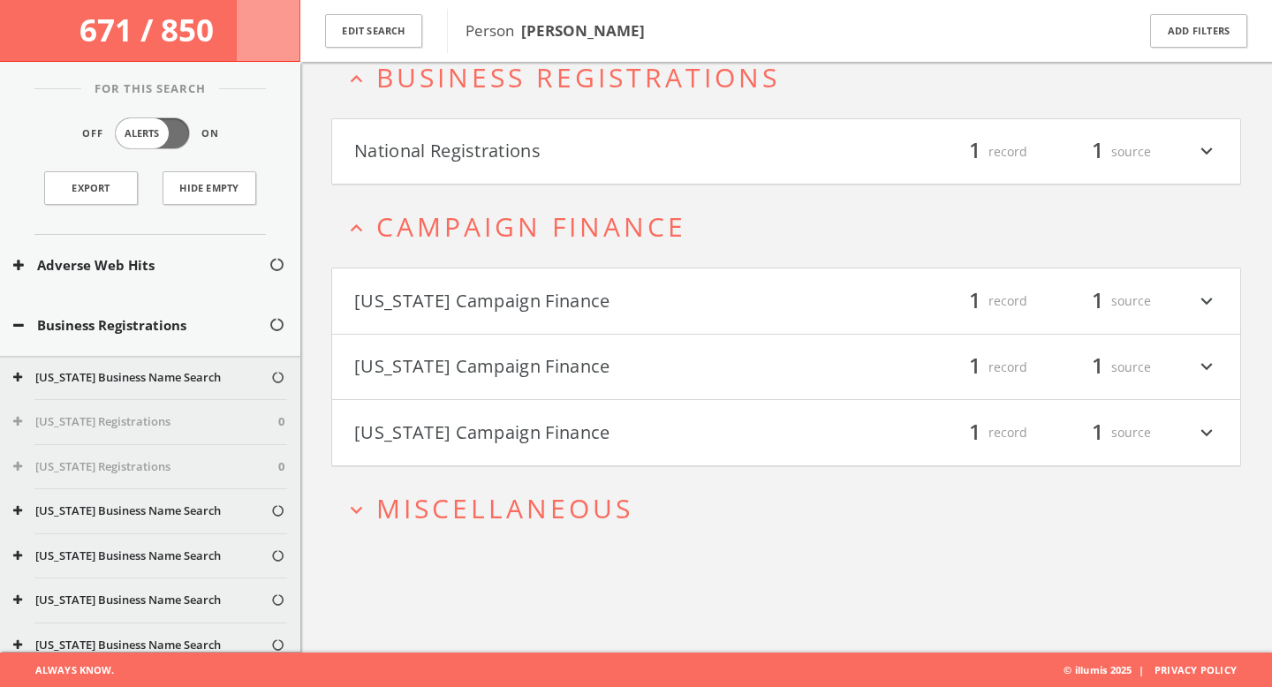
click at [563, 434] on button "North Carolina Campaign Finance" at bounding box center [570, 433] width 432 height 30
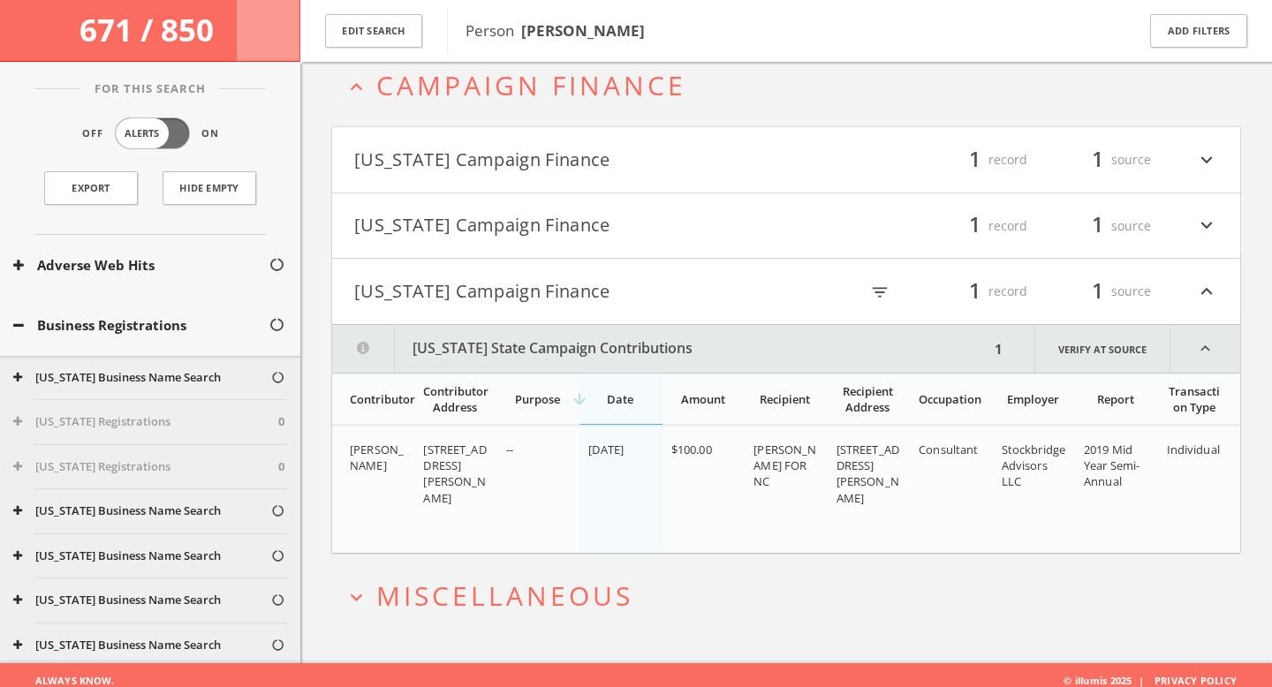
scroll to position [255, 0]
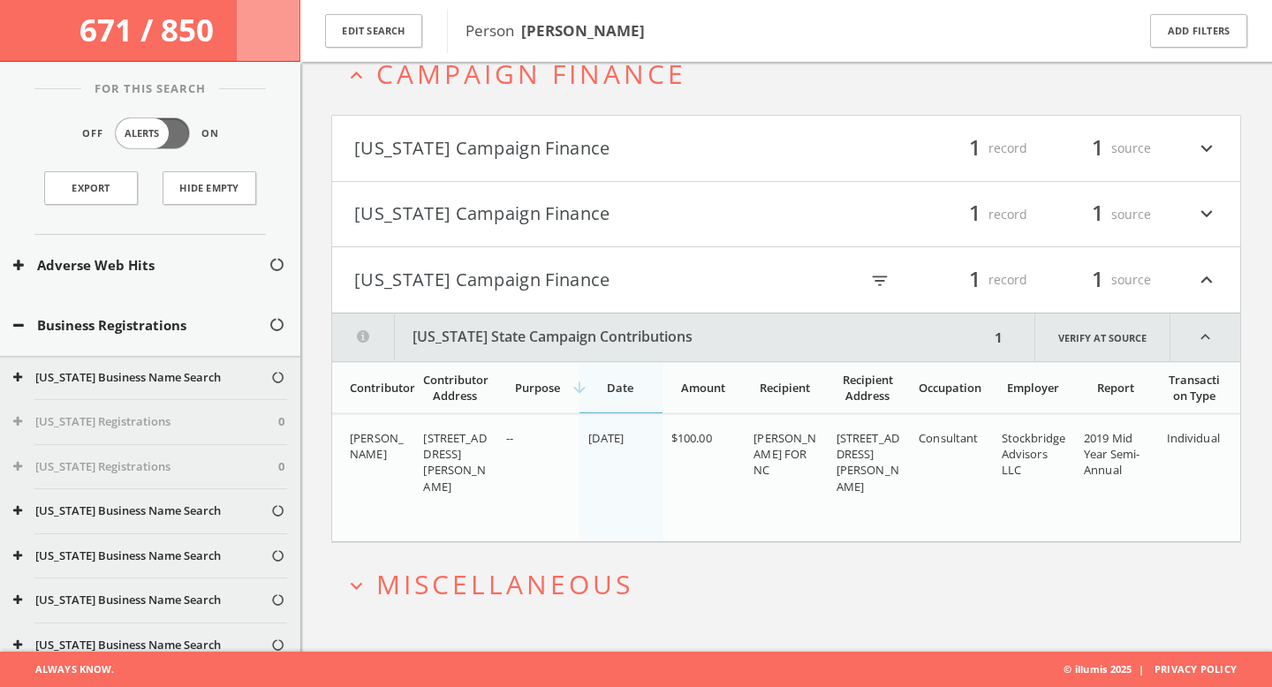
click at [576, 277] on button "North Carolina Campaign Finance" at bounding box center [570, 280] width 432 height 30
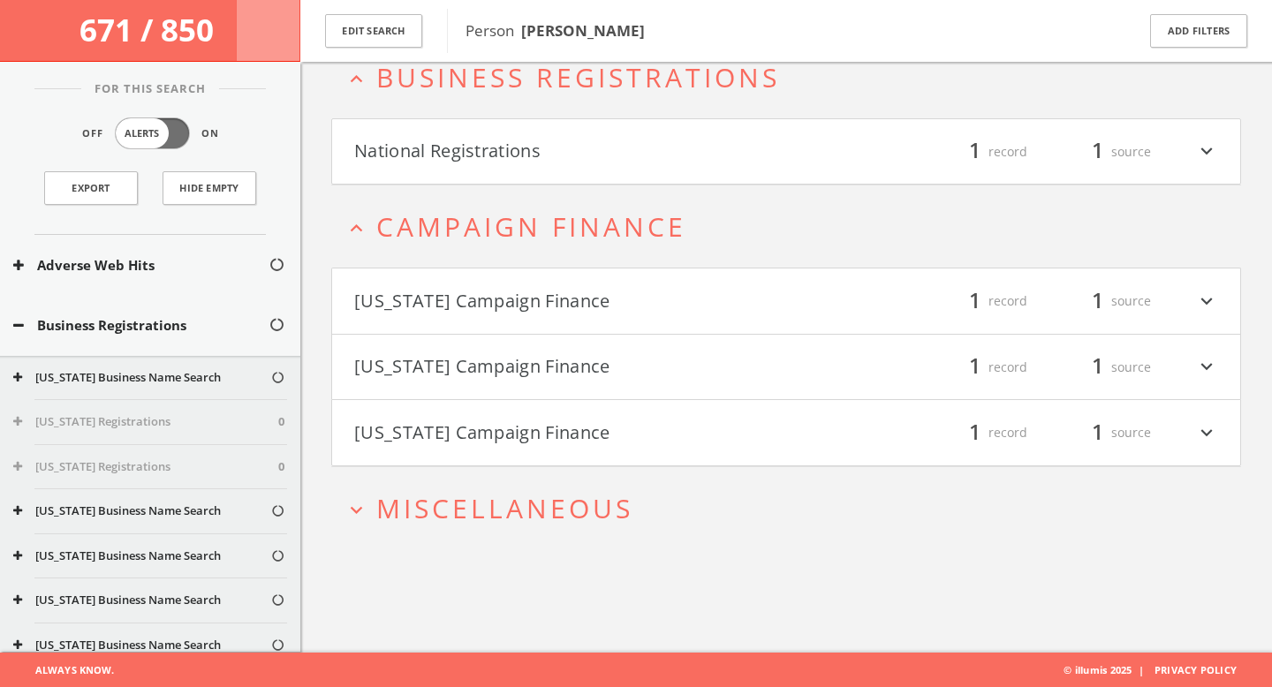
click at [538, 498] on span "Miscellaneous" at bounding box center [504, 508] width 257 height 36
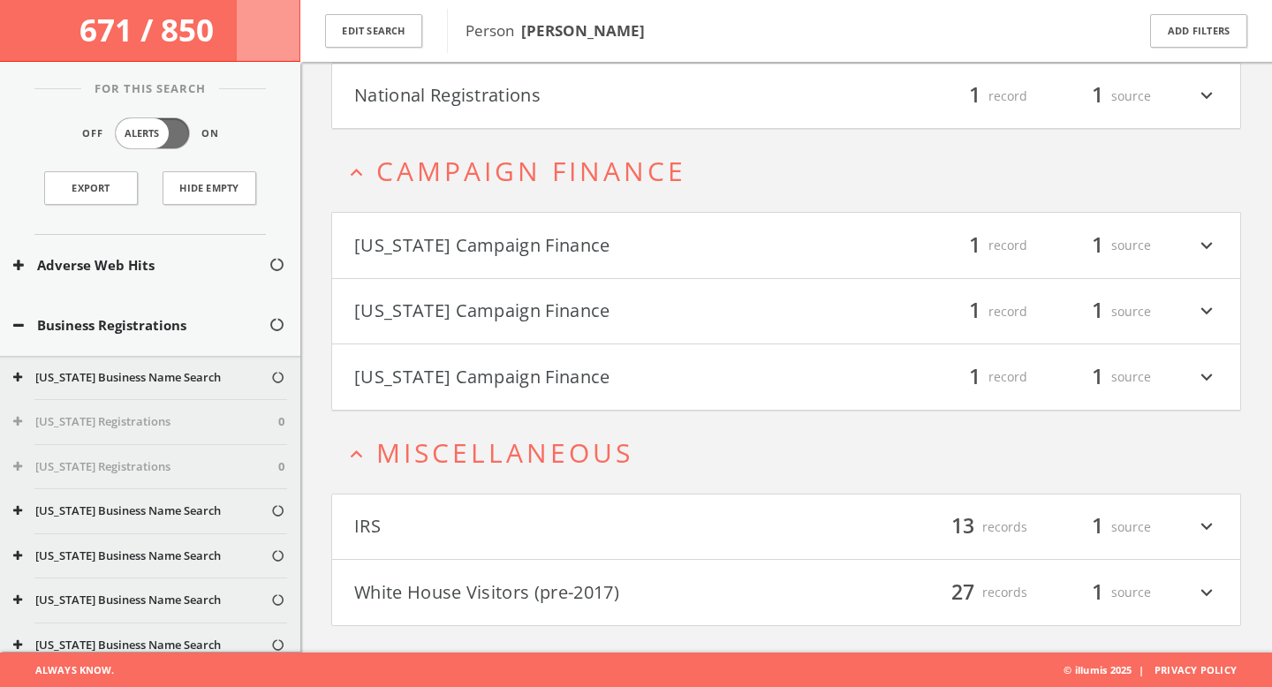
click at [538, 498] on h4 "IRS filter_list 13 records 1 source expand_more" at bounding box center [786, 526] width 908 height 65
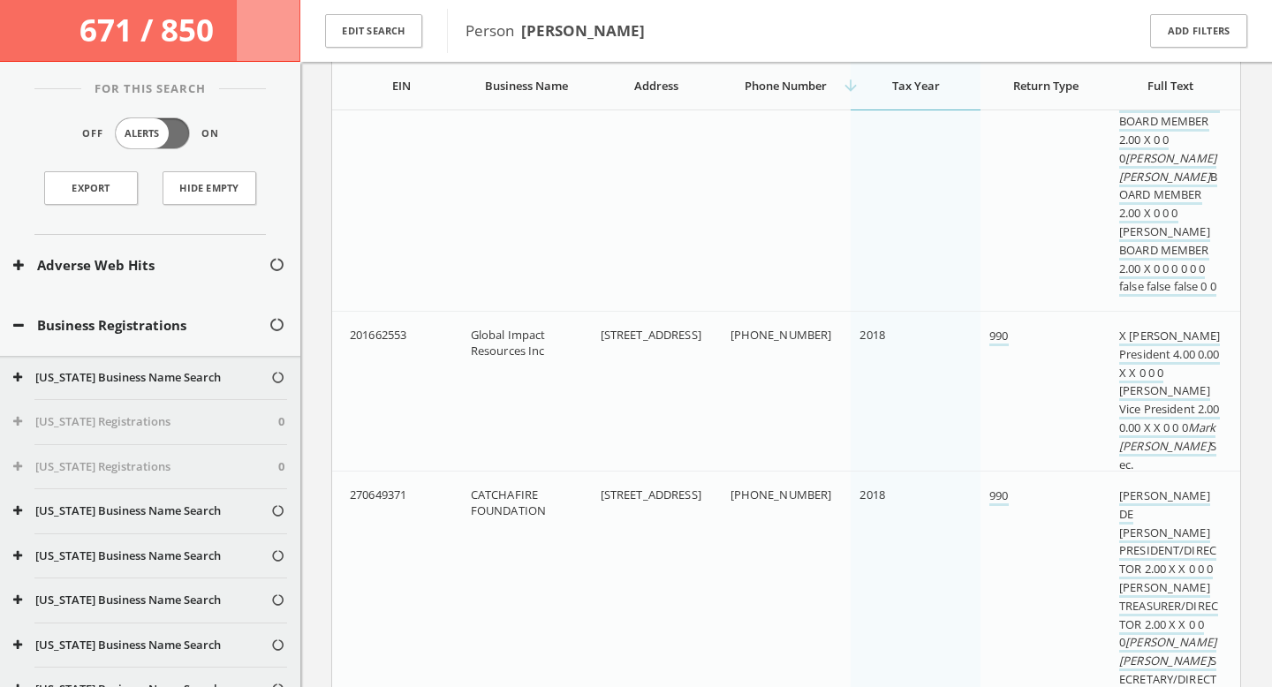
scroll to position [0, 0]
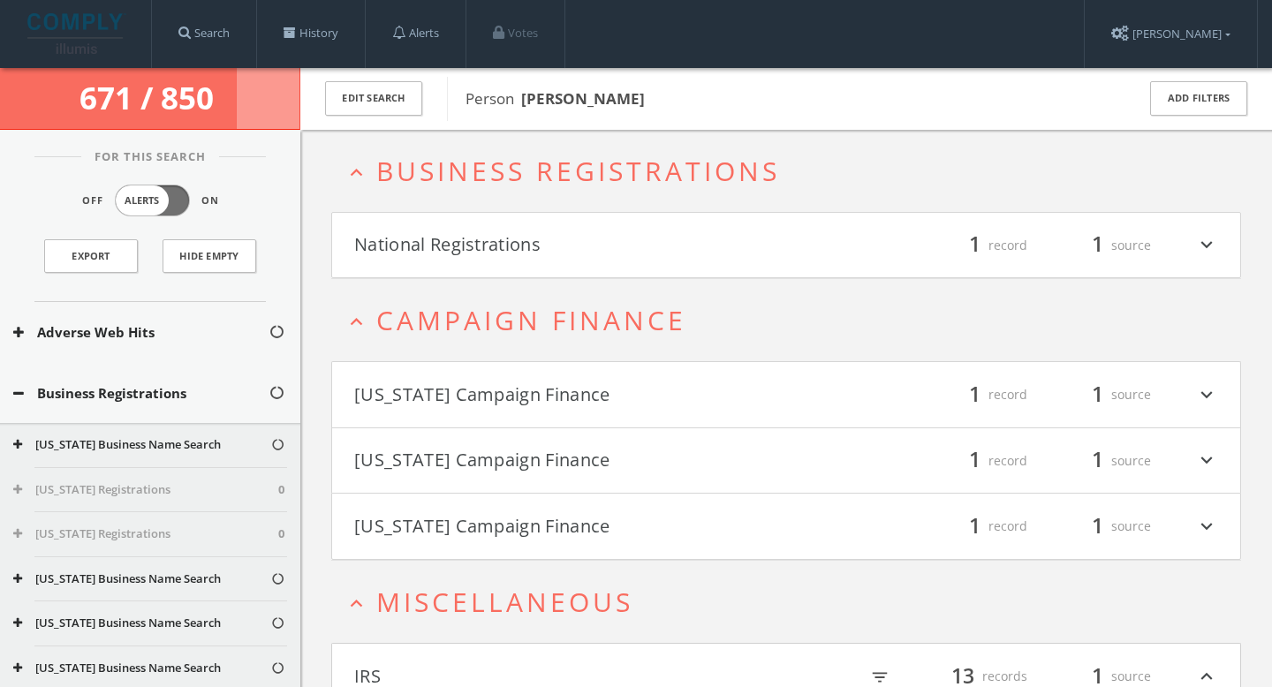
click at [604, 237] on button "National Registrations" at bounding box center [570, 245] width 432 height 30
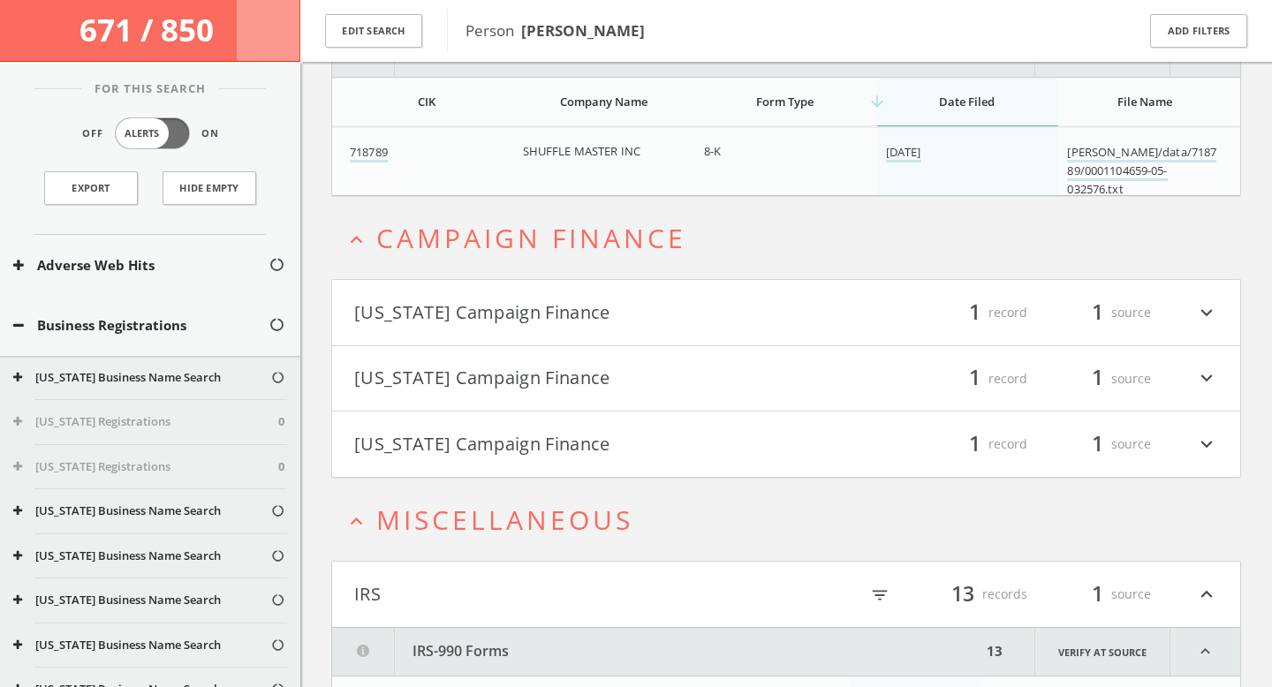
click at [641, 313] on button "California Campaign Finance" at bounding box center [570, 313] width 432 height 30
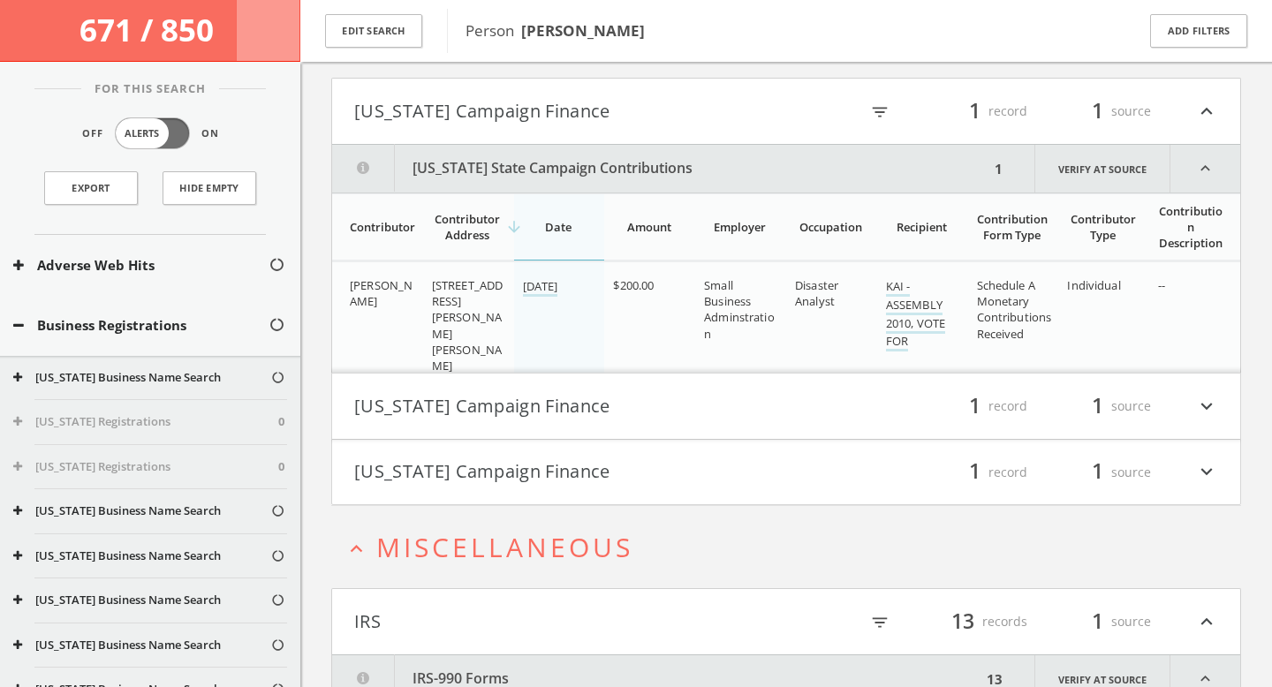
scroll to position [459, 0]
click at [675, 116] on button "California Campaign Finance" at bounding box center [570, 112] width 432 height 30
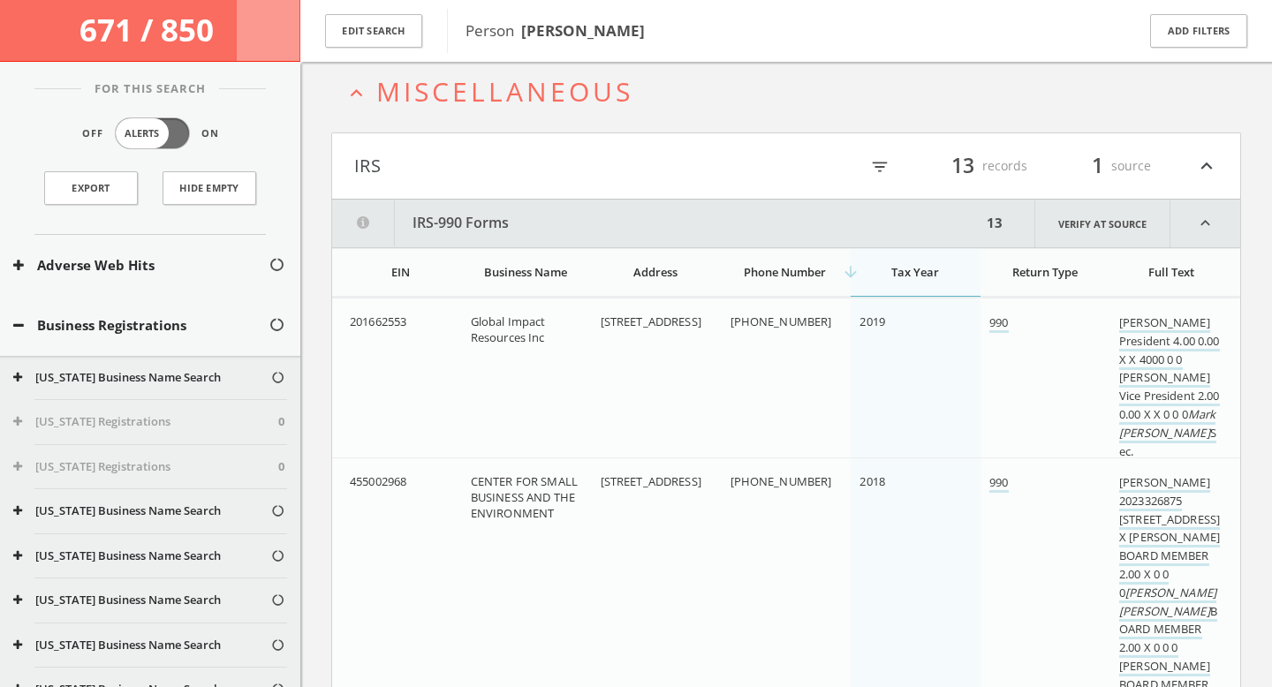
click at [646, 181] on h4 "IRS filter_list 13 records 1 source expand_less" at bounding box center [786, 165] width 908 height 65
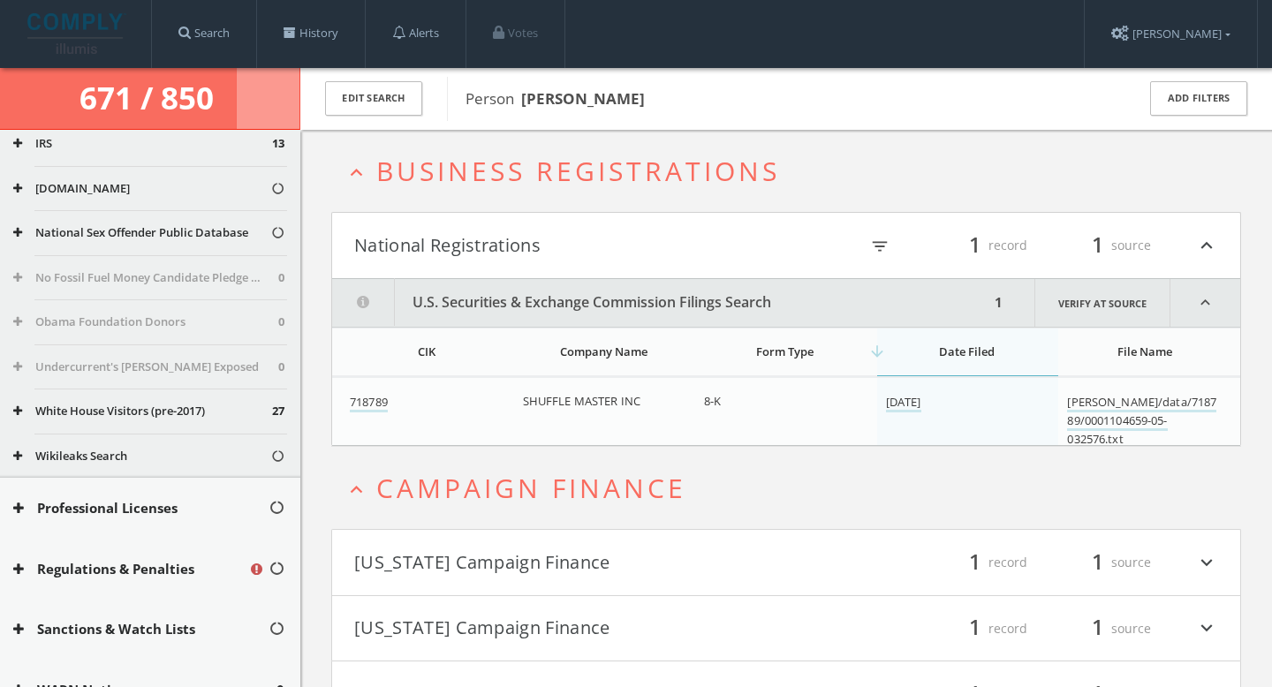
scroll to position [39, 0]
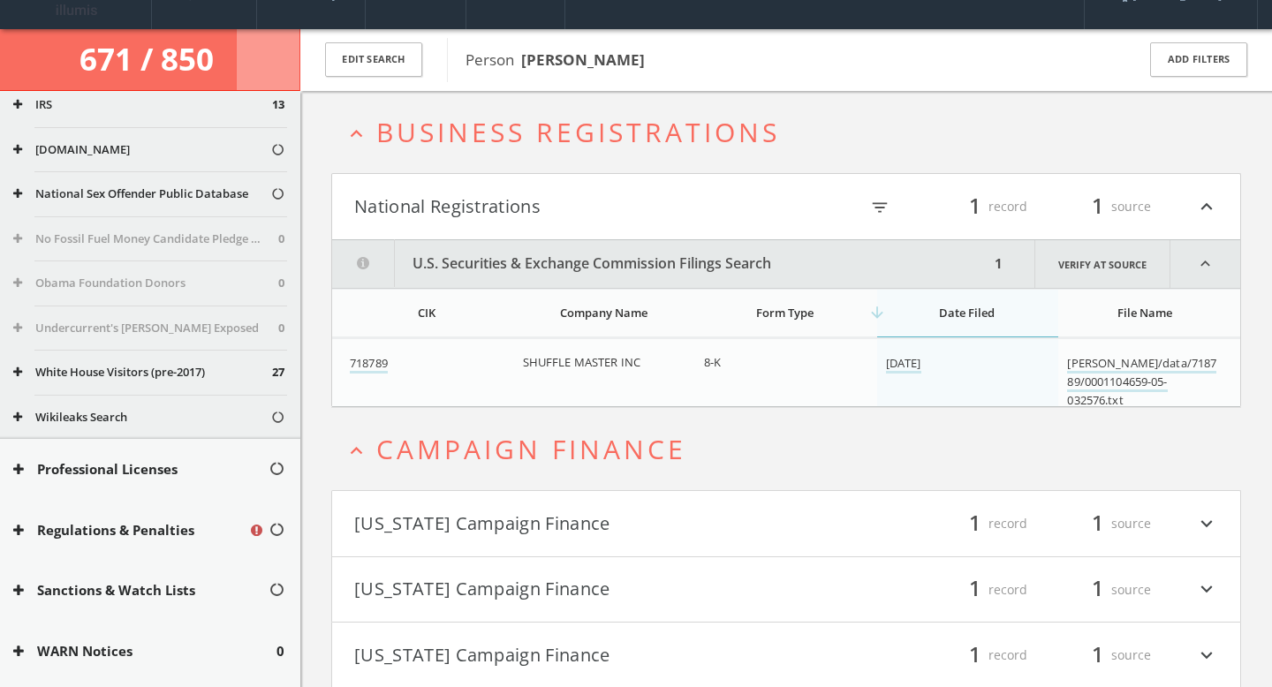
click at [559, 199] on button "National Registrations" at bounding box center [570, 207] width 432 height 30
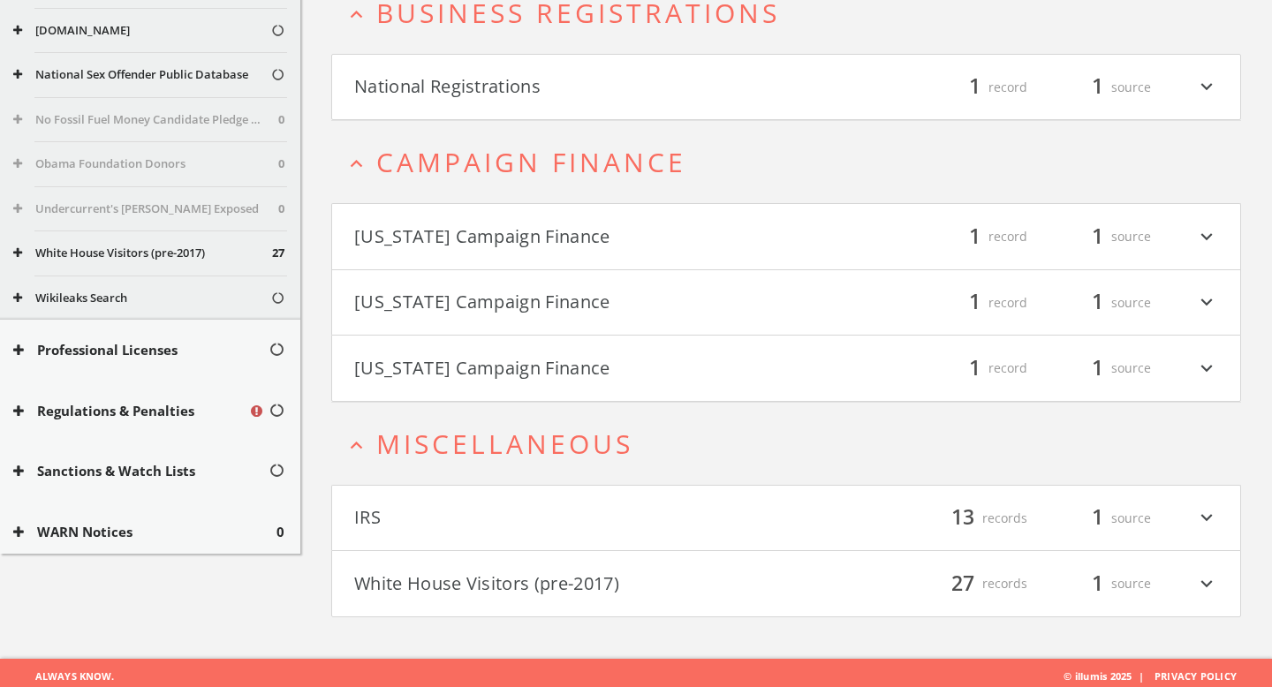
scroll to position [0, 0]
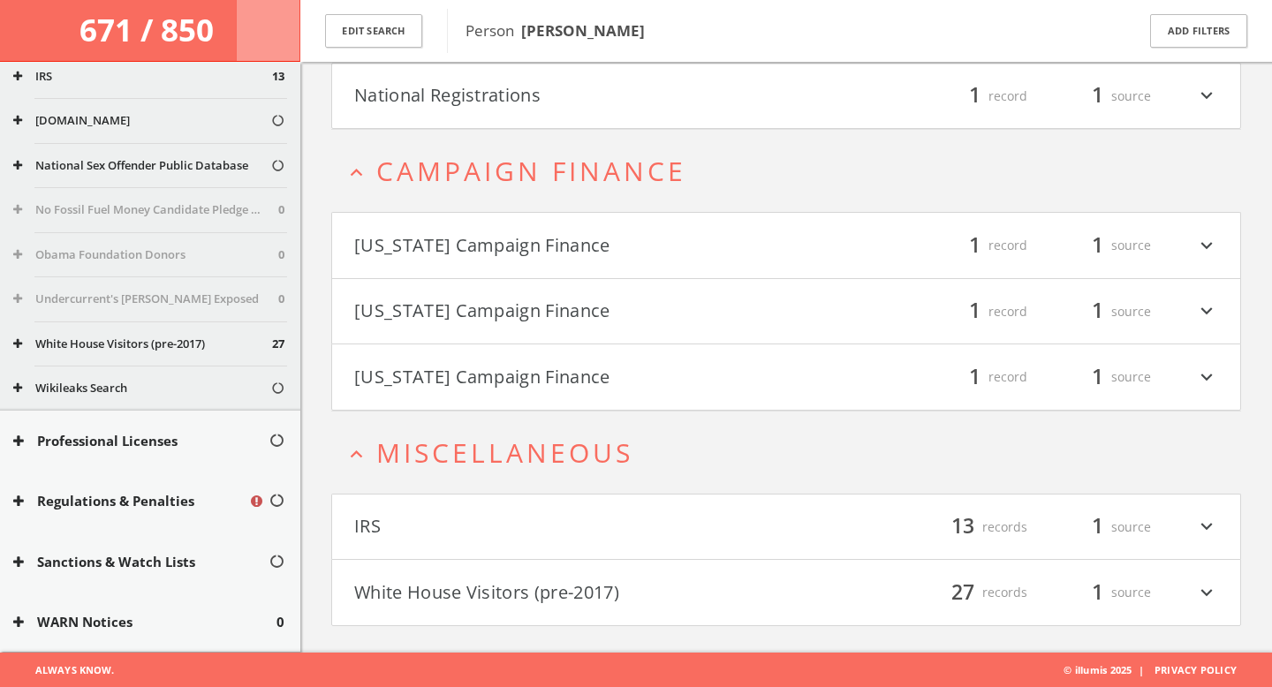
click at [528, 586] on button "White House Visitors (pre-2017)" at bounding box center [570, 593] width 432 height 30
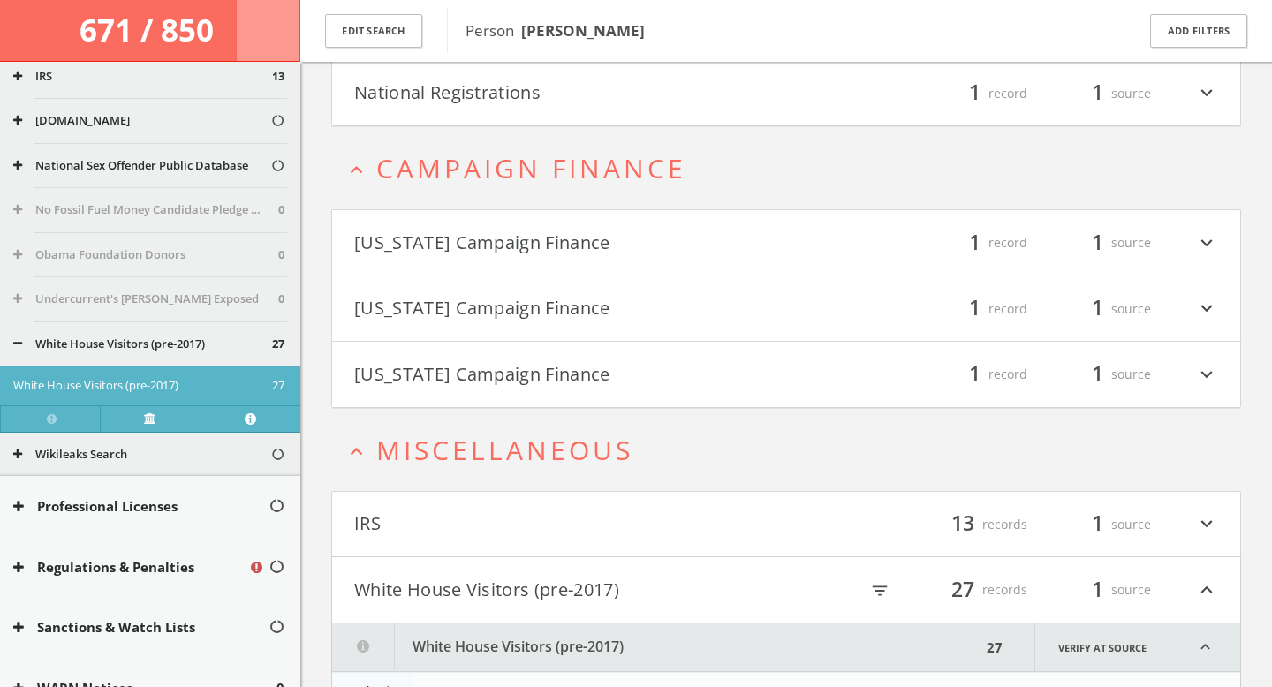
click at [524, 600] on button "White House Visitors (pre-2017)" at bounding box center [570, 590] width 432 height 30
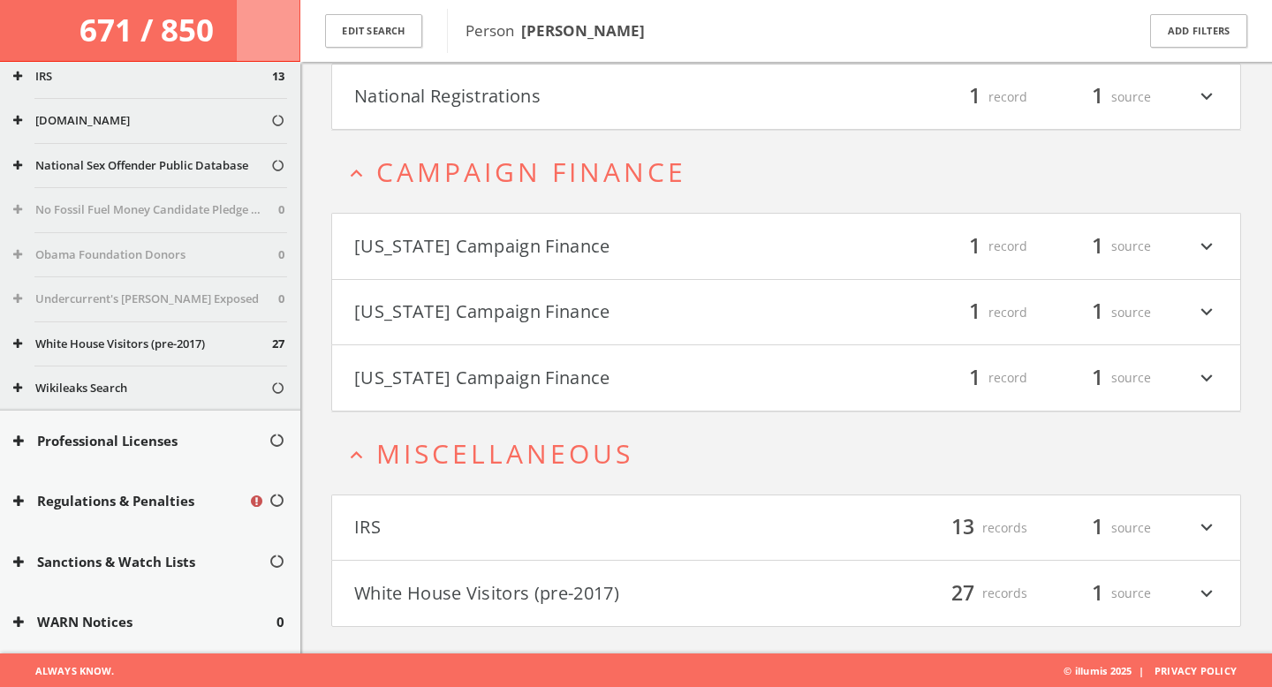
scroll to position [158, 0]
click at [510, 520] on button "IRS" at bounding box center [570, 527] width 432 height 30
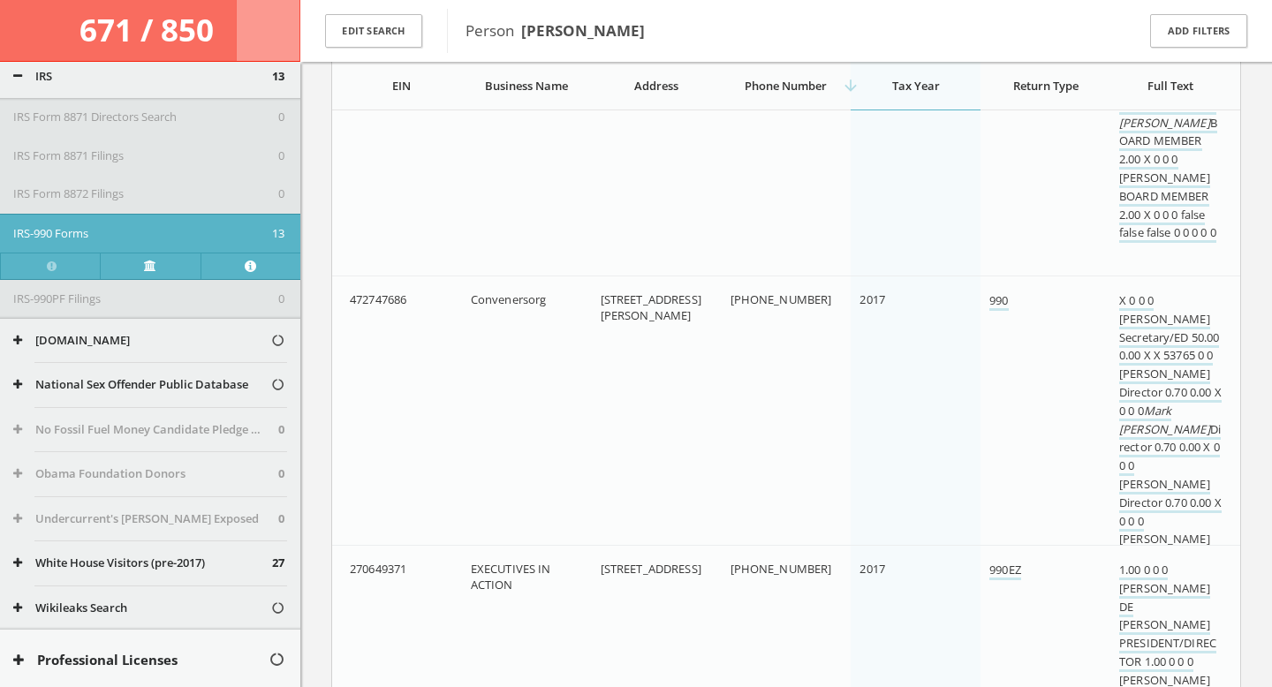
scroll to position [0, 0]
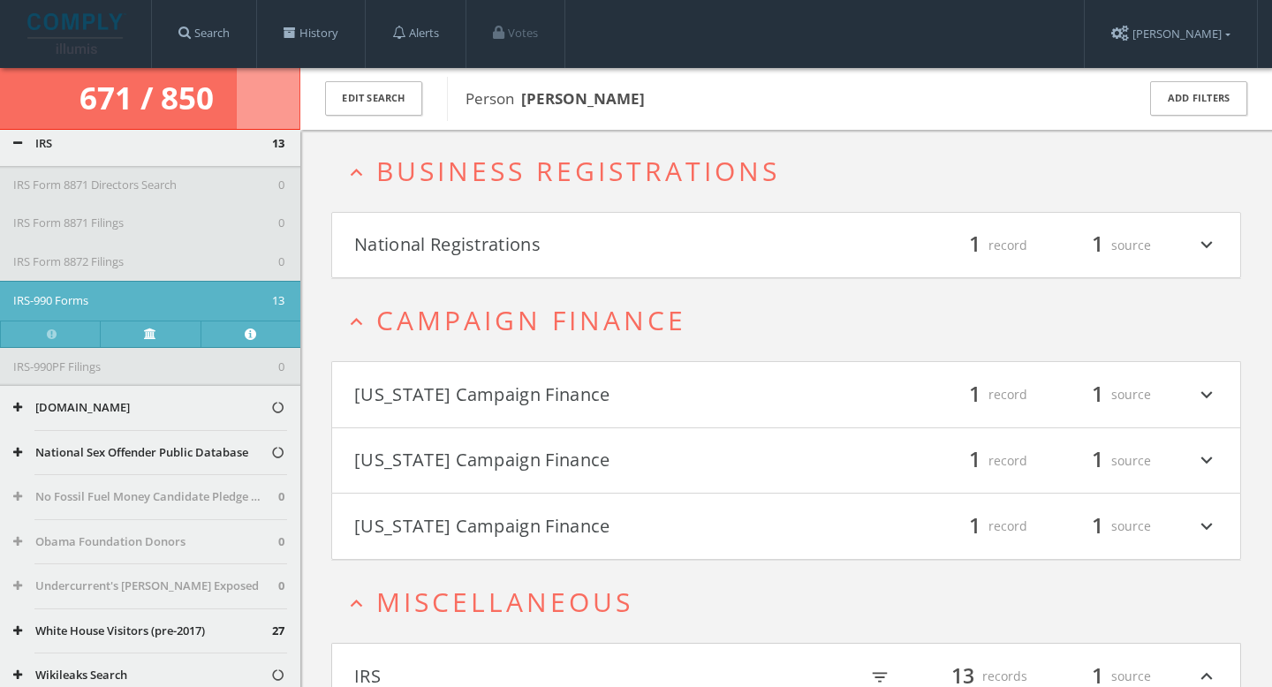
click at [593, 244] on button "National Registrations" at bounding box center [570, 245] width 432 height 30
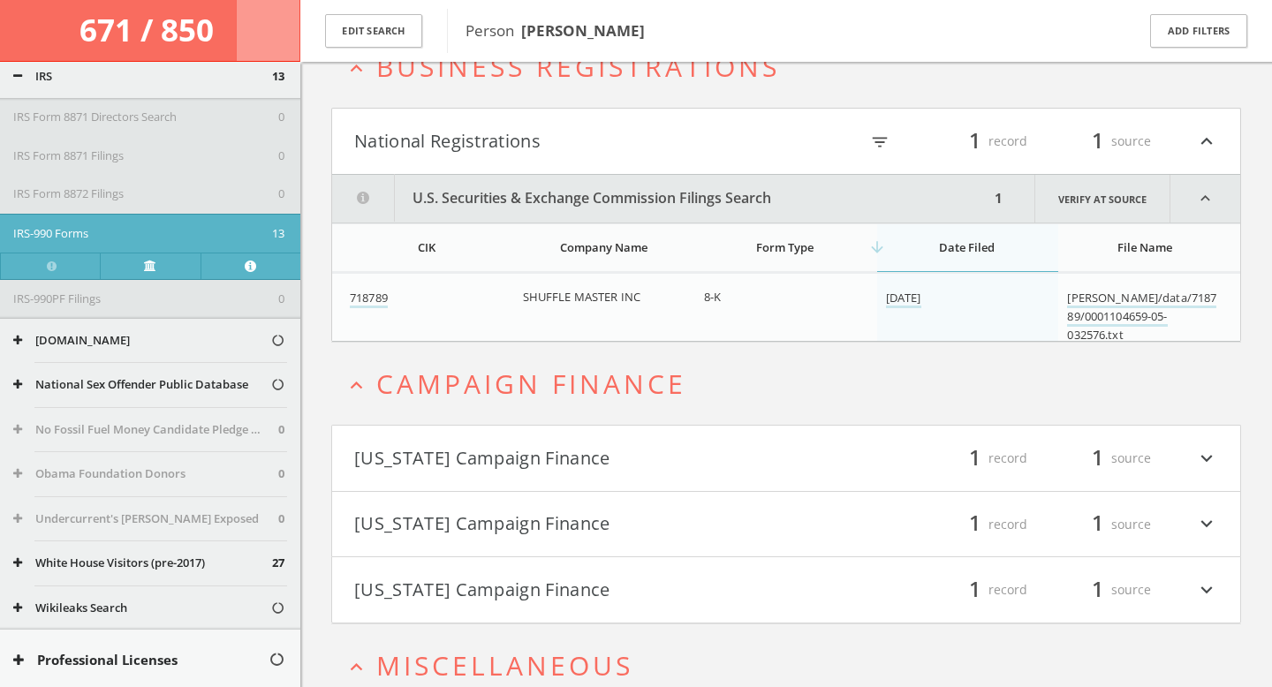
scroll to position [112, 0]
click at [546, 132] on button "National Registrations" at bounding box center [570, 142] width 432 height 30
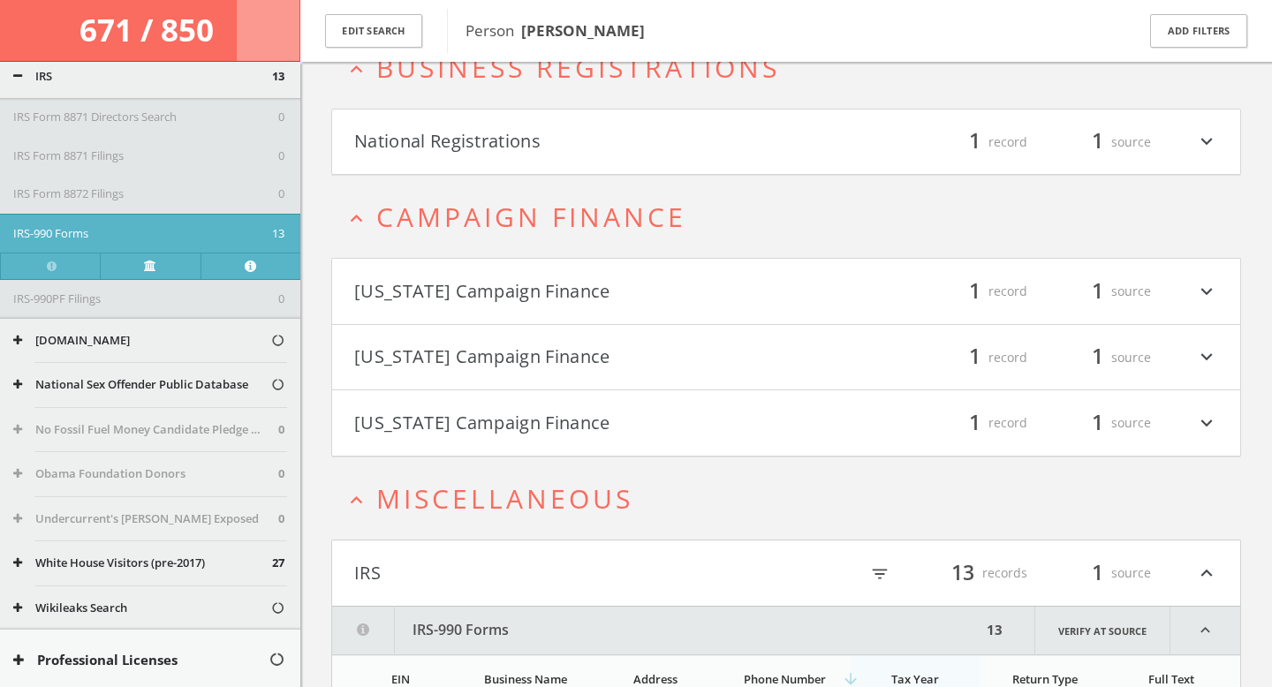
click at [541, 576] on button "IRS" at bounding box center [570, 573] width 432 height 30
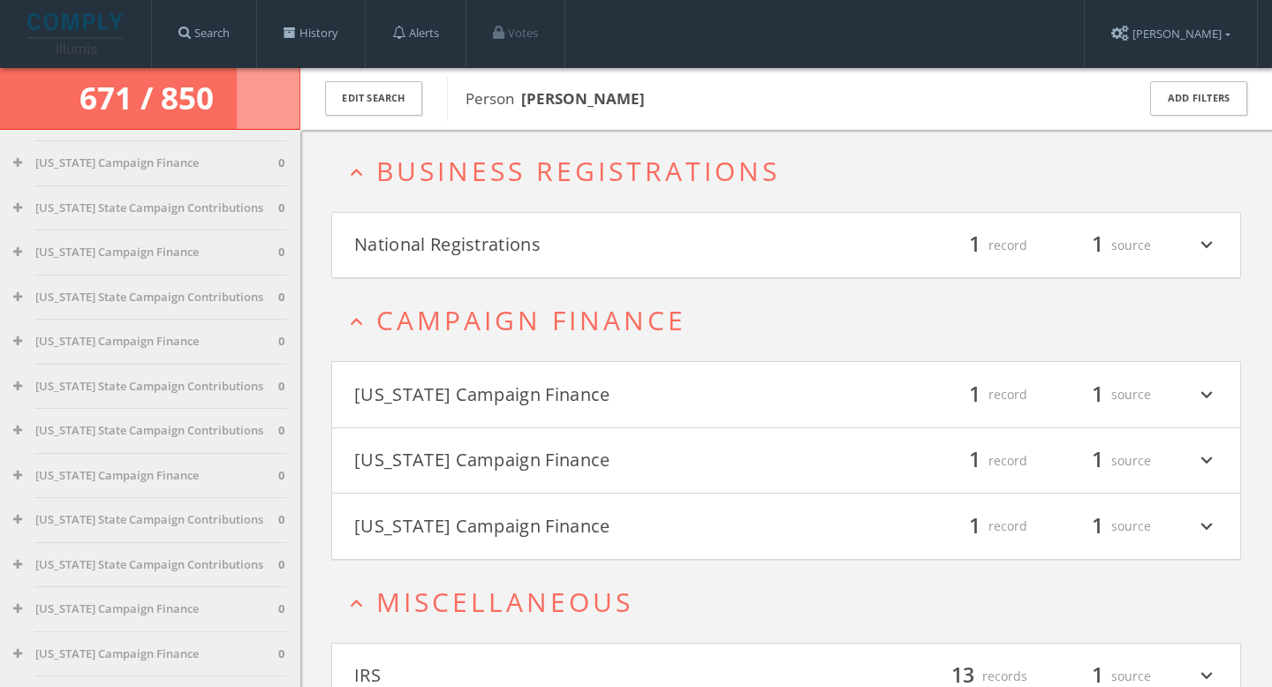
scroll to position [3374, 0]
click at [521, 181] on span "Business Registrations" at bounding box center [578, 171] width 404 height 36
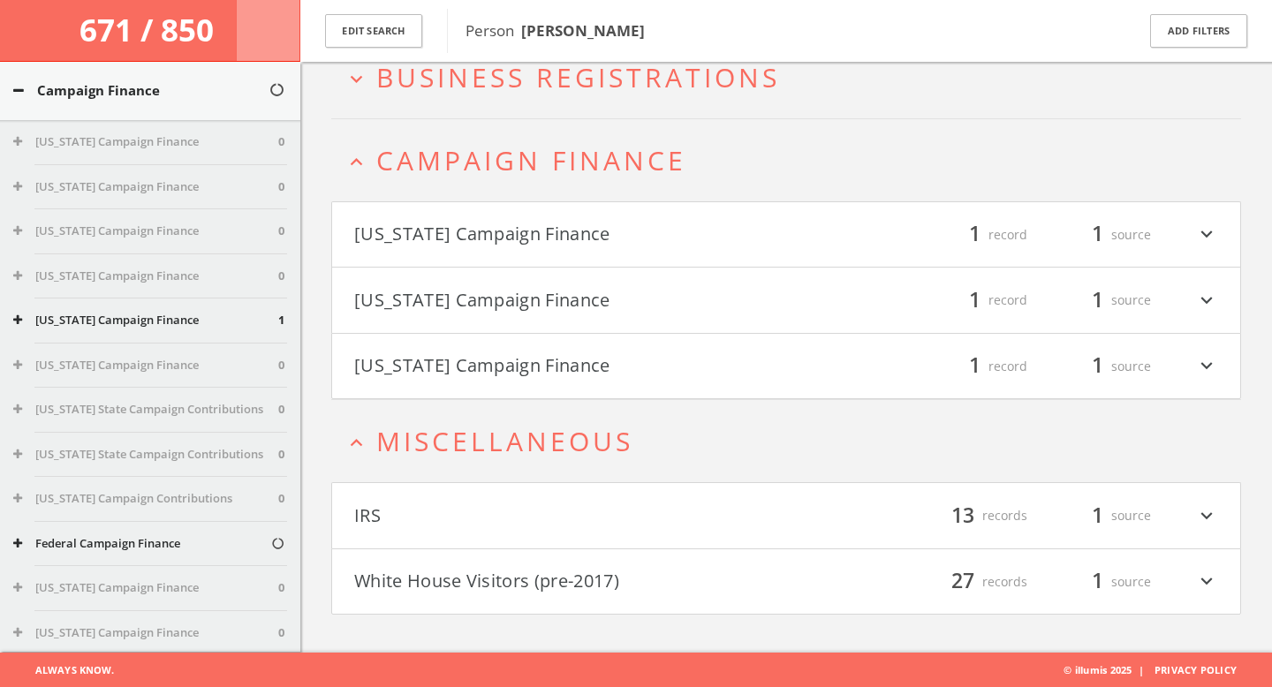
scroll to position [0, 0]
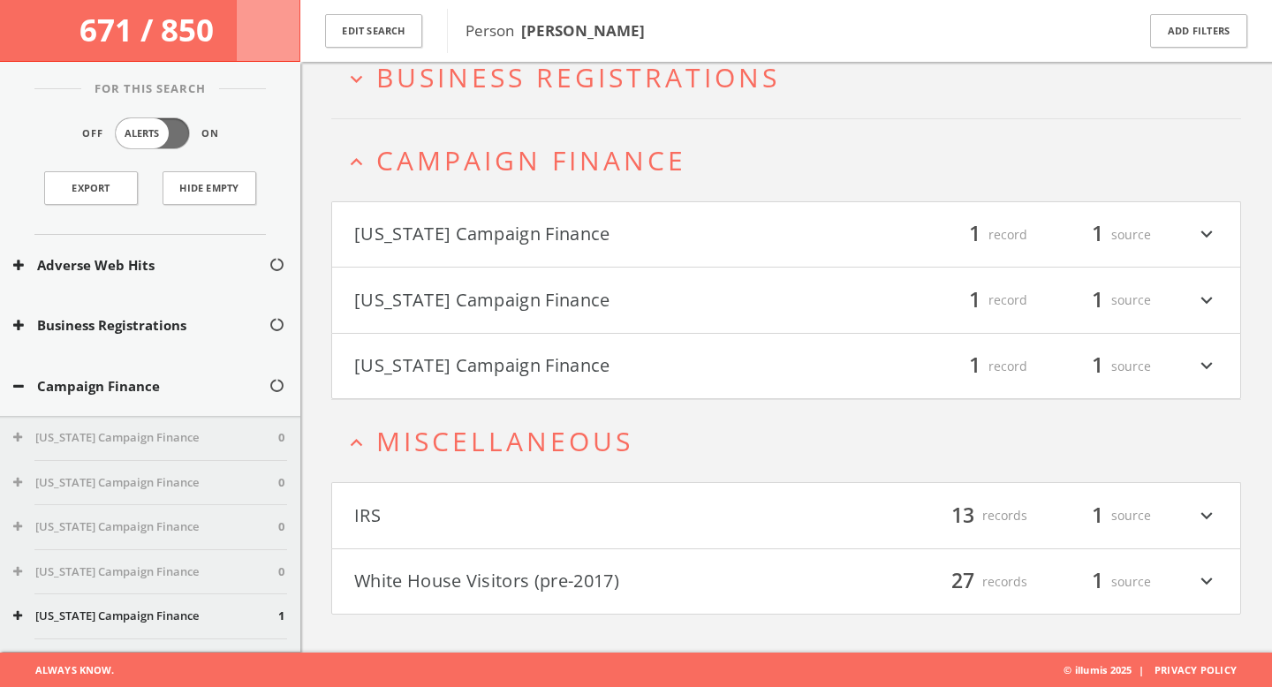
click at [159, 274] on button "Adverse Web Hits" at bounding box center [140, 265] width 255 height 20
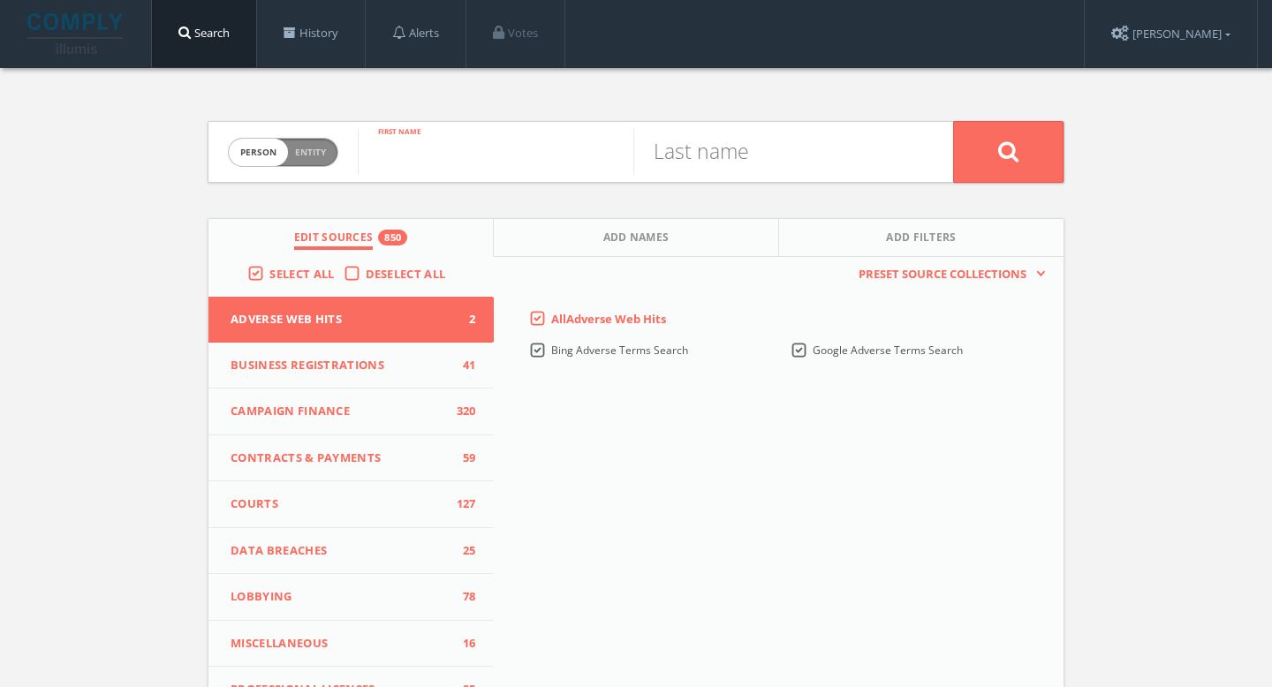
click at [557, 150] on input "text" at bounding box center [496, 152] width 276 height 46
click at [725, 147] on input "text" at bounding box center [771, 152] width 276 height 46
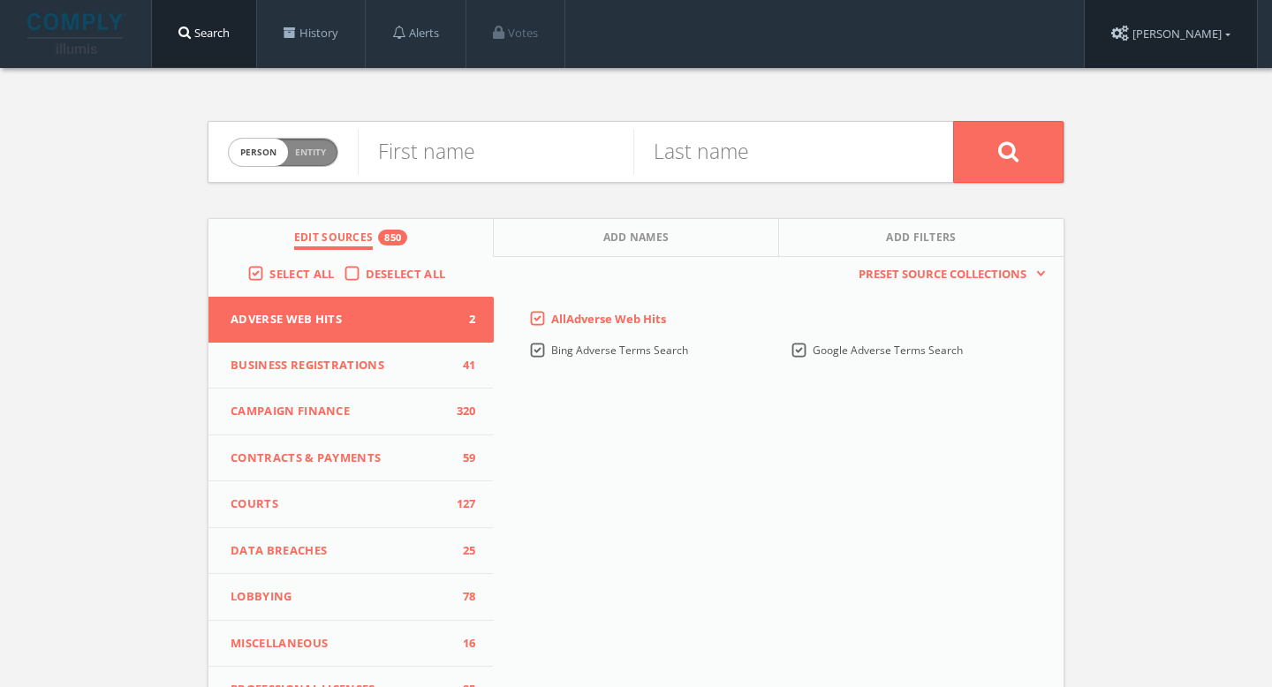
click at [1224, 26] on link "[PERSON_NAME]" at bounding box center [1170, 34] width 172 height 68
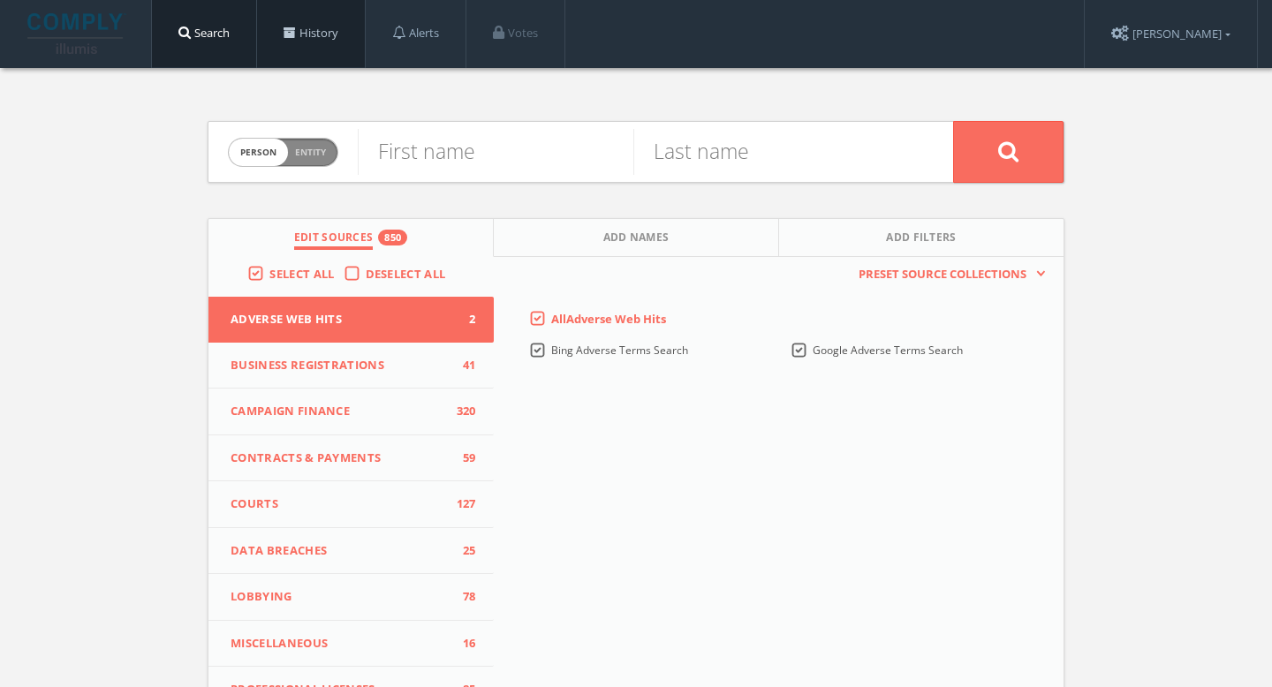
click at [348, 52] on link "History" at bounding box center [311, 33] width 108 height 67
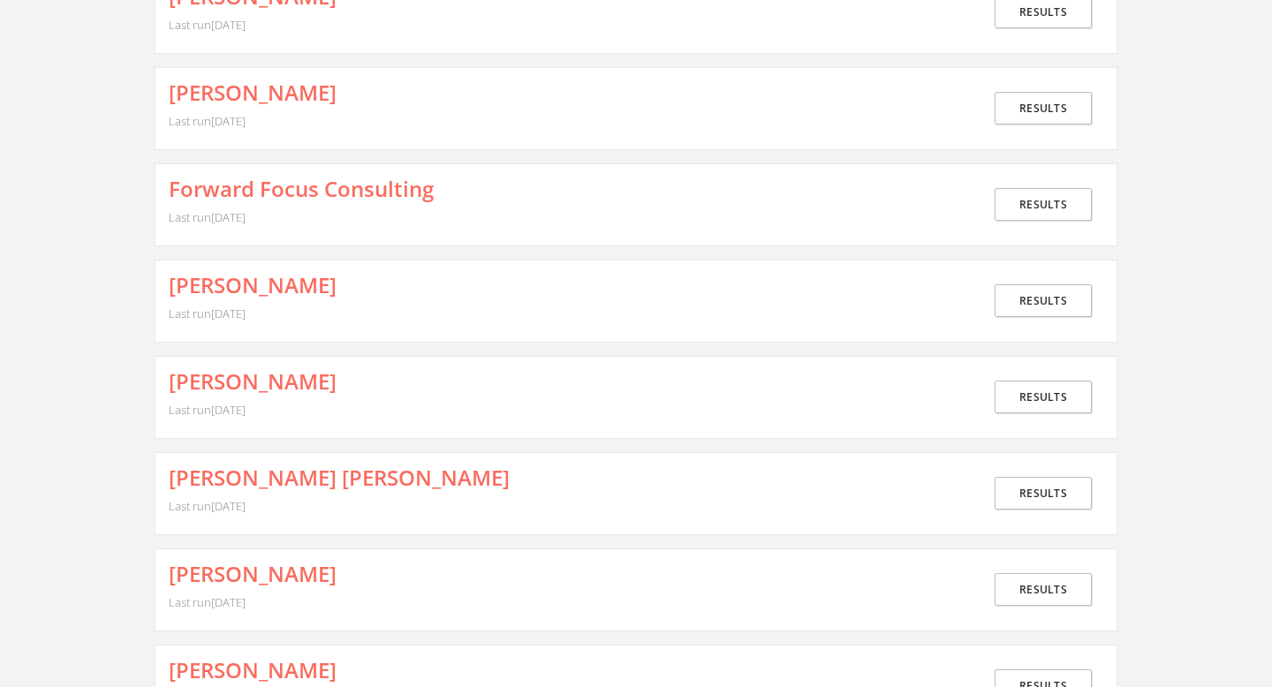
scroll to position [858, 0]
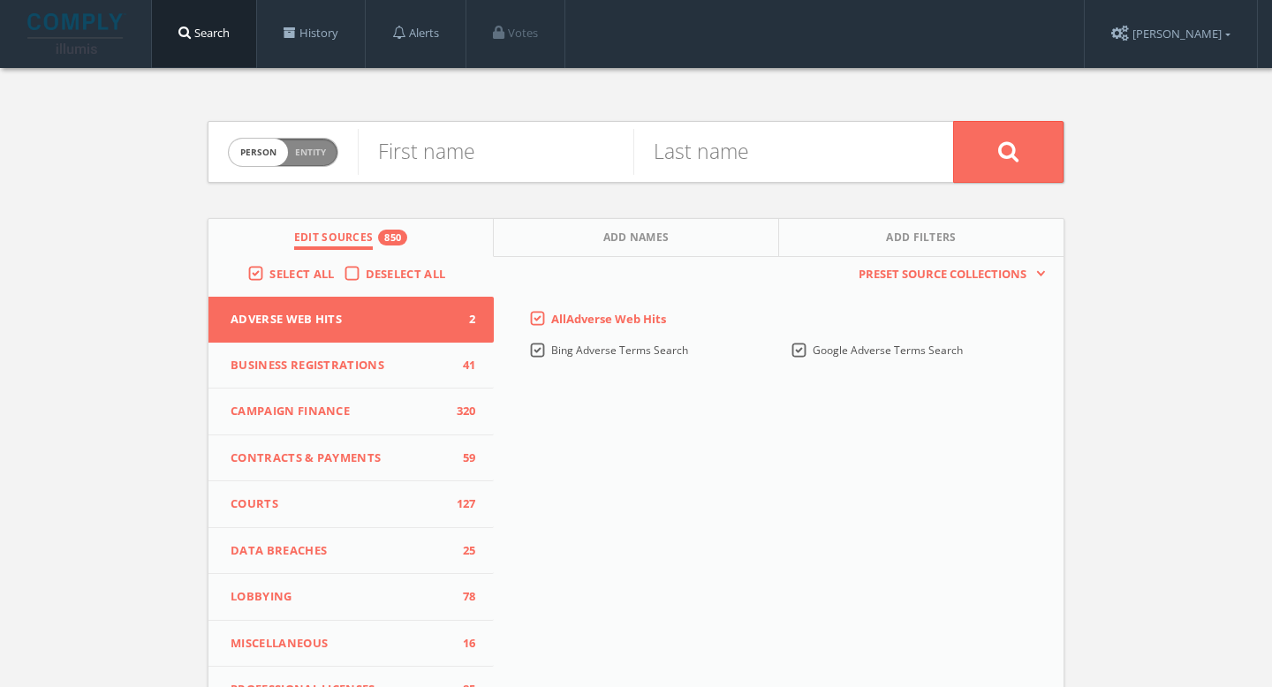
click at [314, 156] on span "Entity" at bounding box center [310, 152] width 31 height 13
checkbox input "true"
click at [485, 153] on input "text" at bounding box center [655, 152] width 595 height 46
type input "Modern Sprout"
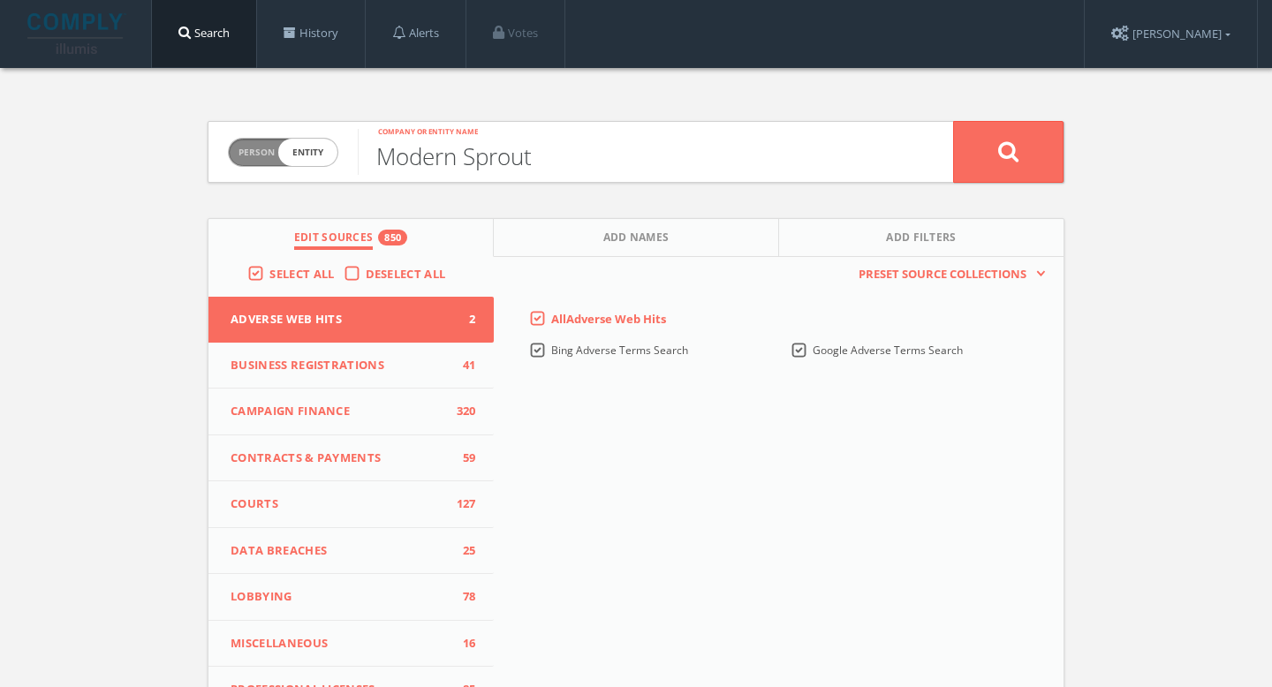
click at [953, 121] on button at bounding box center [1008, 152] width 110 height 62
